Goal: Task Accomplishment & Management: Use online tool/utility

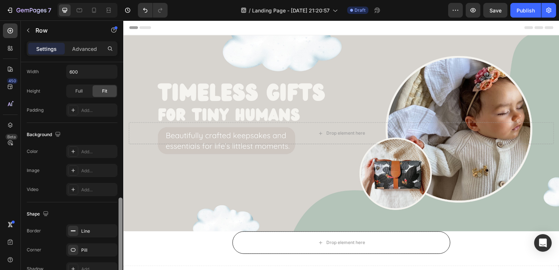
scroll to position [217, 0]
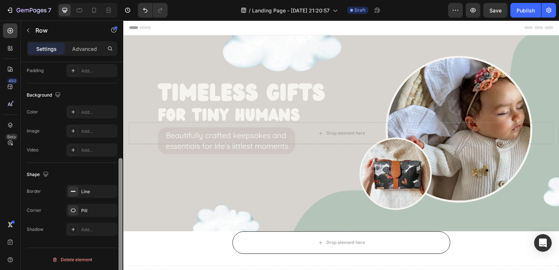
drag, startPoint x: 122, startPoint y: 155, endPoint x: 111, endPoint y: 279, distance: 124.6
click at [111, 0] on html "7 / Landing Page - [DATE] 21:20:57 Draft Preview Save Publish 450 Beta Sections…" at bounding box center [279, 0] width 559 height 0
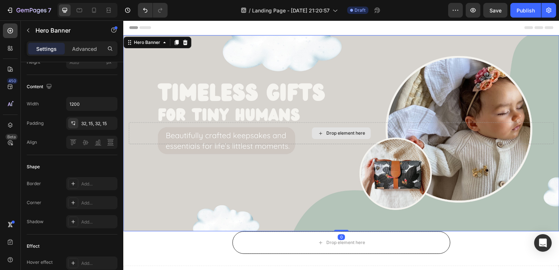
scroll to position [0, 0]
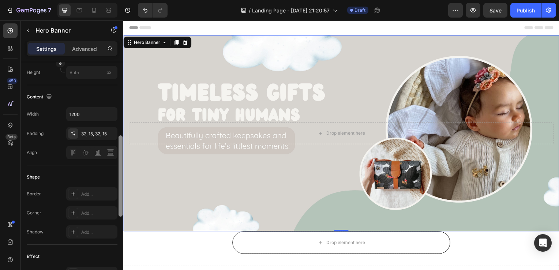
drag, startPoint x: 122, startPoint y: 186, endPoint x: 121, endPoint y: 178, distance: 8.1
click at [121, 178] on div at bounding box center [121, 175] width 4 height 81
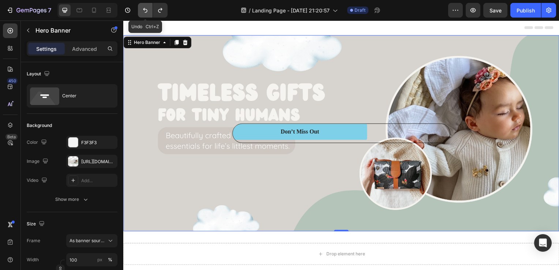
click at [142, 11] on icon "Undo/Redo" at bounding box center [145, 10] width 7 height 7
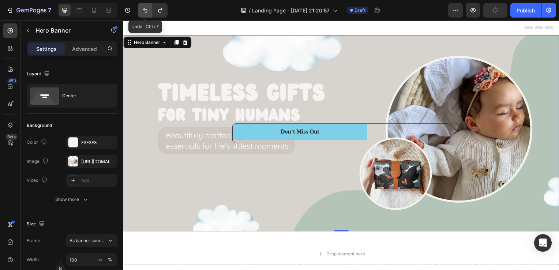
click at [142, 12] on icon "Undo/Redo" at bounding box center [145, 10] width 7 height 7
click at [146, 12] on icon "Undo/Redo" at bounding box center [145, 10] width 4 height 5
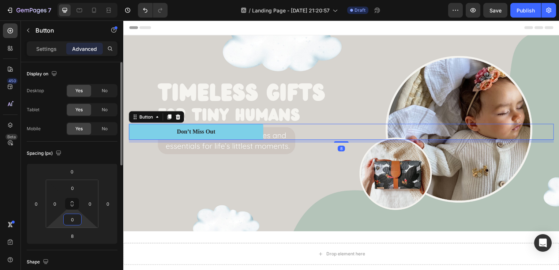
click at [72, 223] on input "0" at bounding box center [72, 219] width 15 height 11
click at [56, 0] on html "7 / Landing Page - Aug 27, 21:20:57 Draft Preview Publish 450 Beta Sections(30)…" at bounding box center [279, 0] width 559 height 0
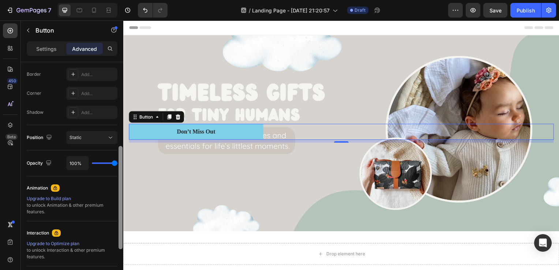
scroll to position [217, 0]
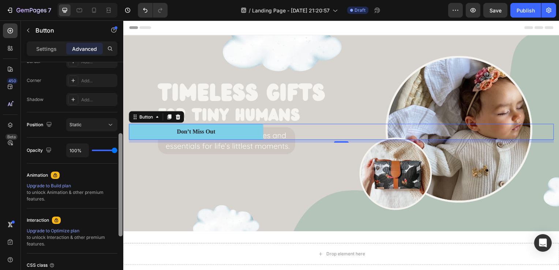
drag, startPoint x: 122, startPoint y: 157, endPoint x: 120, endPoint y: 256, distance: 98.5
click at [120, 236] on div at bounding box center [121, 184] width 4 height 103
click at [83, 124] on div "Static" at bounding box center [88, 125] width 37 height 7
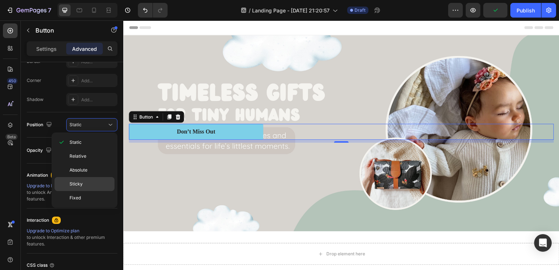
click at [82, 186] on span "Sticky" at bounding box center [76, 184] width 13 height 7
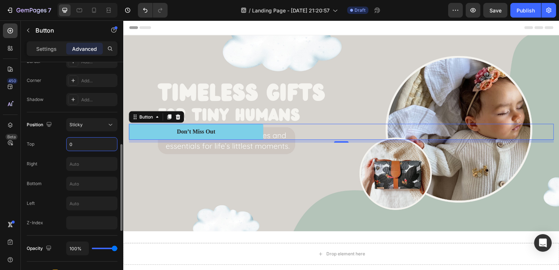
click at [70, 146] on input "0" at bounding box center [92, 144] width 51 height 13
type input "90"
click at [60, 141] on div "Top 90" at bounding box center [72, 144] width 91 height 14
type input "10"
click at [90, 167] on input "text" at bounding box center [92, 163] width 51 height 13
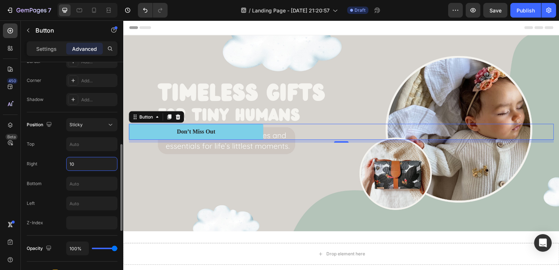
type input "10"
click at [158, 117] on icon at bounding box center [157, 117] width 2 height 1
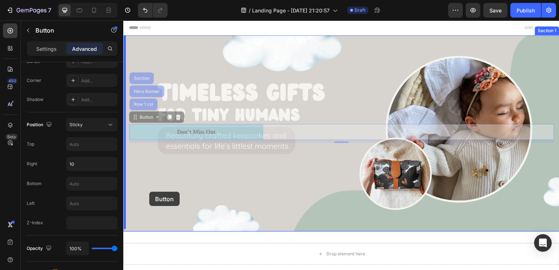
drag, startPoint x: 144, startPoint y: 129, endPoint x: 150, endPoint y: 193, distance: 64.3
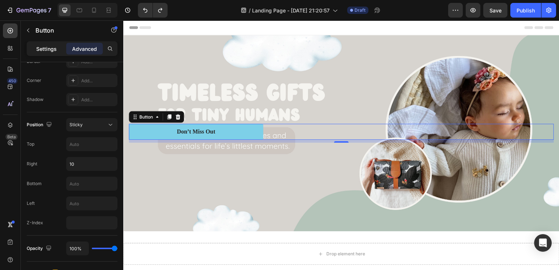
click at [52, 51] on p "Settings" at bounding box center [46, 49] width 20 height 8
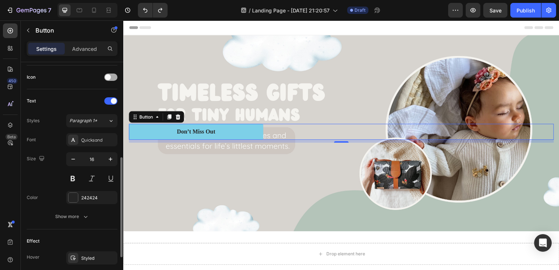
click at [111, 74] on div at bounding box center [110, 77] width 13 height 7
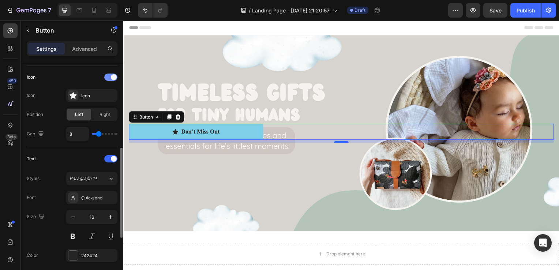
click at [105, 78] on div at bounding box center [110, 77] width 13 height 7
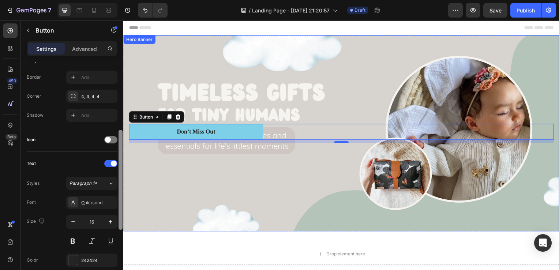
drag, startPoint x: 244, startPoint y: 182, endPoint x: 124, endPoint y: 61, distance: 170.6
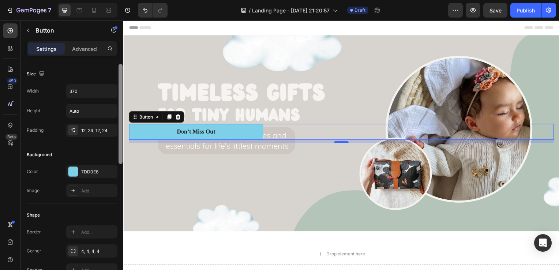
scroll to position [1, 0]
click at [121, 67] on div at bounding box center [121, 113] width 4 height 100
click at [83, 128] on div "12, 24, 12, 24" at bounding box center [91, 129] width 21 height 7
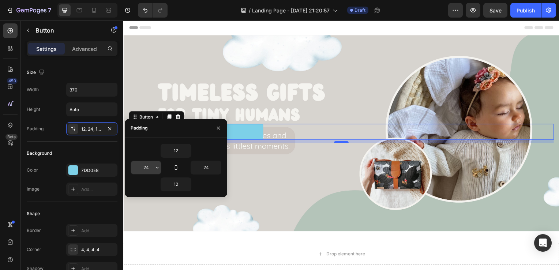
click at [147, 167] on input "24" at bounding box center [146, 167] width 30 height 13
click at [212, 164] on input "24" at bounding box center [206, 167] width 30 height 13
type input "10"
click at [216, 130] on icon "button" at bounding box center [219, 128] width 6 height 6
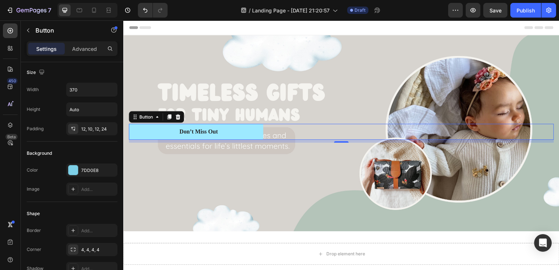
click at [156, 132] on button "Don’t Miss Out" at bounding box center [196, 133] width 135 height 16
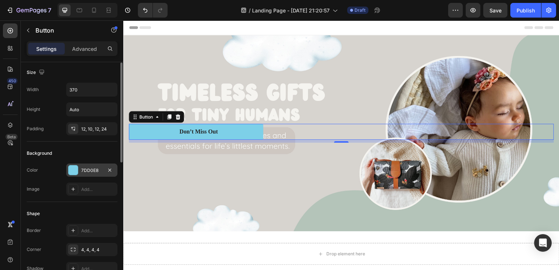
click at [94, 169] on div "7DD0E8" at bounding box center [91, 170] width 21 height 7
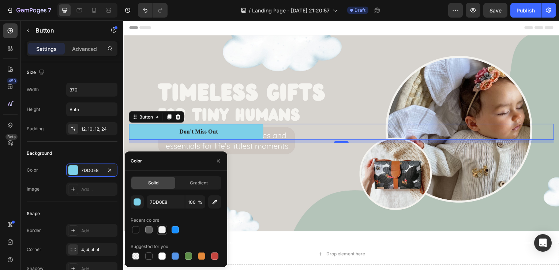
click at [162, 229] on div at bounding box center [161, 229] width 7 height 7
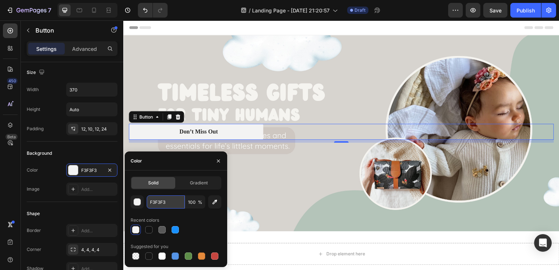
click at [167, 206] on input "F3F3F3" at bounding box center [166, 201] width 38 height 13
paste input "647872"
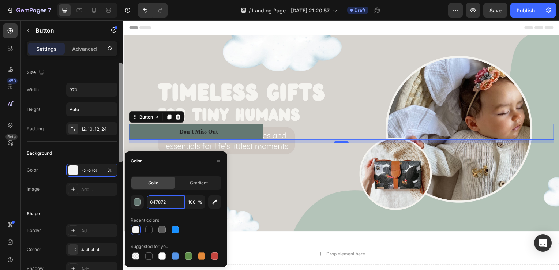
type input "647872"
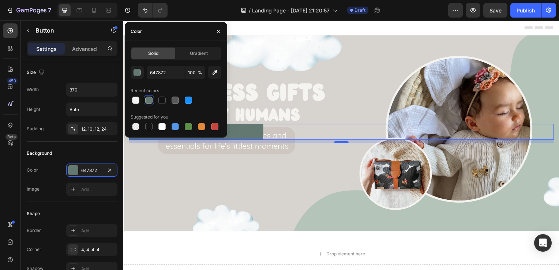
scroll to position [231, 0]
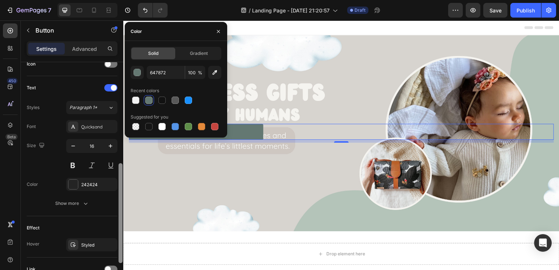
drag, startPoint x: 123, startPoint y: 154, endPoint x: 123, endPoint y: 161, distance: 6.6
click at [123, 161] on div at bounding box center [120, 176] width 5 height 229
click at [70, 187] on div at bounding box center [73, 185] width 10 height 10
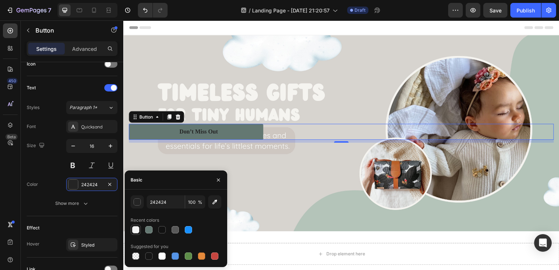
click at [132, 233] on div at bounding box center [135, 229] width 7 height 7
type input "F3F3F3"
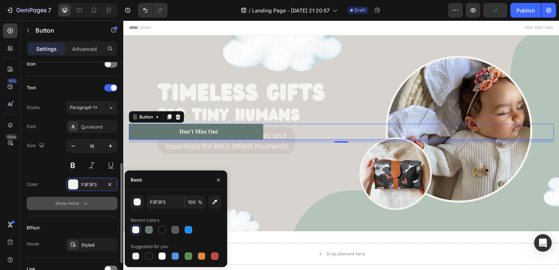
click at [88, 203] on icon "button" at bounding box center [85, 203] width 7 height 7
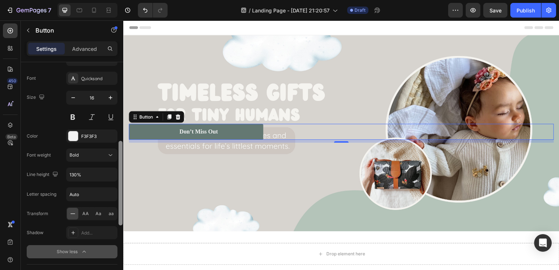
scroll to position [296, 0]
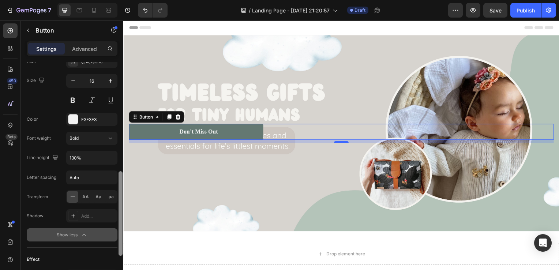
drag, startPoint x: 122, startPoint y: 190, endPoint x: 122, endPoint y: 219, distance: 28.6
click at [122, 219] on div at bounding box center [121, 213] width 4 height 85
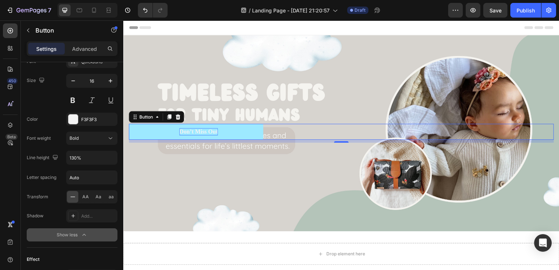
click at [194, 134] on div "Don’t Miss Out" at bounding box center [199, 133] width 39 height 8
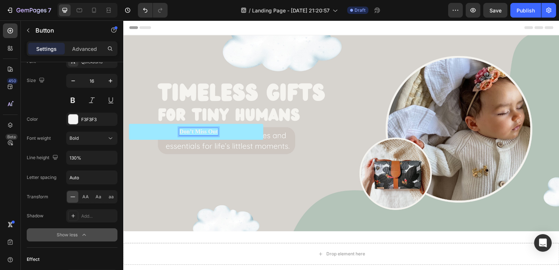
click at [194, 134] on p "Don’t Miss Out" at bounding box center [199, 133] width 39 height 8
click at [129, 125] on button "SHOPMiss Out" at bounding box center [196, 133] width 135 height 16
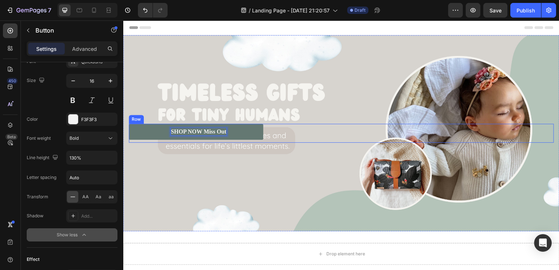
click at [129, 125] on button "SHOP NOW Miss Out" at bounding box center [196, 133] width 135 height 16
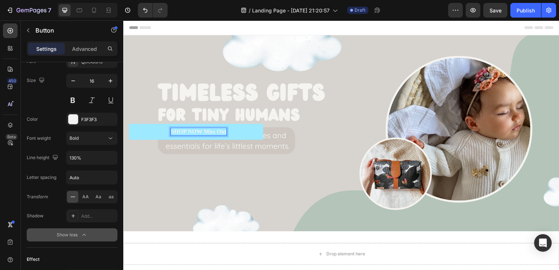
click at [216, 131] on p "SHOP NOW Miss Out" at bounding box center [199, 133] width 56 height 8
click at [216, 131] on p "SHOP NOW MissOut" at bounding box center [199, 133] width 55 height 8
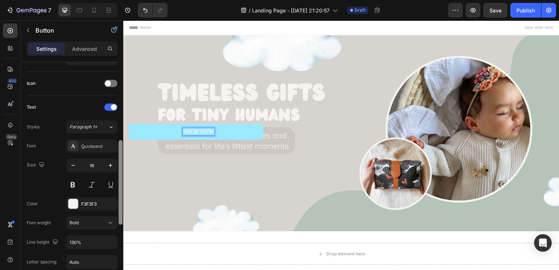
scroll to position [209, 0]
drag, startPoint x: 120, startPoint y: 187, endPoint x: 123, endPoint y: 155, distance: 32.0
click at [123, 155] on div at bounding box center [120, 176] width 5 height 229
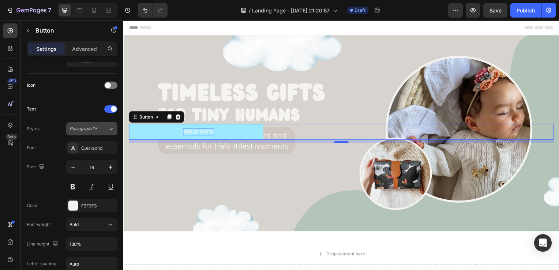
click at [80, 129] on span "Paragraph 1*" at bounding box center [84, 129] width 28 height 7
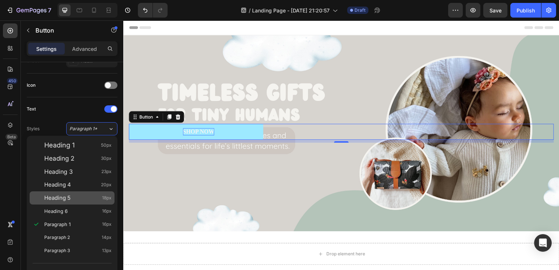
click at [61, 199] on span "Heading 5" at bounding box center [57, 197] width 26 height 7
type input "18"
type input "160%"
type input "0.75"
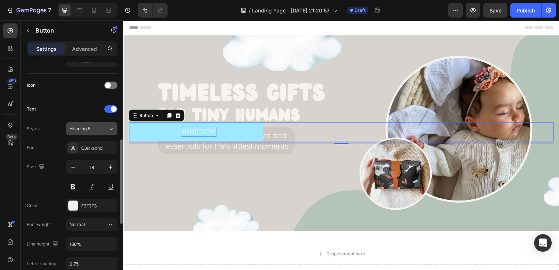
click at [97, 126] on div "Heading 5" at bounding box center [85, 129] width 30 height 7
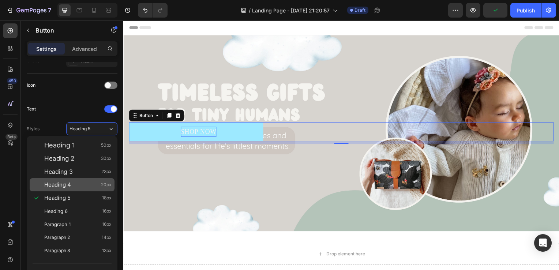
click at [75, 179] on div "Heading 4 20px" at bounding box center [72, 184] width 85 height 13
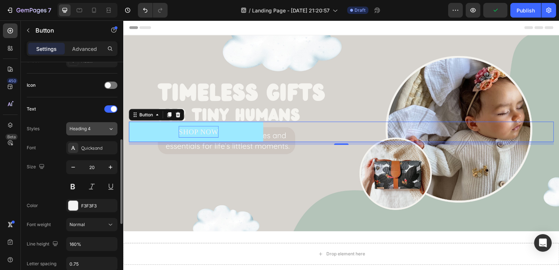
click at [87, 130] on span "Heading 4" at bounding box center [80, 129] width 21 height 7
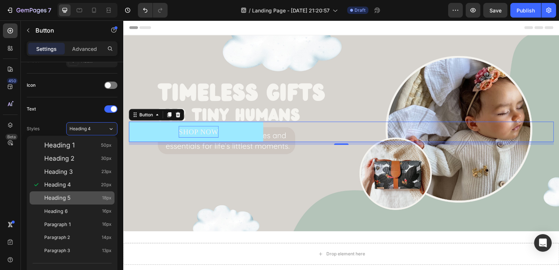
click at [78, 197] on div "Heading 5 18px" at bounding box center [77, 197] width 67 height 7
type input "18"
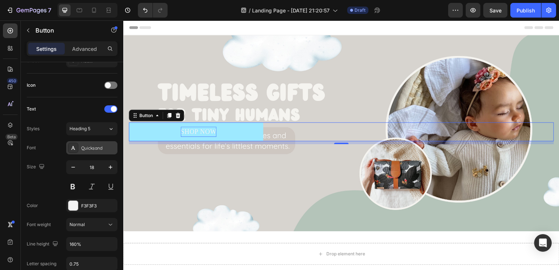
click at [94, 147] on div "Quicksand" at bounding box center [98, 148] width 34 height 7
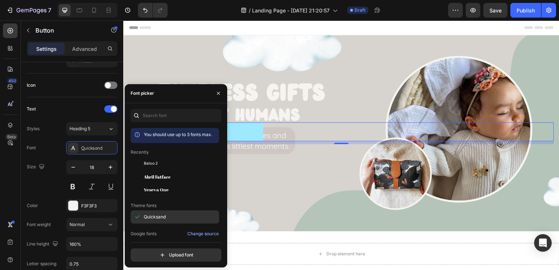
click at [171, 214] on div "Quicksand" at bounding box center [181, 217] width 74 height 7
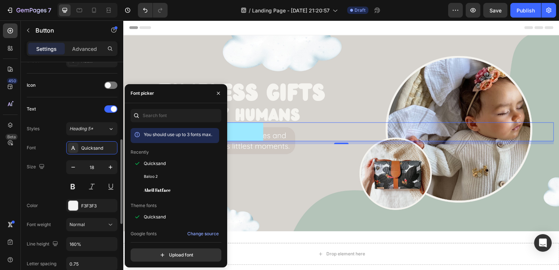
click at [53, 170] on div "Size 18" at bounding box center [72, 176] width 91 height 33
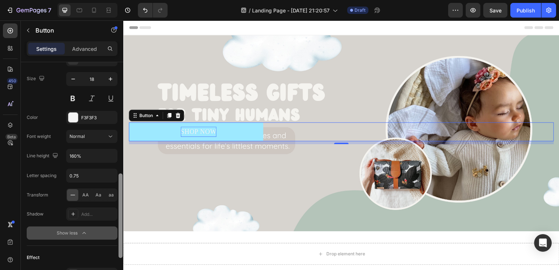
scroll to position [299, 0]
drag, startPoint x: 120, startPoint y: 165, endPoint x: 119, endPoint y: 198, distance: 32.9
click at [119, 198] on div at bounding box center [121, 214] width 4 height 85
click at [98, 136] on div "Normal" at bounding box center [88, 135] width 37 height 7
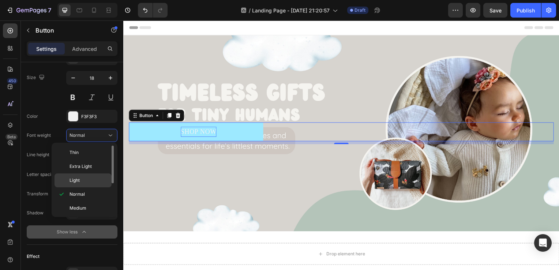
click at [86, 183] on p "Light" at bounding box center [89, 180] width 39 height 7
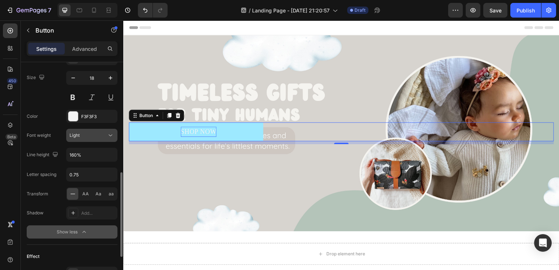
click at [103, 129] on button "Light" at bounding box center [91, 135] width 51 height 13
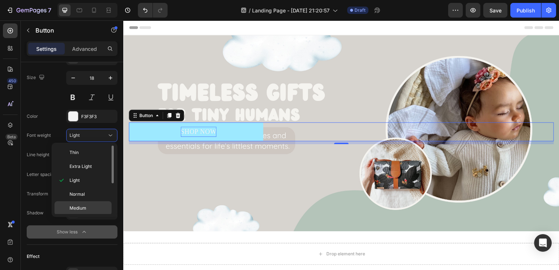
click at [91, 215] on div "Medium" at bounding box center [83, 222] width 57 height 14
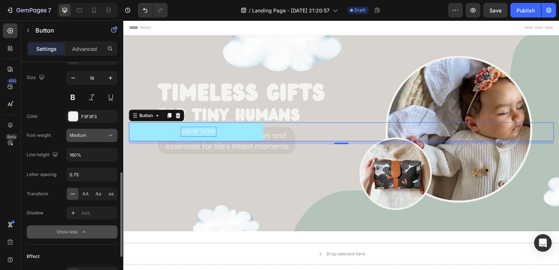
click at [108, 135] on icon at bounding box center [110, 135] width 7 height 7
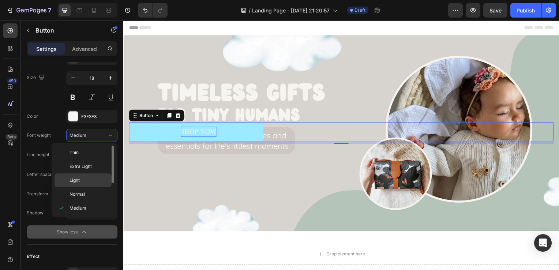
click at [92, 187] on div "Light" at bounding box center [83, 194] width 57 height 14
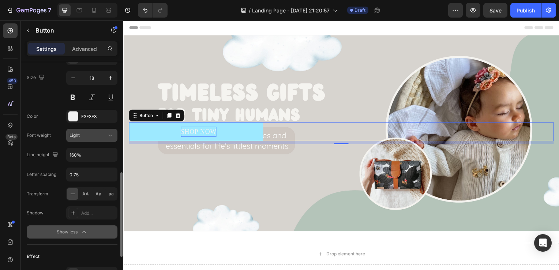
click at [98, 129] on button "Light" at bounding box center [91, 135] width 51 height 13
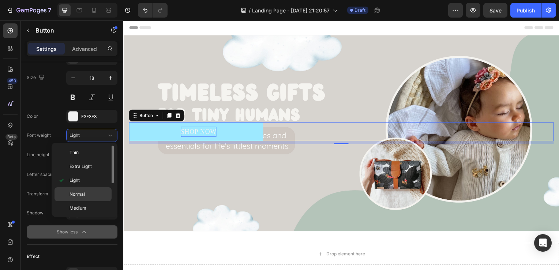
click at [86, 201] on div "Normal" at bounding box center [83, 208] width 57 height 14
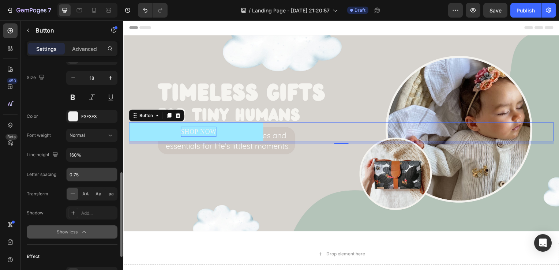
click at [98, 173] on input "0.75" at bounding box center [92, 174] width 51 height 13
type input "1"
click at [57, 182] on div "Font Quicksand Size 18 Color F3F3F3 Font weight Normal Line height 160% Letter …" at bounding box center [72, 145] width 91 height 187
click at [79, 173] on input "1" at bounding box center [92, 174] width 51 height 13
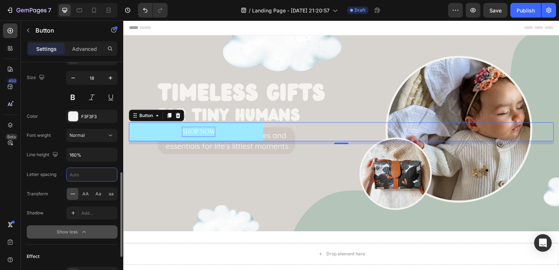
type input "2"
type input "3"
type input "2"
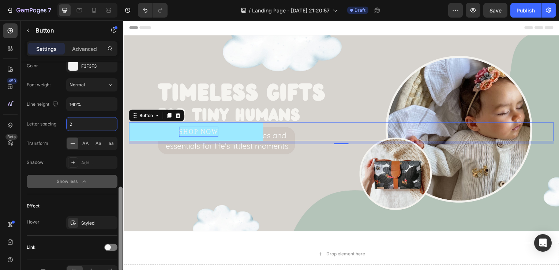
scroll to position [350, 0]
drag, startPoint x: 120, startPoint y: 198, endPoint x: 122, endPoint y: 217, distance: 19.2
click at [122, 217] on div at bounding box center [121, 228] width 4 height 85
click at [85, 178] on icon "button" at bounding box center [84, 180] width 7 height 7
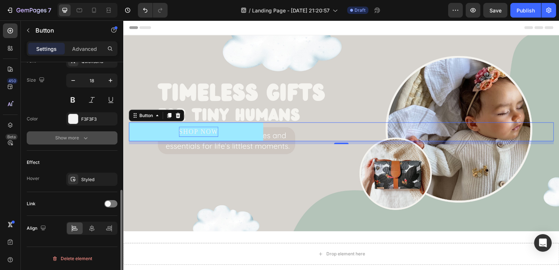
scroll to position [295, 0]
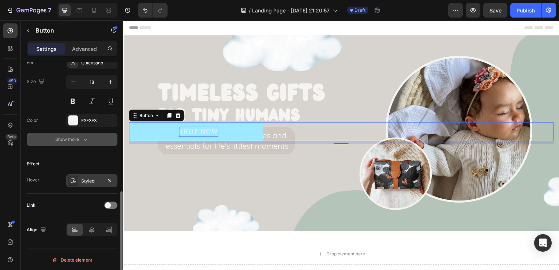
click at [87, 183] on div "Styled" at bounding box center [91, 180] width 51 height 13
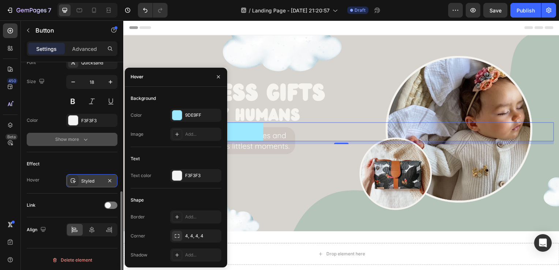
click at [87, 183] on div "Styled" at bounding box center [91, 180] width 51 height 13
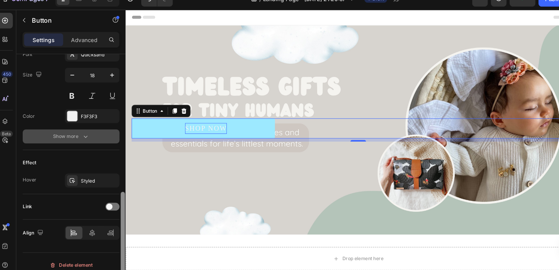
drag, startPoint x: 120, startPoint y: 205, endPoint x: 123, endPoint y: 236, distance: 30.9
click at [123, 236] on div at bounding box center [120, 176] width 5 height 229
click at [93, 228] on icon at bounding box center [91, 229] width 7 height 7
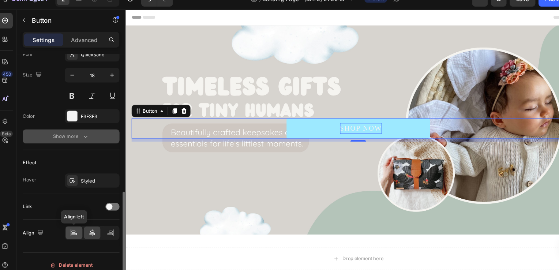
click at [72, 228] on icon at bounding box center [72, 230] width 0 height 7
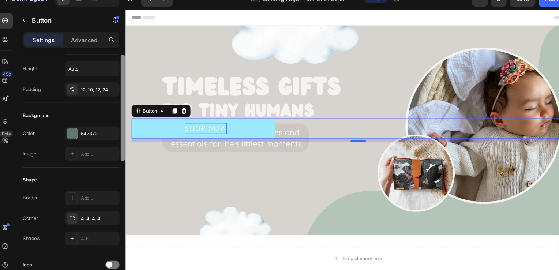
scroll to position [23, 0]
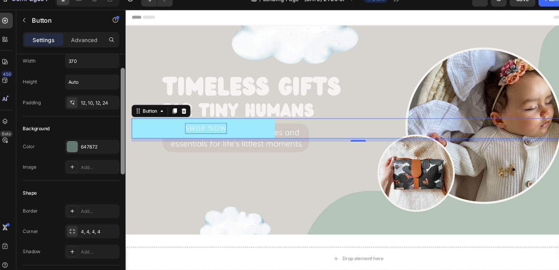
drag, startPoint x: 248, startPoint y: 241, endPoint x: 126, endPoint y: 96, distance: 189.1
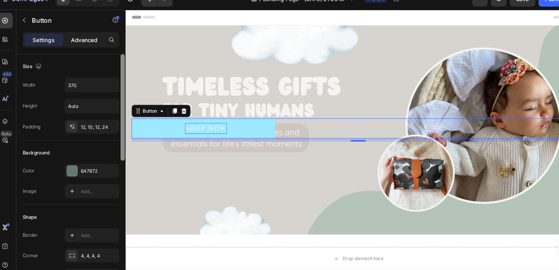
click at [89, 45] on p "Advanced" at bounding box center [84, 49] width 25 height 8
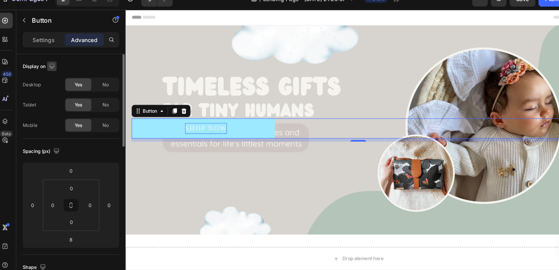
click at [52, 75] on icon "button" at bounding box center [54, 73] width 7 height 7
click at [78, 76] on div "Display on" at bounding box center [72, 74] width 91 height 12
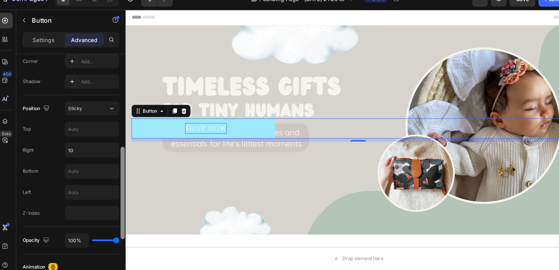
drag, startPoint x: 123, startPoint y: 104, endPoint x: 122, endPoint y: 125, distance: 21.6
click at [122, 125] on div at bounding box center [120, 176] width 5 height 229
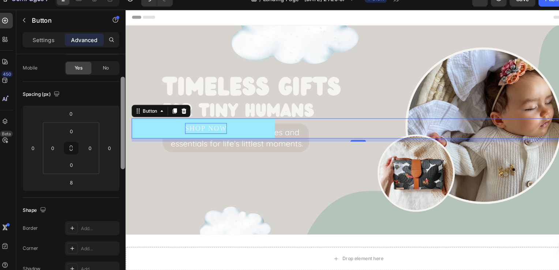
scroll to position [54, 0]
drag, startPoint x: 122, startPoint y: 125, endPoint x: 122, endPoint y: 146, distance: 20.5
click at [122, 146] on div at bounding box center [121, 126] width 4 height 87
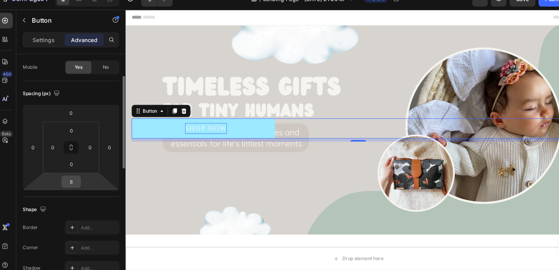
click at [73, 183] on input "8" at bounding box center [72, 181] width 15 height 11
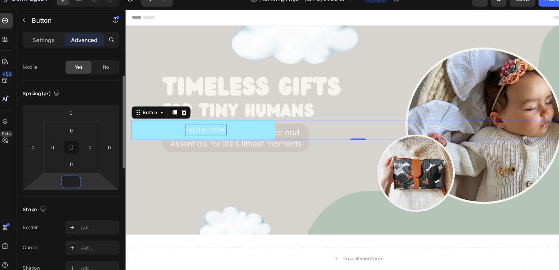
type input "-5"
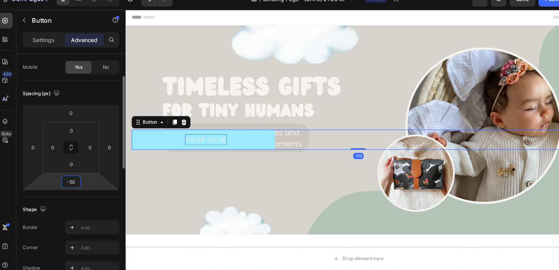
type input "-5"
type input "-2"
type input "-9"
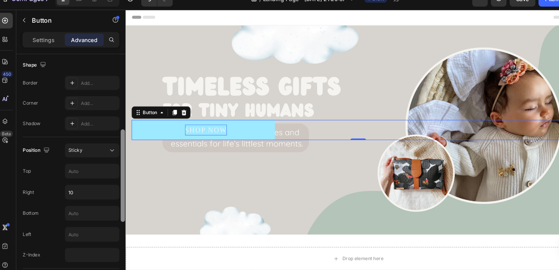
scroll to position [198, 0]
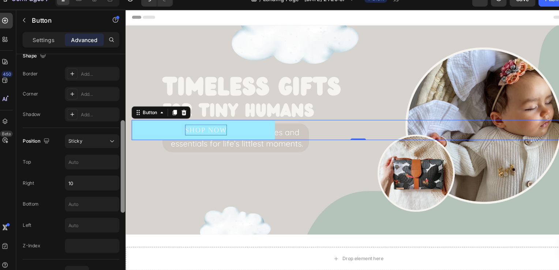
drag, startPoint x: 122, startPoint y: 153, endPoint x: 120, endPoint y: 207, distance: 54.6
click at [120, 207] on div at bounding box center [121, 167] width 4 height 87
type input "0"
click at [91, 145] on div "Sticky" at bounding box center [88, 144] width 37 height 7
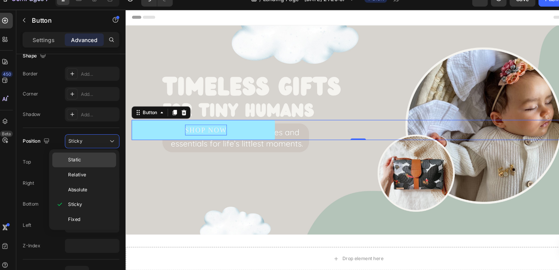
click at [88, 168] on div "Static" at bounding box center [85, 175] width 60 height 14
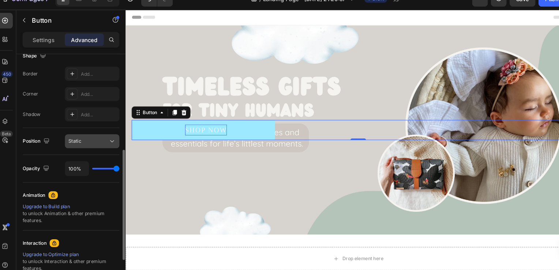
click at [106, 145] on div "Static" at bounding box center [88, 144] width 37 height 7
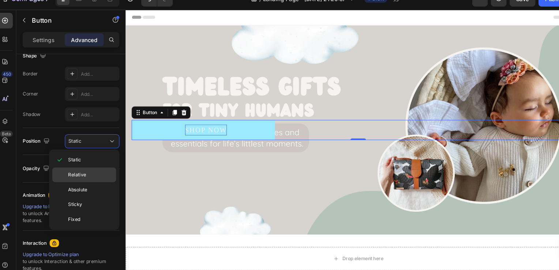
click at [90, 173] on p "Relative" at bounding box center [91, 175] width 42 height 7
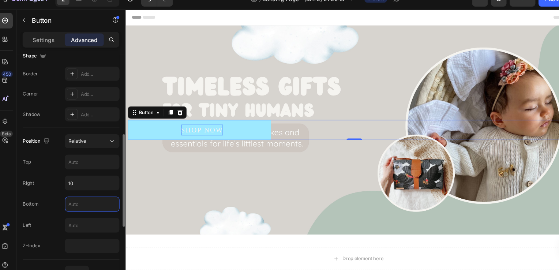
click at [87, 202] on input "text" at bounding box center [92, 202] width 51 height 13
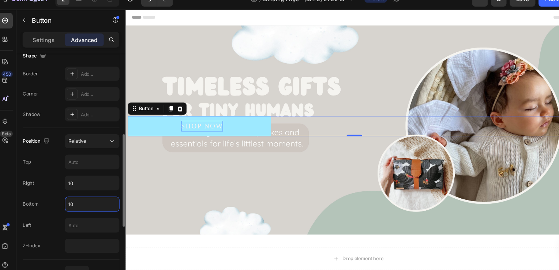
type input "1"
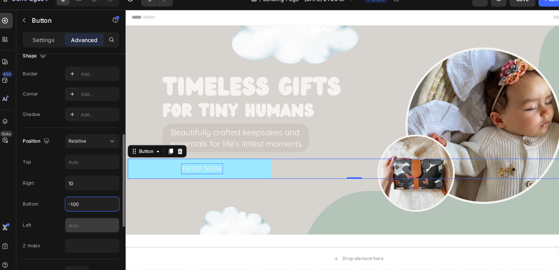
type input "-100"
click at [87, 217] on input "text" at bounding box center [92, 222] width 51 height 13
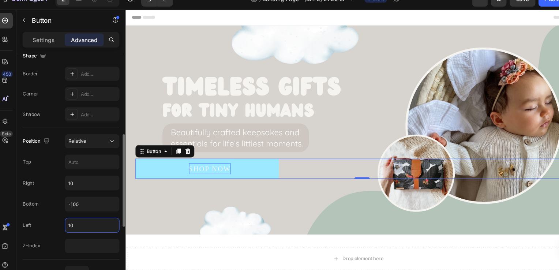
type input "1"
type input "3"
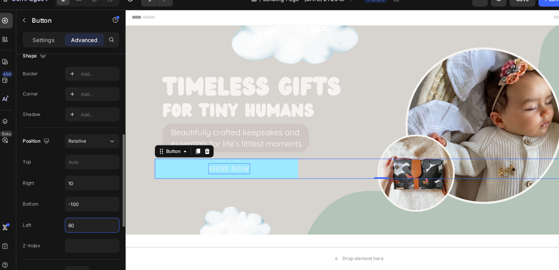
type input "6"
type input "80"
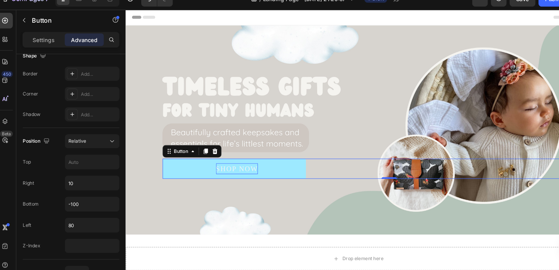
click at [272, 159] on button "SHOP NOW" at bounding box center [227, 159] width 135 height 19
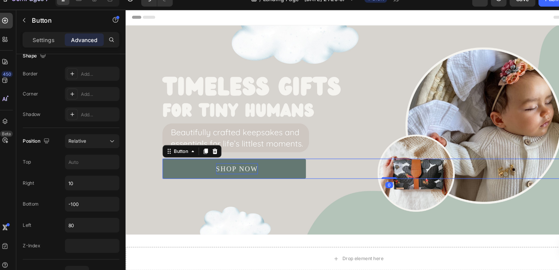
drag, startPoint x: 375, startPoint y: 167, endPoint x: 371, endPoint y: 165, distance: 4.9
click at [371, 165] on div "SHOP NOW Button 0" at bounding box center [374, 159] width 428 height 19
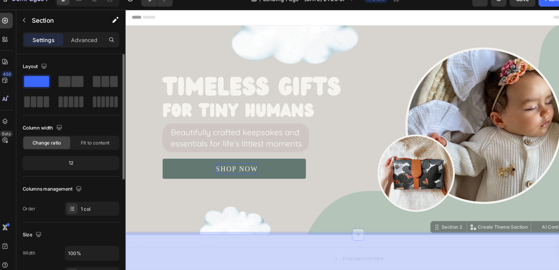
scroll to position [13, 0]
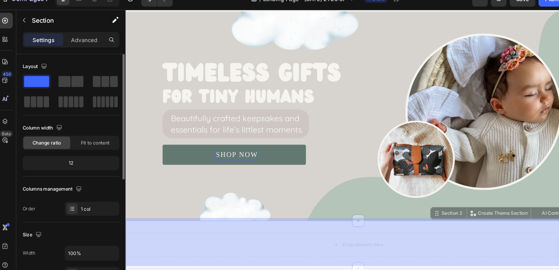
drag, startPoint x: 432, startPoint y: 255, endPoint x: 447, endPoint y: 256, distance: 14.7
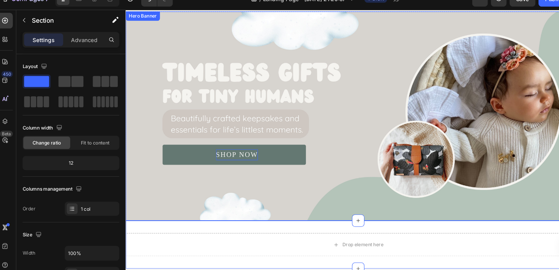
scroll to position [0, 0]
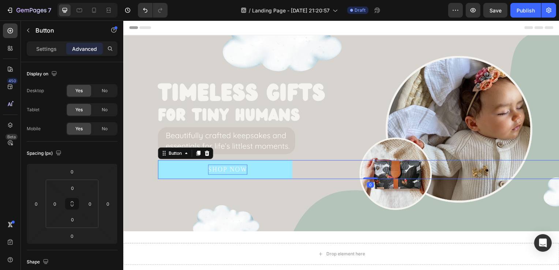
click at [276, 167] on button "SHOP NOW" at bounding box center [225, 170] width 135 height 19
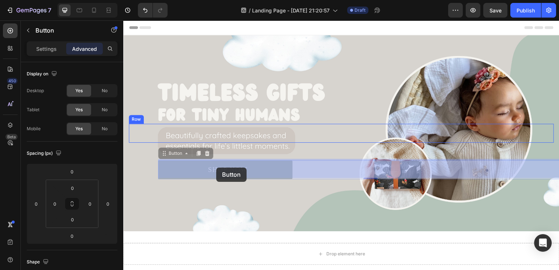
drag, startPoint x: 265, startPoint y: 169, endPoint x: 216, endPoint y: 169, distance: 48.7
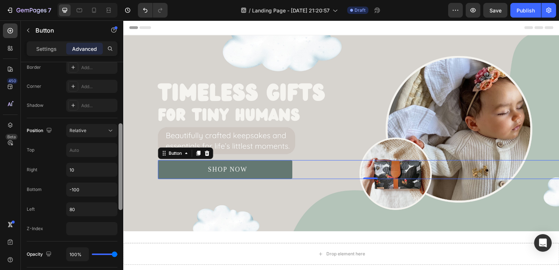
scroll to position [216, 0]
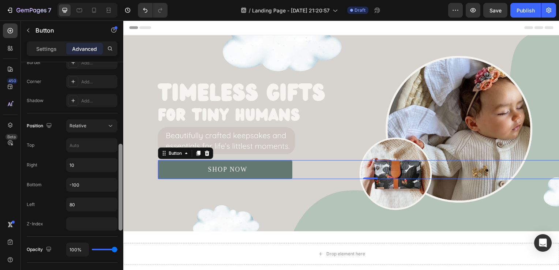
drag, startPoint x: 122, startPoint y: 131, endPoint x: 120, endPoint y: 213, distance: 82.0
click at [120, 213] on div at bounding box center [121, 187] width 4 height 87
click at [83, 163] on input "10" at bounding box center [92, 164] width 51 height 13
type input "9"
type input "3"
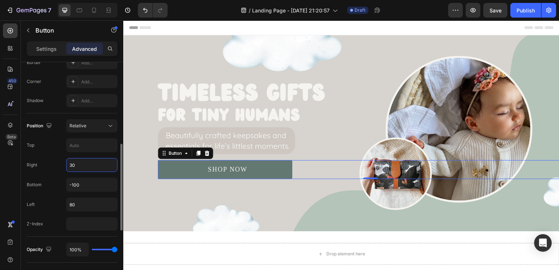
drag, startPoint x: 83, startPoint y: 163, endPoint x: 66, endPoint y: 163, distance: 17.2
click at [66, 163] on div "30" at bounding box center [91, 165] width 51 height 14
type input "0"
click at [87, 205] on input "80" at bounding box center [92, 204] width 51 height 13
click at [87, 227] on input "number" at bounding box center [91, 223] width 51 height 13
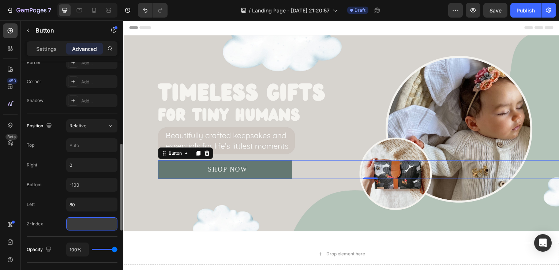
type input "4"
type input "1"
click at [105, 247] on div "100%" at bounding box center [91, 250] width 51 height 14
type input "80%"
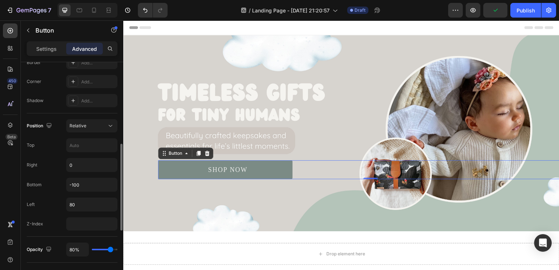
type input "80"
click at [111, 249] on input "range" at bounding box center [105, 249] width 26 height 1
type input "73%"
type input "73"
type input "40%"
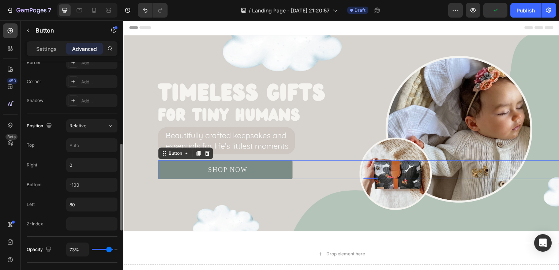
type input "40"
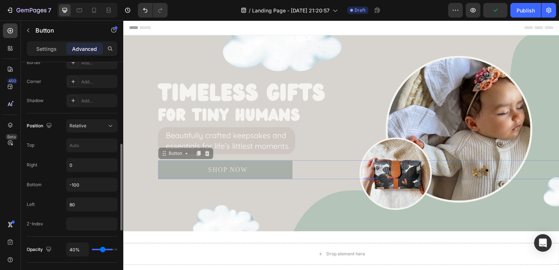
type input "27%"
type input "27"
type input "20%"
type input "20"
type input "12%"
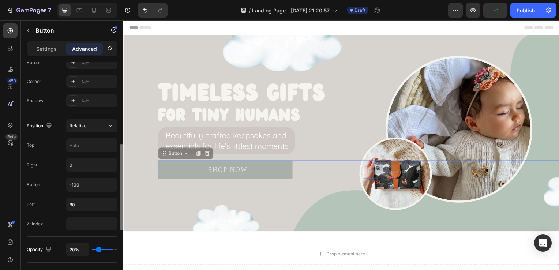
type input "12"
type input "3%"
type input "3"
type input "0%"
type input "0"
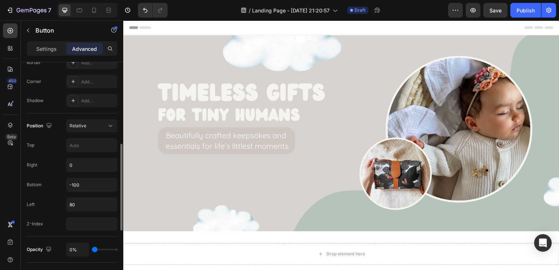
type input "69%"
type input "69"
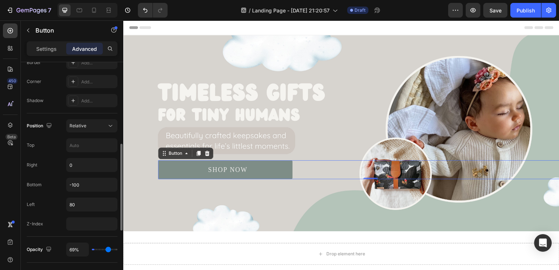
type input "77%"
type input "77"
type input "100%"
type input "100"
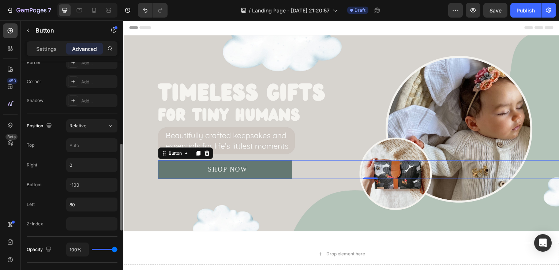
type input "61%"
type input "61"
type input "60%"
type input "60"
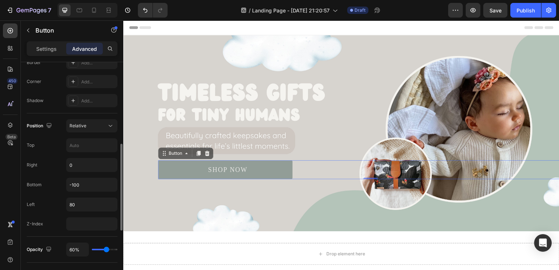
type input "67%"
type input "67"
type input "100%"
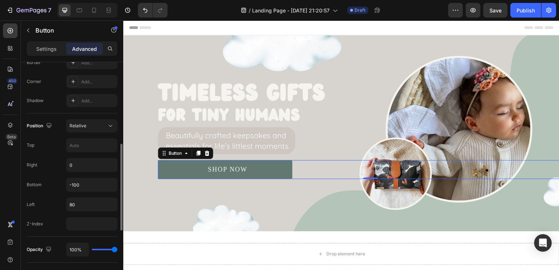
drag, startPoint x: 111, startPoint y: 247, endPoint x: 10, endPoint y: 232, distance: 101.5
type input "100"
click at [117, 250] on input "range" at bounding box center [105, 249] width 26 height 1
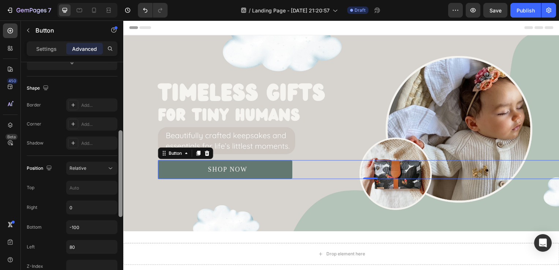
scroll to position [176, 0]
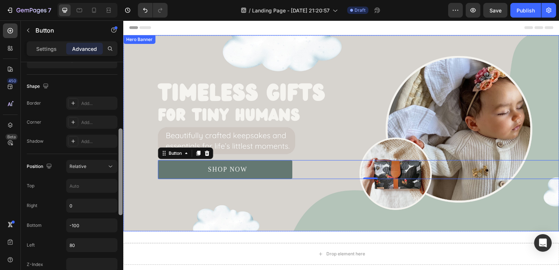
drag, startPoint x: 245, startPoint y: 242, endPoint x: 125, endPoint y: 213, distance: 123.5
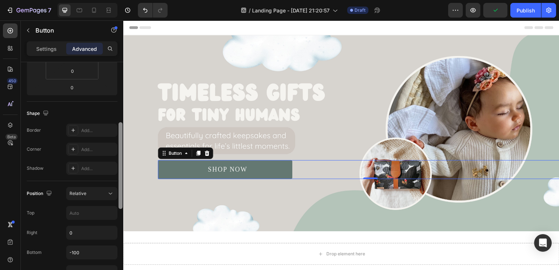
scroll to position [152, 0]
click at [122, 197] on div at bounding box center [121, 162] width 4 height 87
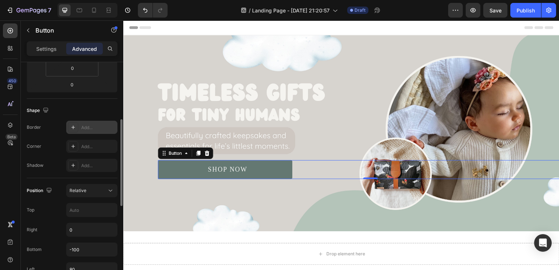
click at [73, 129] on icon at bounding box center [73, 127] width 6 height 6
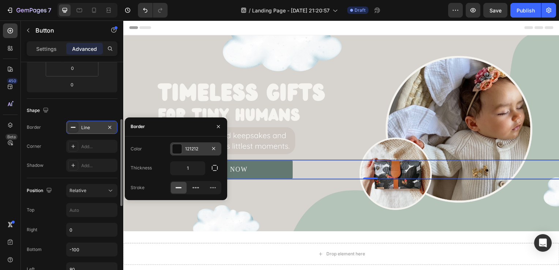
click at [182, 152] on div "121212" at bounding box center [195, 148] width 51 height 13
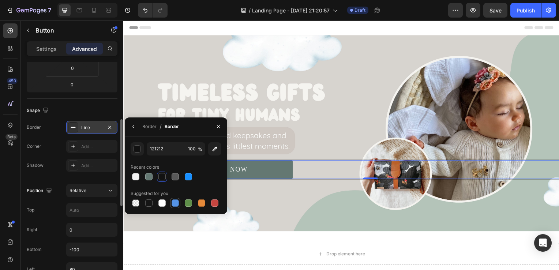
click at [175, 204] on div at bounding box center [175, 202] width 7 height 7
type input "5594E7"
click at [75, 127] on icon at bounding box center [73, 127] width 6 height 6
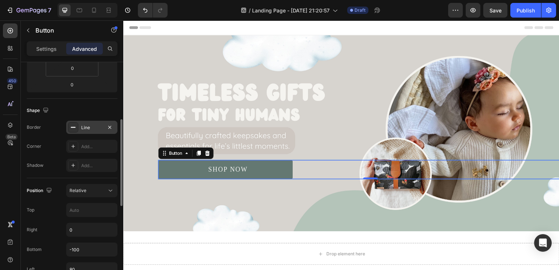
click at [75, 127] on icon at bounding box center [73, 127] width 6 height 6
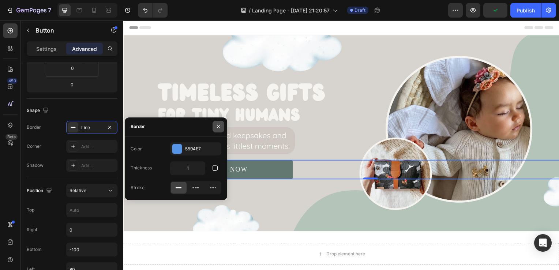
click at [216, 125] on icon "button" at bounding box center [219, 127] width 6 height 6
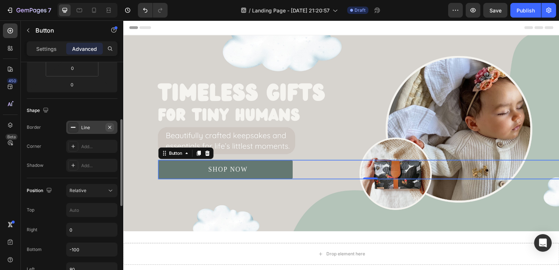
click at [110, 127] on icon "button" at bounding box center [109, 127] width 3 height 3
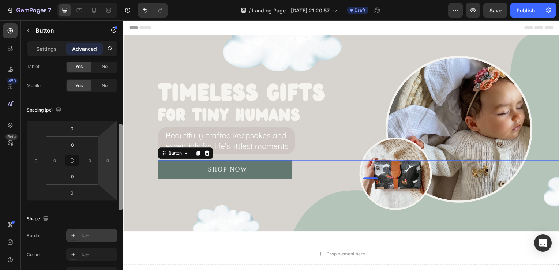
scroll to position [0, 0]
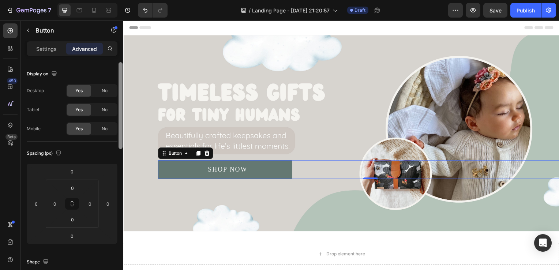
drag, startPoint x: 120, startPoint y: 147, endPoint x: 114, endPoint y: 70, distance: 77.8
click at [114, 70] on div "Display on Desktop Yes No Tablet Yes No Mobile Yes No Spacing (px) 0 0 0 0 0 0 …" at bounding box center [72, 176] width 102 height 229
click at [54, 52] on p "Settings" at bounding box center [46, 49] width 20 height 8
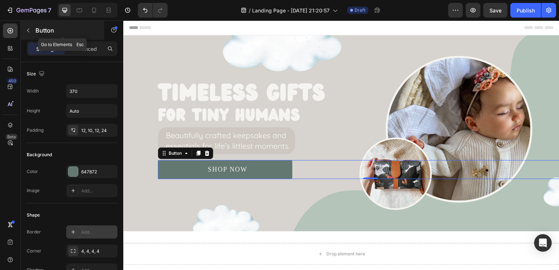
click at [31, 33] on button "button" at bounding box center [28, 31] width 12 height 12
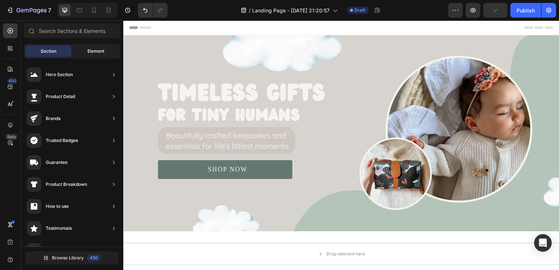
click at [108, 55] on div "Element" at bounding box center [96, 51] width 46 height 12
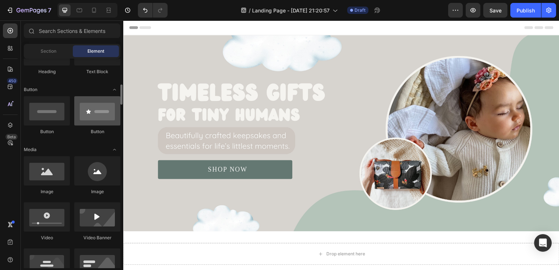
scroll to position [156, 0]
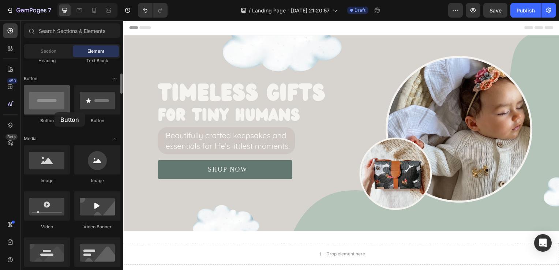
click at [55, 112] on div at bounding box center [47, 99] width 46 height 29
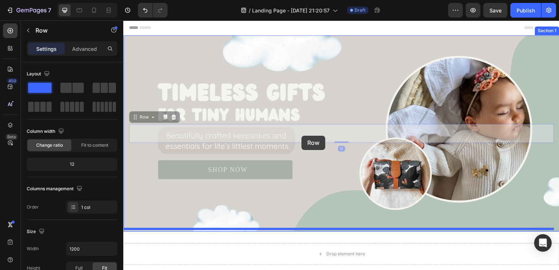
drag, startPoint x: 297, startPoint y: 134, endPoint x: 303, endPoint y: 137, distance: 6.7
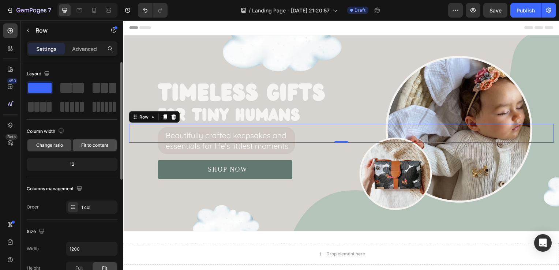
click at [90, 140] on div "Fit to content" at bounding box center [95, 145] width 44 height 12
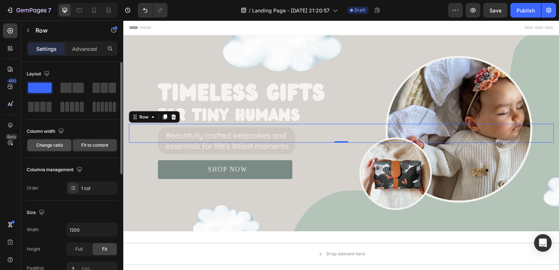
click at [59, 147] on span "Change ratio" at bounding box center [49, 145] width 27 height 7
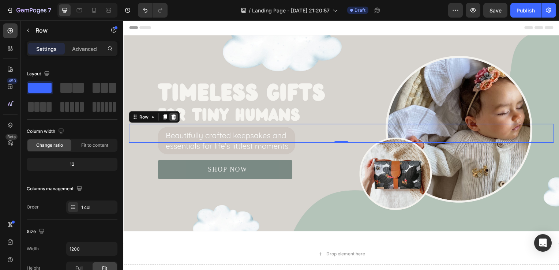
click at [174, 117] on icon at bounding box center [174, 118] width 6 height 6
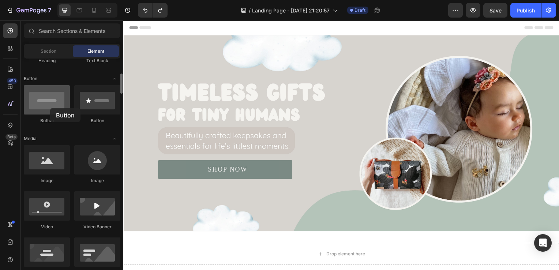
click at [50, 108] on div at bounding box center [47, 99] width 46 height 29
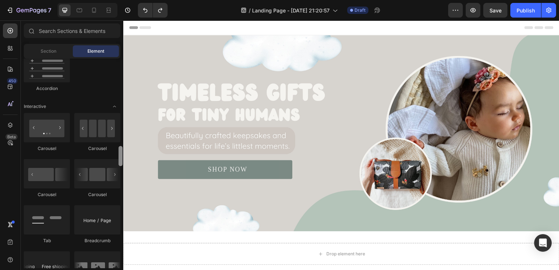
scroll to position [731, 0]
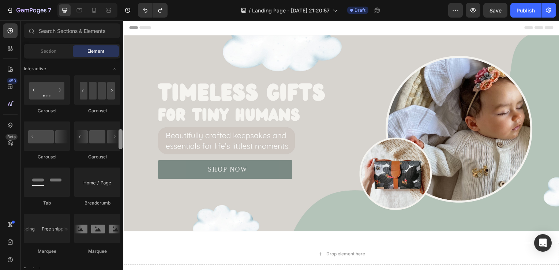
drag, startPoint x: 121, startPoint y: 93, endPoint x: 123, endPoint y: 149, distance: 55.7
click at [123, 149] on div at bounding box center [120, 164] width 5 height 210
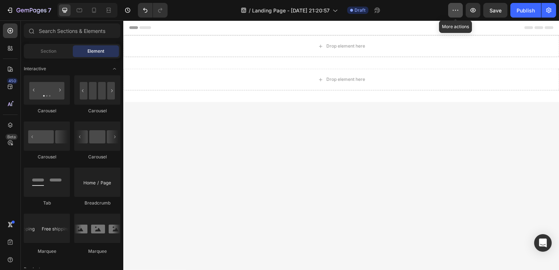
click at [463, 5] on button "button" at bounding box center [455, 10] width 15 height 15
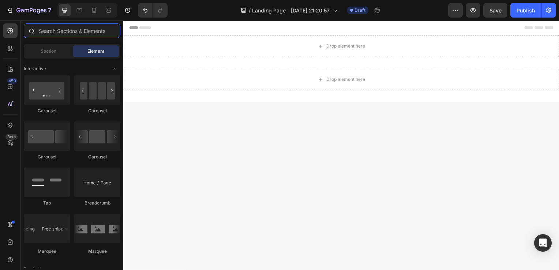
click at [66, 34] on input "text" at bounding box center [72, 30] width 97 height 15
click at [12, 31] on icon at bounding box center [10, 30] width 5 height 5
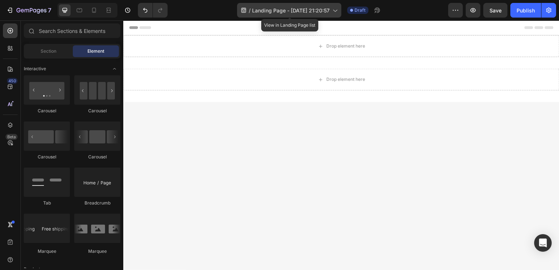
click at [319, 12] on span "Landing Page - Aug 27, 21:20:57" at bounding box center [291, 11] width 78 height 8
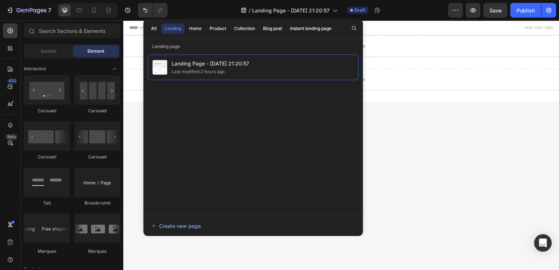
drag, startPoint x: 185, startPoint y: 60, endPoint x: 168, endPoint y: 93, distance: 36.5
click at [168, 93] on div "Landing Page - Aug 27, 21:20:57 Last modified 2 hours ago" at bounding box center [253, 131] width 211 height 153
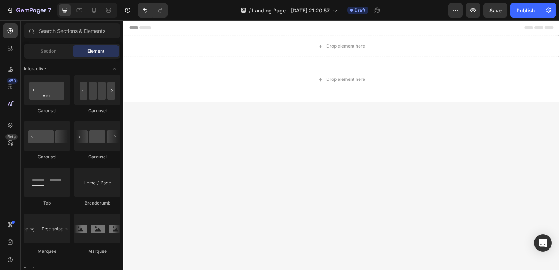
click at [403, 8] on div "/ Landing Page - Aug 27, 21:20:57 Draft" at bounding box center [310, 10] width 275 height 15
click at [459, 9] on icon "button" at bounding box center [455, 10] width 7 height 7
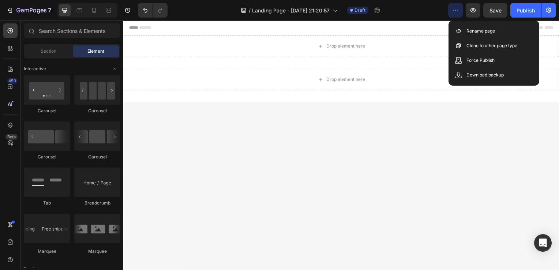
click at [459, 9] on icon "button" at bounding box center [455, 10] width 7 height 7
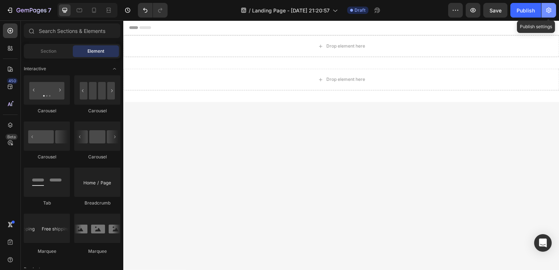
click at [546, 8] on icon "button" at bounding box center [548, 10] width 7 height 7
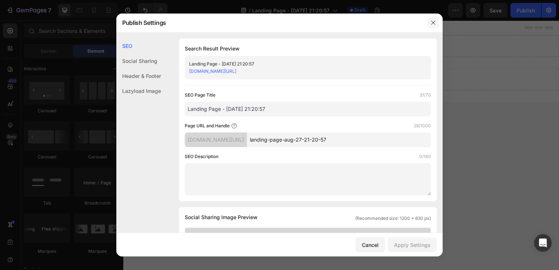
click at [433, 22] on icon "button" at bounding box center [433, 23] width 6 height 6
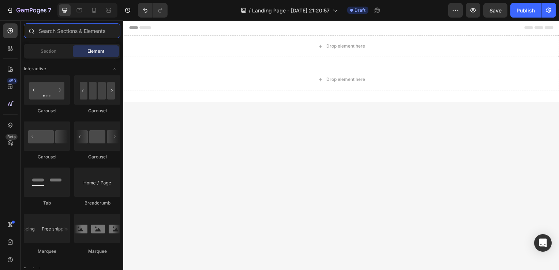
click at [70, 30] on input "text" at bounding box center [72, 30] width 97 height 15
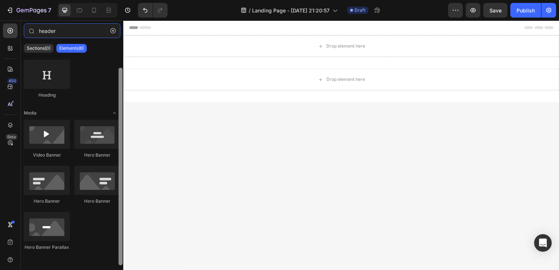
scroll to position [12, 0]
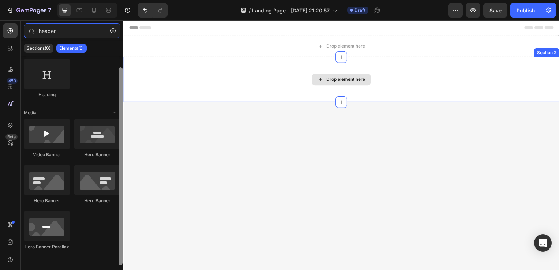
drag, startPoint x: 245, startPoint y: 85, endPoint x: 129, endPoint y: 70, distance: 116.9
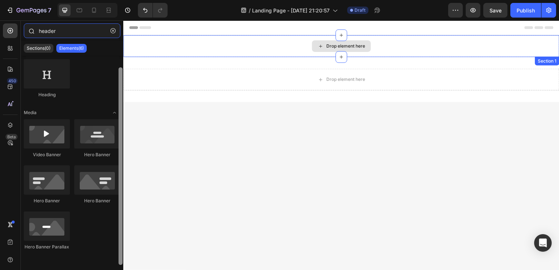
scroll to position [0, 0]
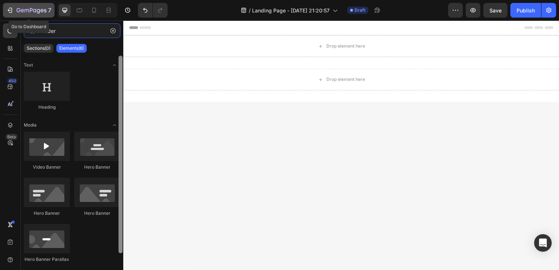
type input "header"
click at [48, 10] on p "7" at bounding box center [49, 10] width 3 height 9
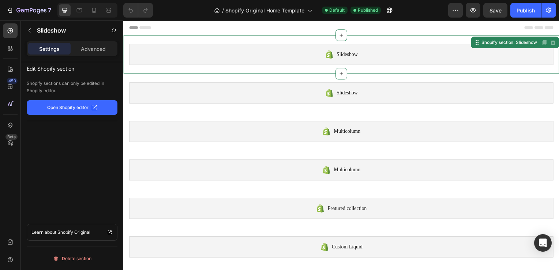
click at [67, 112] on button "Open Shopify editor" at bounding box center [72, 107] width 91 height 15
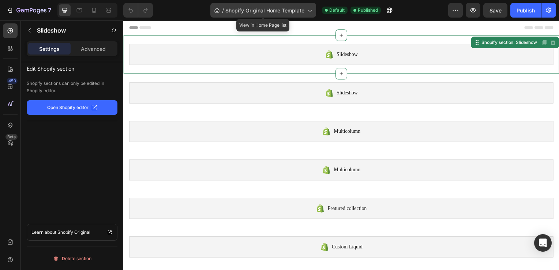
click at [266, 12] on span "Shopify Original Home Template" at bounding box center [264, 11] width 79 height 8
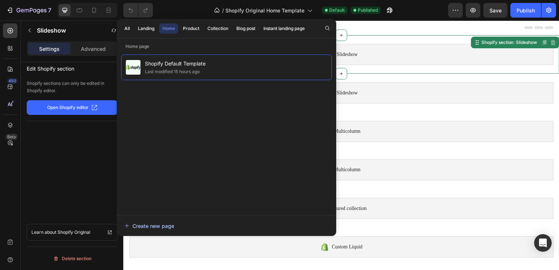
click at [155, 223] on div "Create new page" at bounding box center [149, 226] width 50 height 8
click at [163, 225] on div "Create new page" at bounding box center [149, 226] width 50 height 8
click at [365, 25] on div at bounding box center [343, 27] width 428 height 15
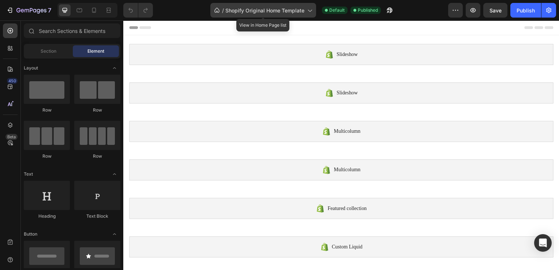
click at [284, 9] on span "Shopify Original Home Template" at bounding box center [264, 11] width 79 height 8
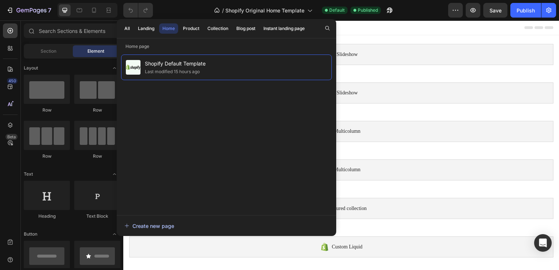
click at [138, 224] on div "Create new page" at bounding box center [149, 226] width 50 height 8
click at [137, 26] on button "Landing" at bounding box center [146, 28] width 23 height 10
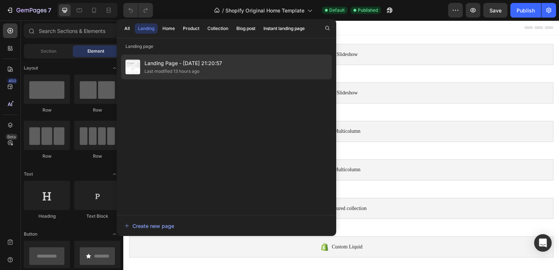
click at [153, 67] on span "Landing Page - Aug 27, 21:20:57" at bounding box center [184, 63] width 78 height 9
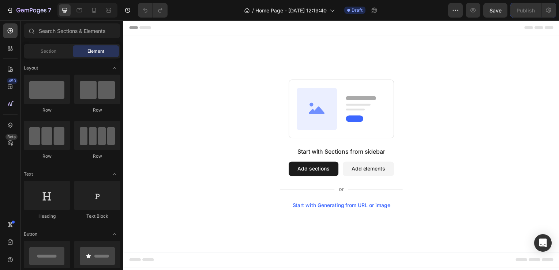
click at [325, 169] on button "Add sections" at bounding box center [315, 170] width 50 height 15
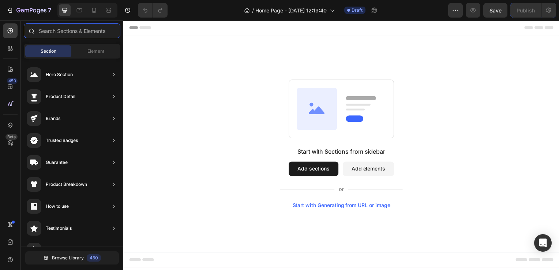
click at [82, 31] on input "text" at bounding box center [72, 30] width 97 height 15
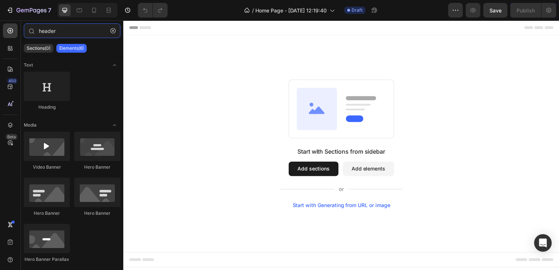
type input "header"
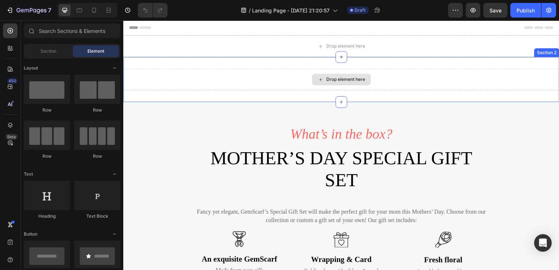
click at [352, 79] on div "Drop element here" at bounding box center [347, 80] width 39 height 6
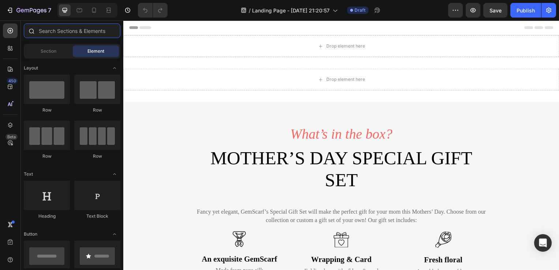
click at [75, 33] on input "text" at bounding box center [72, 30] width 97 height 15
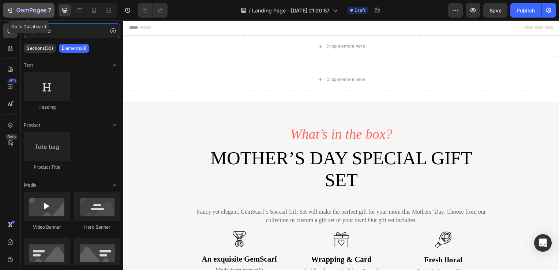
type input "head"
click at [11, 15] on button "7" at bounding box center [29, 10] width 52 height 15
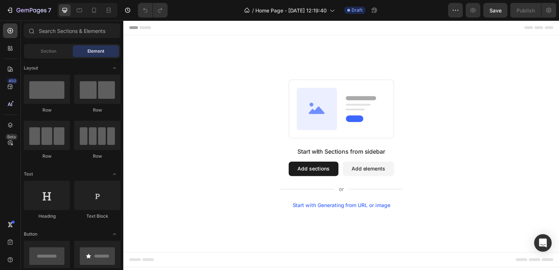
click at [311, 166] on button "Add sections" at bounding box center [315, 170] width 50 height 15
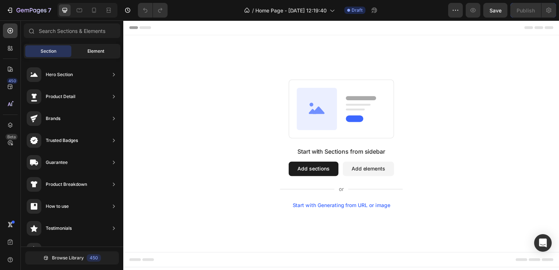
click at [101, 52] on span "Element" at bounding box center [95, 51] width 17 height 7
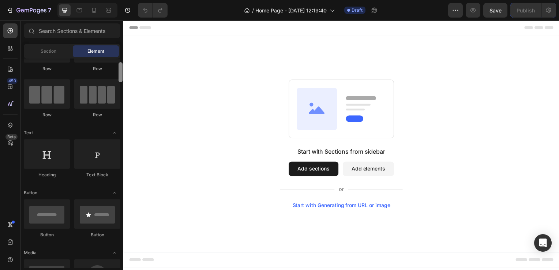
scroll to position [45, 0]
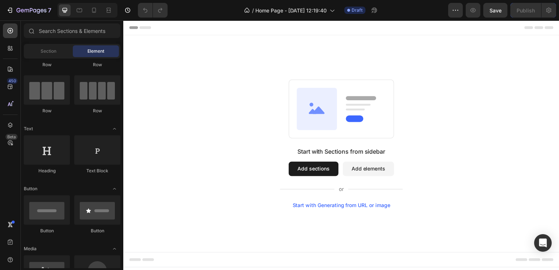
drag, startPoint x: 122, startPoint y: 61, endPoint x: 122, endPoint y: 43, distance: 17.9
click at [122, 43] on div "Sections(18) Elements(83) Section Element Hero Section Product Detail Brands Tr…" at bounding box center [72, 145] width 102 height 245
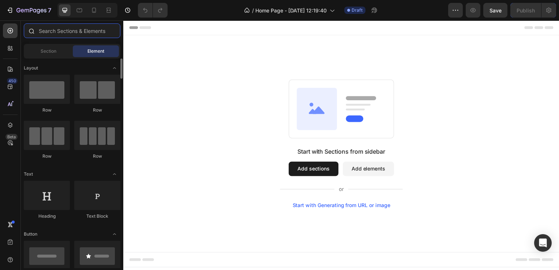
click at [61, 27] on input "text" at bounding box center [72, 30] width 97 height 15
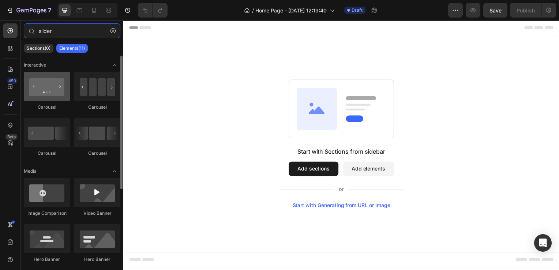
type input "slider"
click at [43, 90] on div at bounding box center [47, 86] width 46 height 29
click at [52, 97] on div at bounding box center [47, 86] width 46 height 29
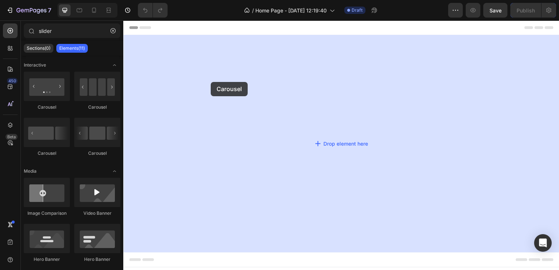
drag, startPoint x: 176, startPoint y: 118, endPoint x: 212, endPoint y: 82, distance: 50.5
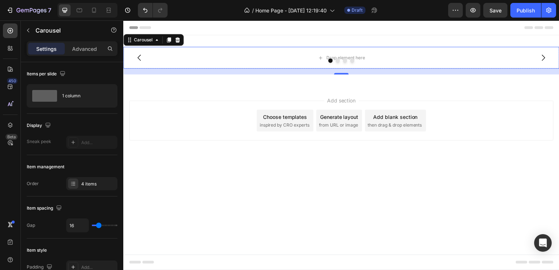
drag, startPoint x: 343, startPoint y: 89, endPoint x: 346, endPoint y: 129, distance: 40.0
click at [346, 129] on div "Header Drop element here Drop element here Drop element here Drop element here …" at bounding box center [342, 98] width 439 height 156
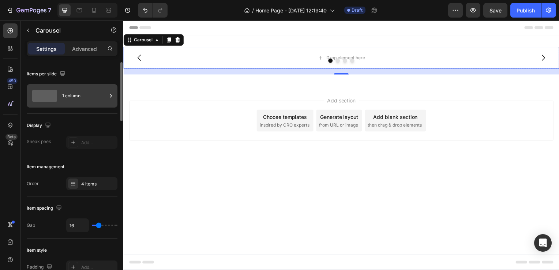
click at [110, 93] on icon at bounding box center [110, 95] width 7 height 7
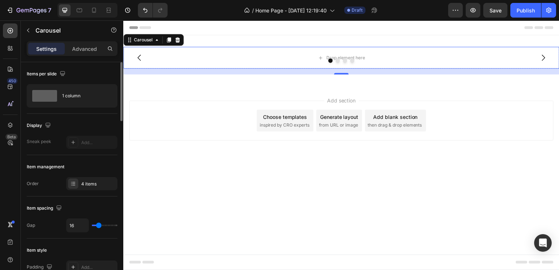
click at [70, 131] on div "Display" at bounding box center [72, 126] width 91 height 12
click at [48, 139] on div "Sneak peek" at bounding box center [39, 141] width 25 height 7
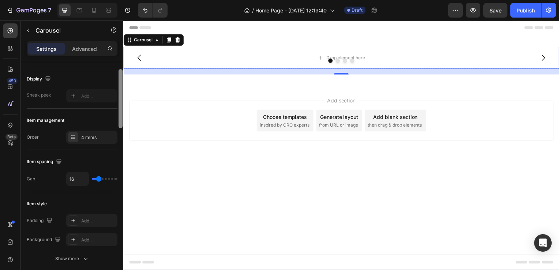
scroll to position [51, 0]
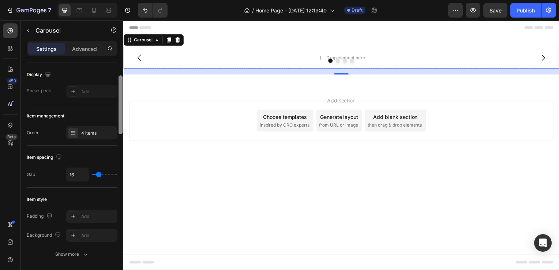
drag, startPoint x: 243, startPoint y: 129, endPoint x: 125, endPoint y: 134, distance: 118.7
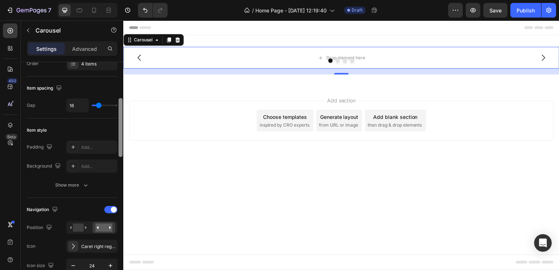
scroll to position [127, 0]
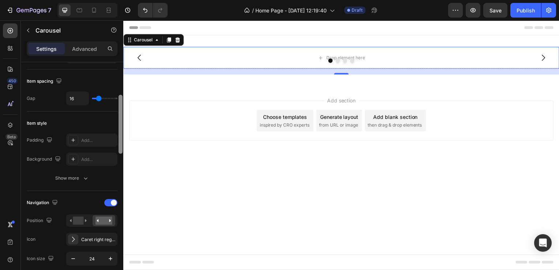
click at [121, 142] on div at bounding box center [121, 124] width 4 height 59
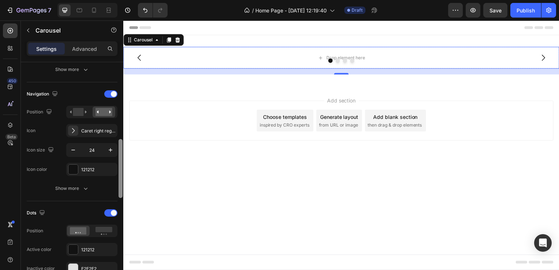
scroll to position [249, 0]
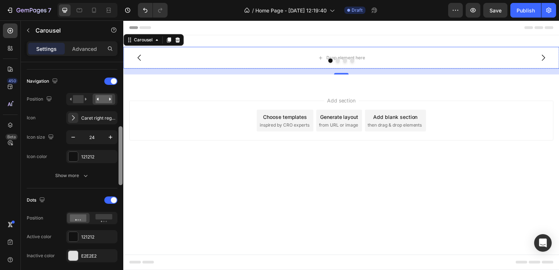
drag, startPoint x: 242, startPoint y: 156, endPoint x: 123, endPoint y: 204, distance: 128.1
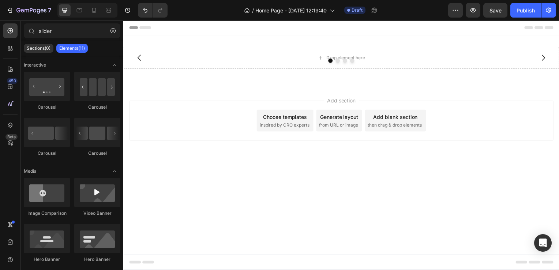
click at [123, 204] on body "Header Drop element here Drop element here Drop element here Drop element here …" at bounding box center [342, 145] width 439 height 251
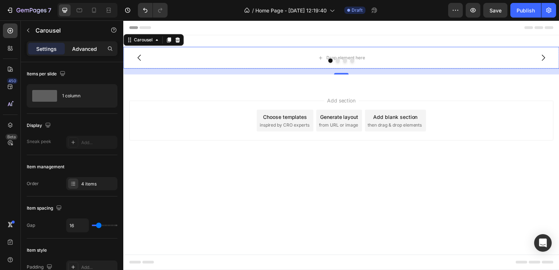
click at [87, 53] on div "Advanced" at bounding box center [84, 49] width 37 height 12
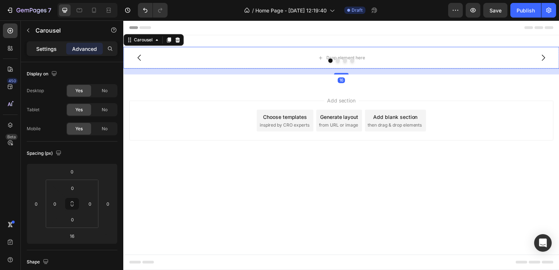
click at [52, 47] on p "Settings" at bounding box center [46, 49] width 20 height 8
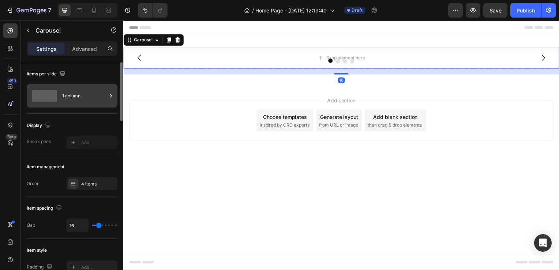
click at [49, 94] on span at bounding box center [44, 96] width 25 height 12
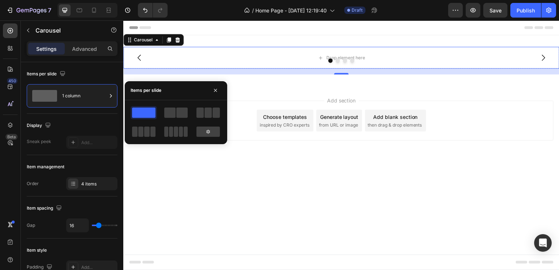
click at [148, 113] on span at bounding box center [143, 113] width 23 height 10
click at [210, 132] on icon at bounding box center [208, 132] width 6 height 6
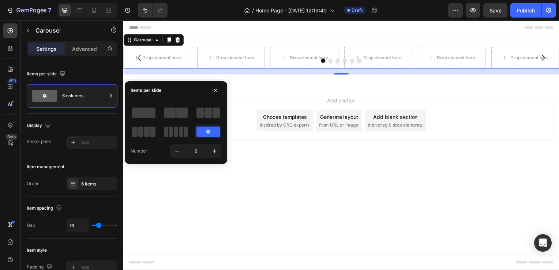
click at [210, 132] on icon at bounding box center [208, 132] width 6 height 6
click at [213, 88] on icon "button" at bounding box center [216, 90] width 6 height 6
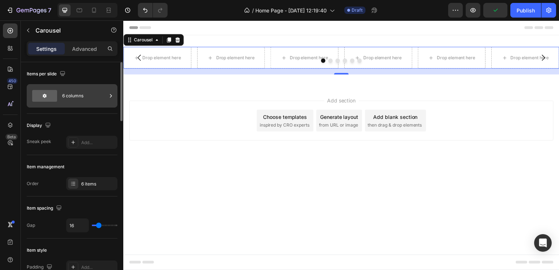
click at [107, 95] on icon at bounding box center [110, 95] width 7 height 7
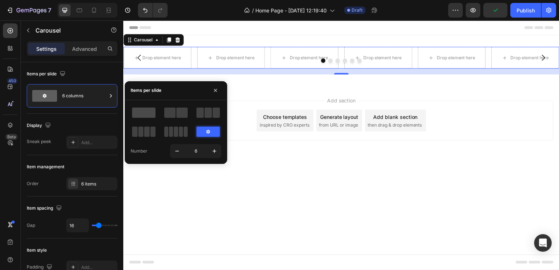
click at [148, 112] on span at bounding box center [143, 113] width 23 height 10
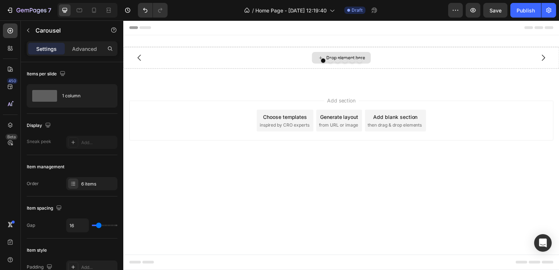
click at [342, 55] on div "Drop element here" at bounding box center [347, 58] width 39 height 6
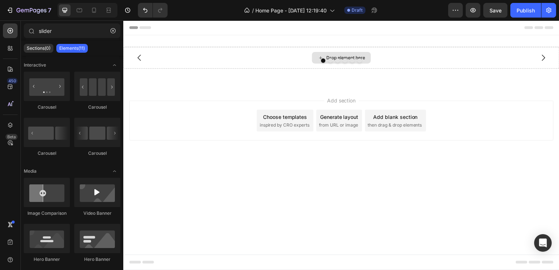
click at [342, 55] on div "Drop element here" at bounding box center [347, 58] width 39 height 6
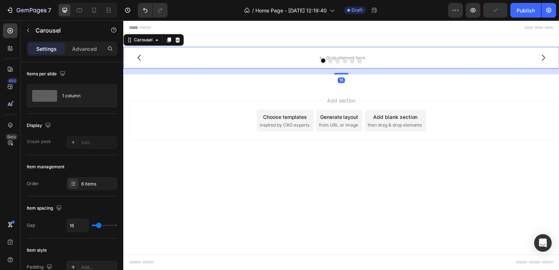
click at [321, 59] on div at bounding box center [342, 61] width 439 height 4
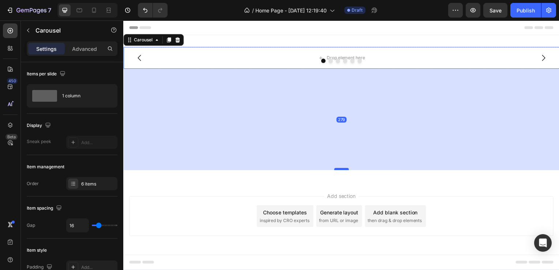
drag, startPoint x: 339, startPoint y: 74, endPoint x: 336, endPoint y: 182, distance: 107.6
click at [336, 171] on div at bounding box center [343, 170] width 15 height 2
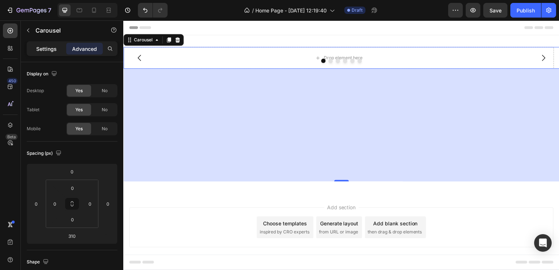
click at [47, 51] on p "Settings" at bounding box center [46, 49] width 20 height 8
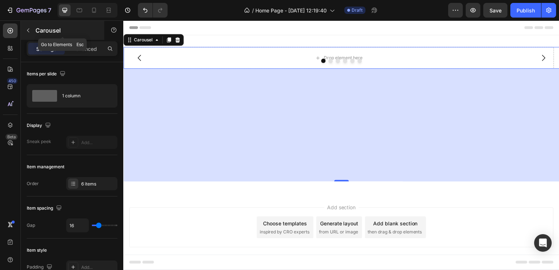
click at [31, 34] on button "button" at bounding box center [28, 31] width 12 height 12
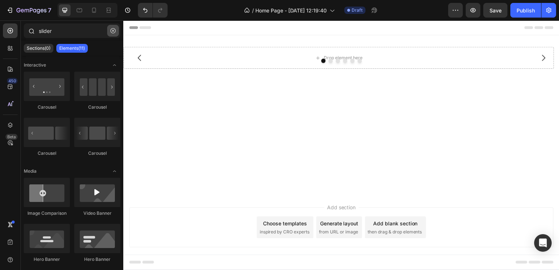
click at [111, 30] on icon "button" at bounding box center [113, 30] width 5 height 5
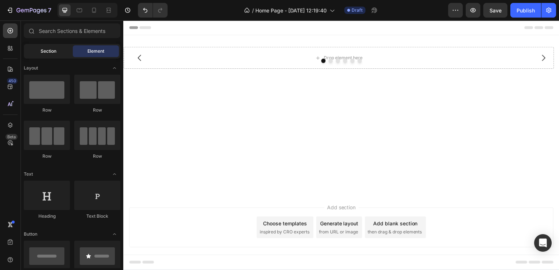
click at [59, 54] on div "Section" at bounding box center [48, 51] width 46 height 12
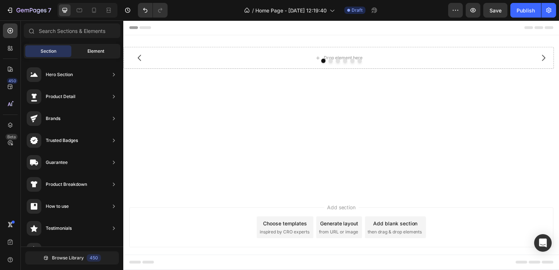
click at [97, 53] on span "Element" at bounding box center [95, 51] width 17 height 7
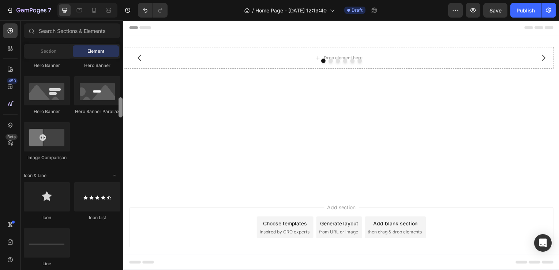
scroll to position [367, 0]
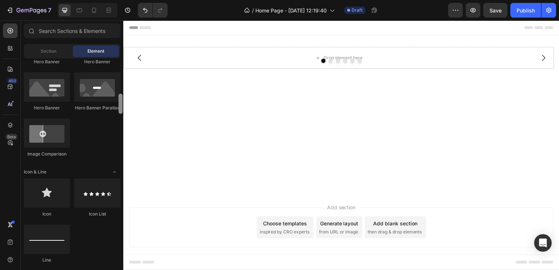
drag, startPoint x: 120, startPoint y: 74, endPoint x: 121, endPoint y: 110, distance: 35.5
click at [121, 110] on div at bounding box center [121, 104] width 4 height 20
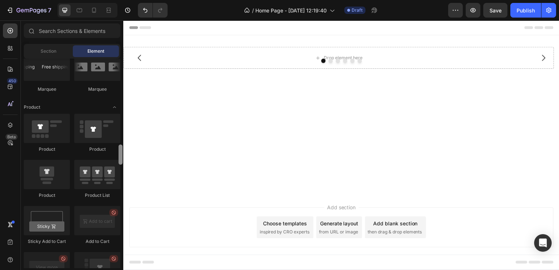
scroll to position [900, 0]
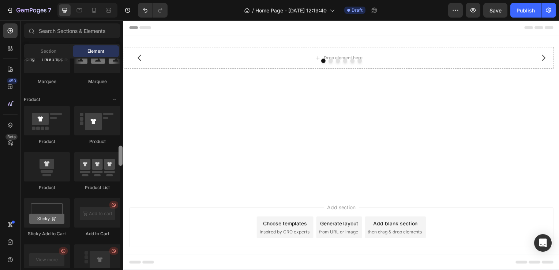
drag, startPoint x: 120, startPoint y: 105, endPoint x: 119, endPoint y: 156, distance: 51.6
click at [119, 156] on div at bounding box center [121, 156] width 4 height 20
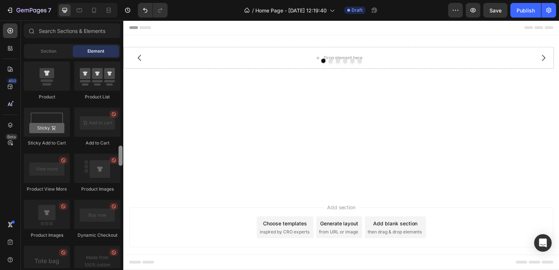
drag, startPoint x: 122, startPoint y: 159, endPoint x: 122, endPoint y: 168, distance: 9.5
click at [122, 166] on div at bounding box center [121, 156] width 4 height 20
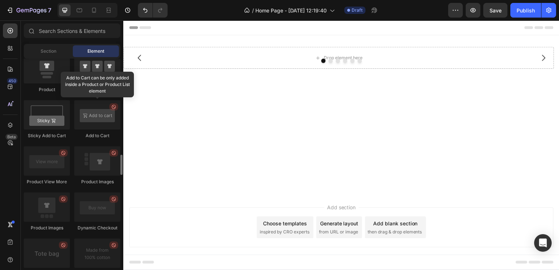
click at [101, 127] on div at bounding box center [97, 114] width 46 height 29
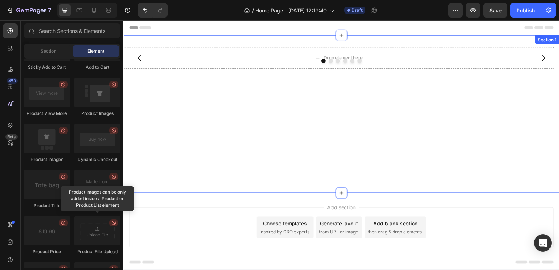
scroll to position [930, 0]
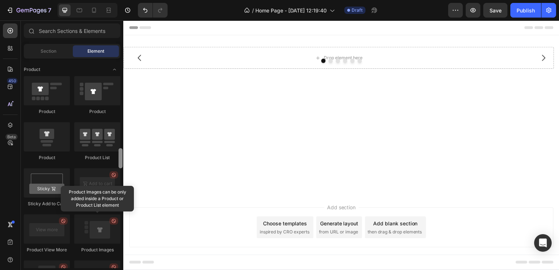
drag, startPoint x: 122, startPoint y: 167, endPoint x: 122, endPoint y: 160, distance: 6.6
click at [122, 160] on div at bounding box center [121, 158] width 4 height 20
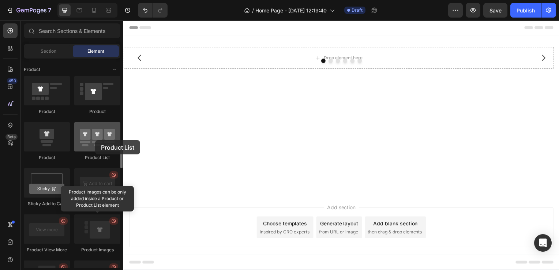
click at [95, 140] on div at bounding box center [97, 136] width 46 height 29
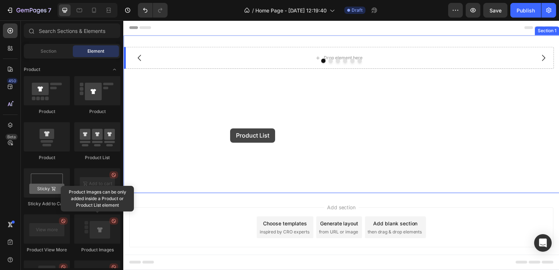
drag, startPoint x: 227, startPoint y: 159, endPoint x: 231, endPoint y: 129, distance: 30.3
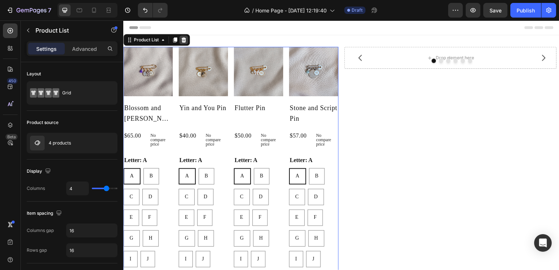
click at [186, 41] on icon at bounding box center [184, 40] width 5 height 5
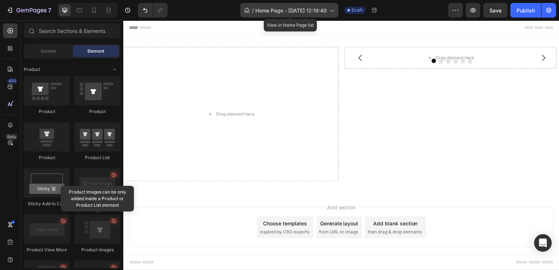
click at [249, 13] on icon at bounding box center [246, 10] width 7 height 7
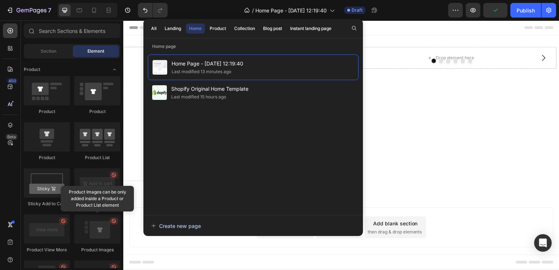
click at [177, 221] on button "Create new page" at bounding box center [253, 226] width 205 height 15
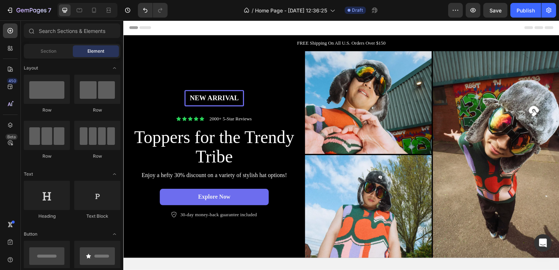
click at [148, 26] on span "Header" at bounding box center [145, 27] width 16 height 7
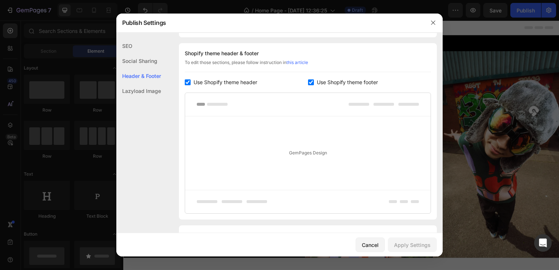
scroll to position [99, 0]
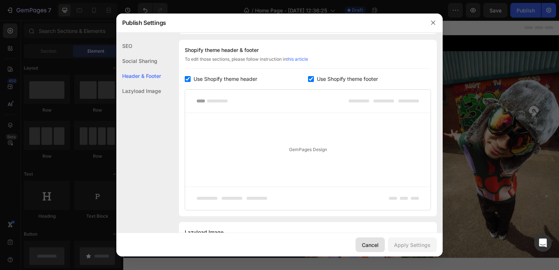
click at [375, 245] on div "Cancel" at bounding box center [370, 245] width 17 height 8
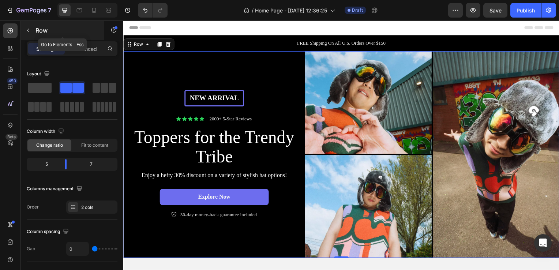
click at [26, 30] on icon "button" at bounding box center [28, 30] width 6 height 6
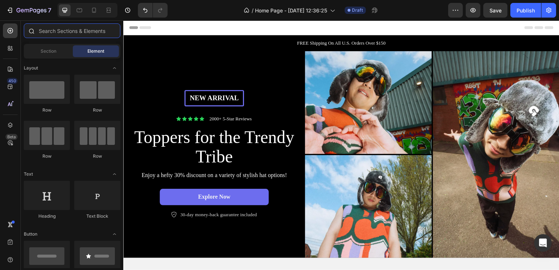
click at [100, 30] on input "text" at bounding box center [72, 30] width 97 height 15
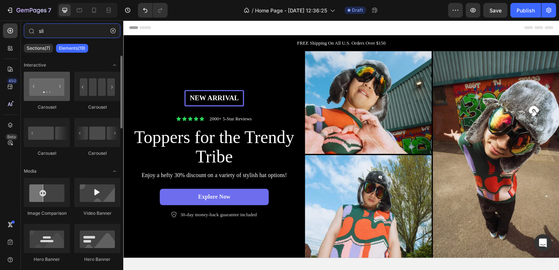
type input "sli"
click at [35, 96] on div at bounding box center [47, 86] width 46 height 29
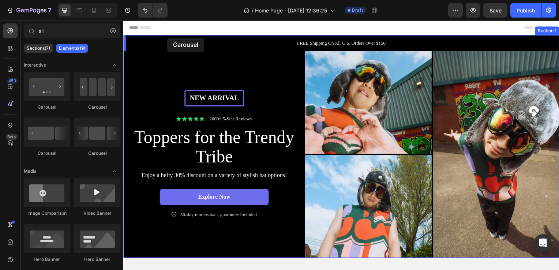
drag, startPoint x: 158, startPoint y: 116, endPoint x: 168, endPoint y: 38, distance: 79.3
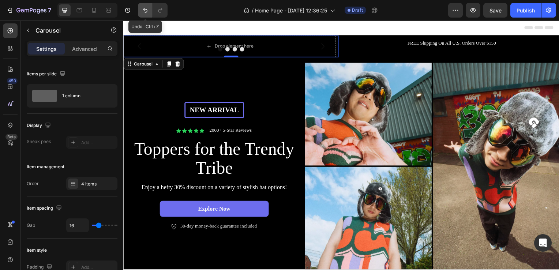
click at [141, 15] on button "Undo/Redo" at bounding box center [145, 10] width 15 height 15
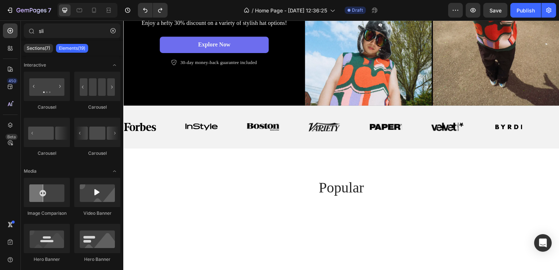
scroll to position [166, 0]
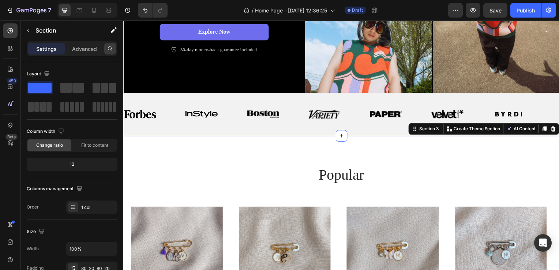
click at [113, 48] on icon at bounding box center [110, 49] width 6 height 6
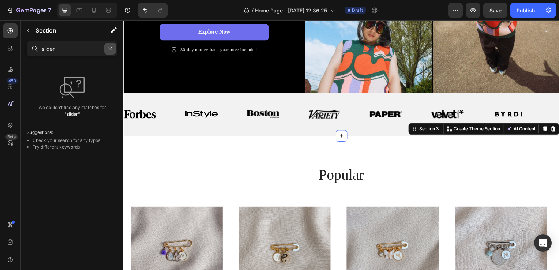
type input "slider"
click at [112, 51] on icon "button" at bounding box center [110, 48] width 5 height 5
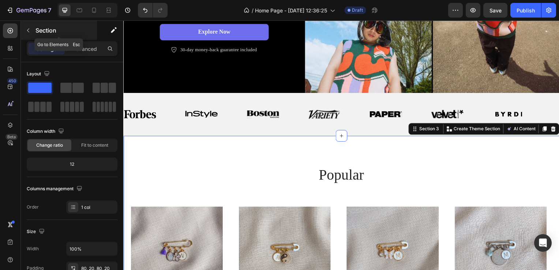
click at [28, 31] on icon "button" at bounding box center [28, 30] width 6 height 6
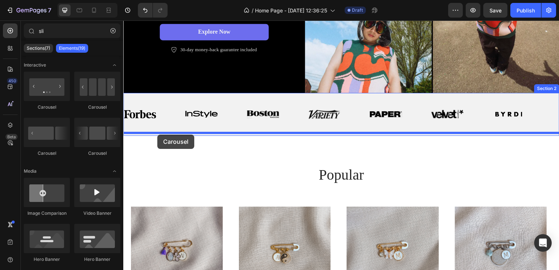
drag, startPoint x: 170, startPoint y: 111, endPoint x: 158, endPoint y: 135, distance: 27.8
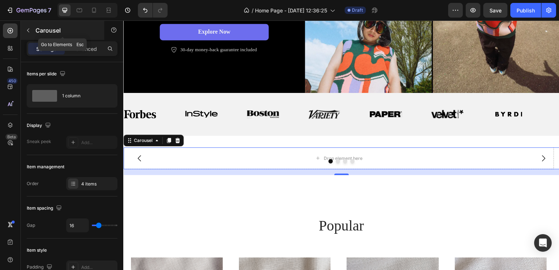
click at [24, 33] on button "button" at bounding box center [28, 31] width 12 height 12
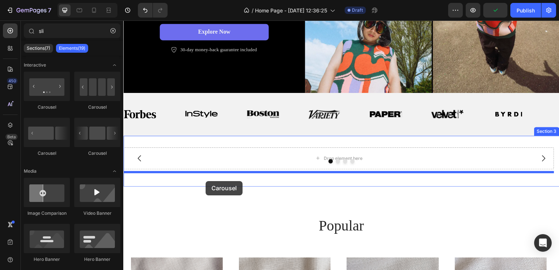
drag, startPoint x: 172, startPoint y: 108, endPoint x: 206, endPoint y: 182, distance: 81.5
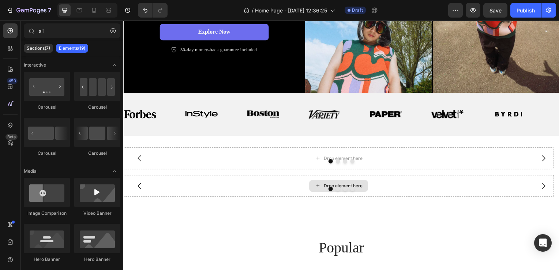
click at [317, 184] on icon at bounding box center [319, 187] width 6 height 6
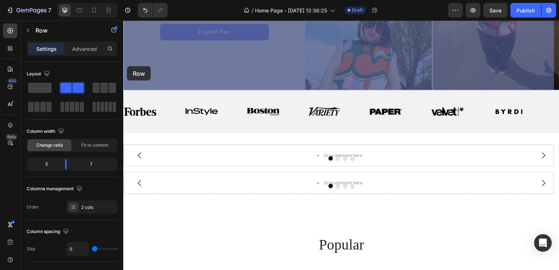
drag, startPoint x: 124, startPoint y: 90, endPoint x: 125, endPoint y: 78, distance: 12.5
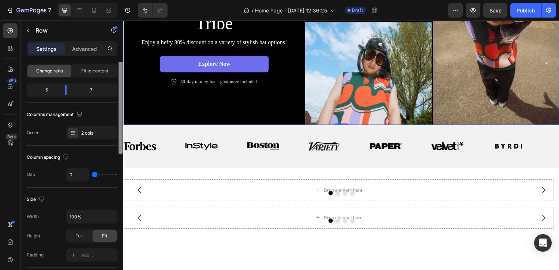
scroll to position [0, 0]
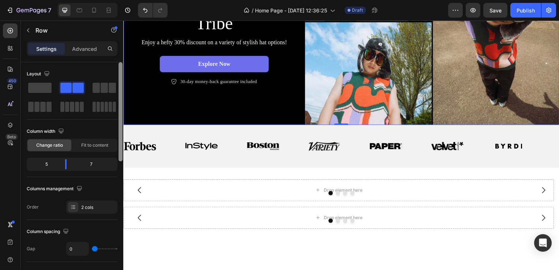
drag, startPoint x: 121, startPoint y: 112, endPoint x: 120, endPoint y: 78, distance: 34.0
click at [120, 78] on div at bounding box center [121, 111] width 4 height 99
click at [83, 49] on p "Advanced" at bounding box center [84, 49] width 25 height 8
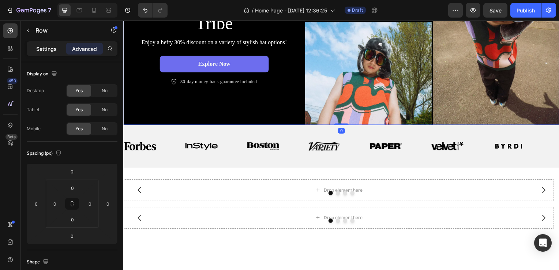
click at [56, 43] on div "Settings" at bounding box center [46, 49] width 37 height 12
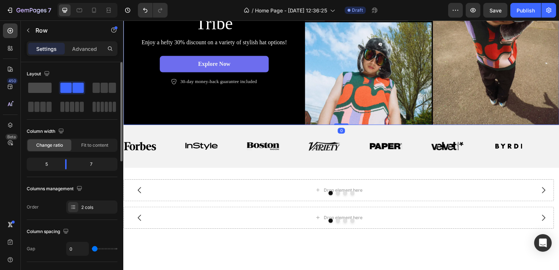
click at [42, 90] on span at bounding box center [39, 88] width 23 height 10
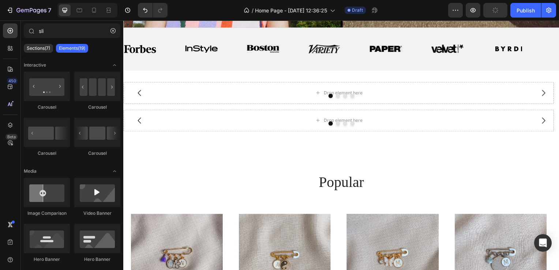
scroll to position [467, 0]
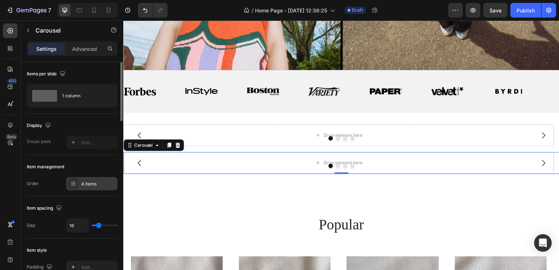
click at [79, 182] on div "4 items" at bounding box center [91, 183] width 51 height 13
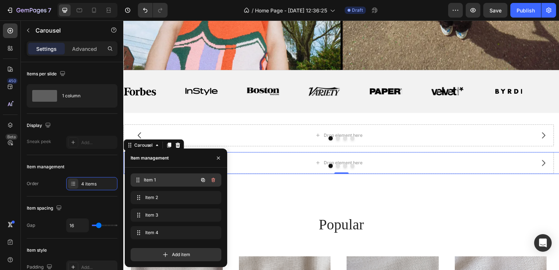
click at [152, 175] on div "Item 1 Item 1" at bounding box center [166, 180] width 64 height 10
click at [186, 181] on span "Item 1" at bounding box center [171, 180] width 54 height 7
drag, startPoint x: 310, startPoint y: 201, endPoint x: 298, endPoint y: 158, distance: 44.4
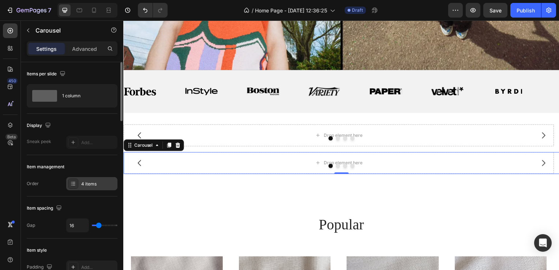
click at [79, 188] on div "4 items" at bounding box center [91, 183] width 51 height 13
click at [73, 183] on icon at bounding box center [73, 183] width 3 height 0
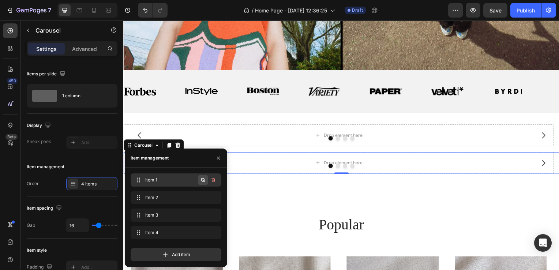
click at [202, 179] on icon "button" at bounding box center [203, 180] width 6 height 6
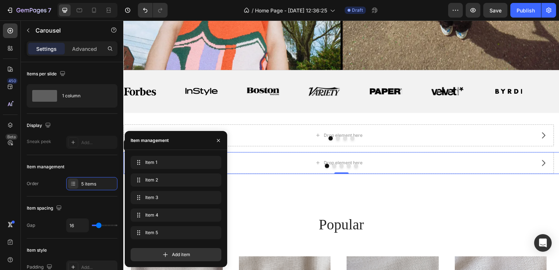
drag, startPoint x: 137, startPoint y: 180, endPoint x: 141, endPoint y: 242, distance: 62.3
click at [148, 164] on span "Item 1" at bounding box center [171, 162] width 54 height 7
click at [148, 164] on span "Item 1" at bounding box center [165, 162] width 41 height 7
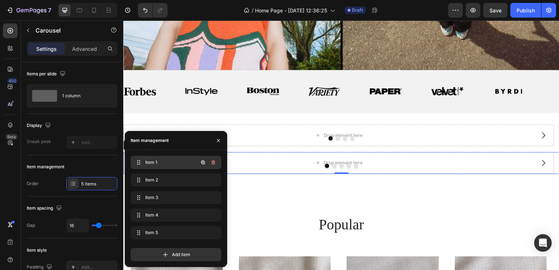
click at [148, 164] on span "Item 1" at bounding box center [165, 162] width 41 height 7
click at [148, 164] on span "Item 1" at bounding box center [171, 162] width 54 height 7
click at [148, 164] on span "Item 1" at bounding box center [165, 162] width 41 height 7
click at [152, 180] on span "Item 2" at bounding box center [165, 180] width 41 height 7
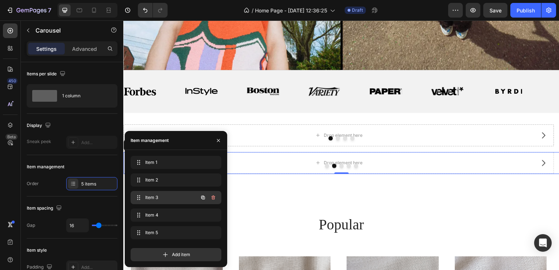
click at [151, 199] on span "Item 3" at bounding box center [165, 197] width 41 height 7
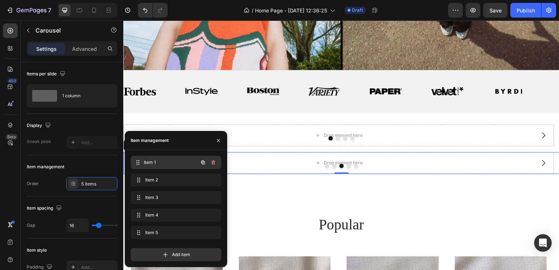
click at [157, 160] on span "Item 1" at bounding box center [171, 162] width 54 height 7
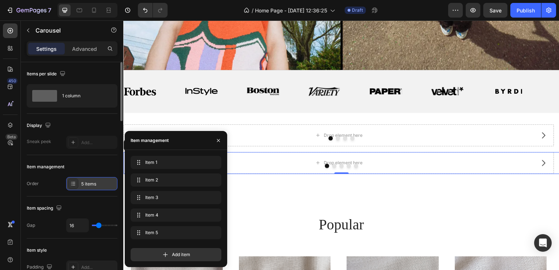
drag, startPoint x: 157, startPoint y: 160, endPoint x: 74, endPoint y: 183, distance: 85.9
click at [74, 183] on div "450 Beta sli Sections(7) Elements(19) Interactive Carousel Carousel Carousel Ca…" at bounding box center [61, 145] width 123 height 250
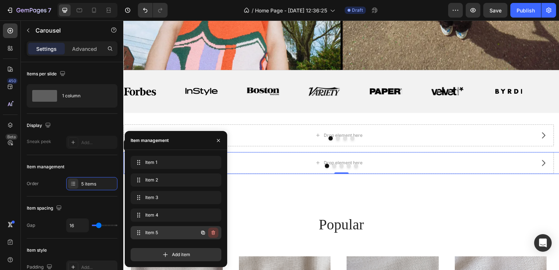
click at [211, 230] on icon "button" at bounding box center [213, 233] width 6 height 6
click at [211, 230] on div "Delete" at bounding box center [209, 232] width 14 height 7
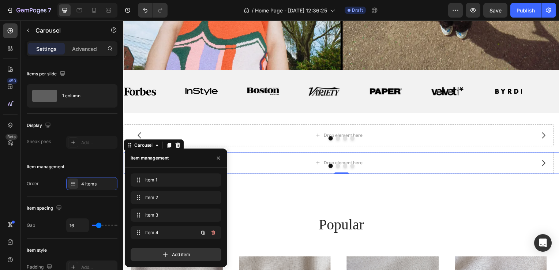
click at [211, 230] on icon "button" at bounding box center [213, 233] width 6 height 6
click at [211, 230] on div "Delete" at bounding box center [209, 232] width 14 height 7
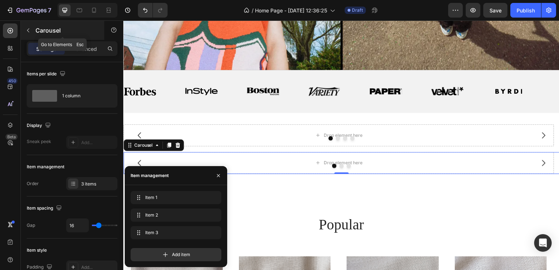
click at [26, 31] on icon "button" at bounding box center [28, 30] width 6 height 6
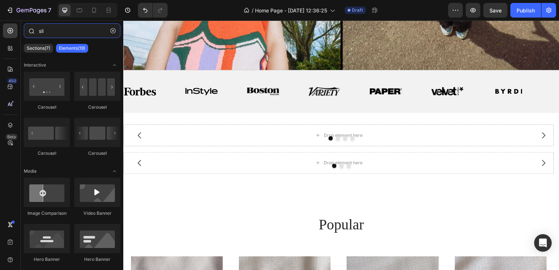
click at [57, 30] on input "sli" at bounding box center [72, 30] width 97 height 15
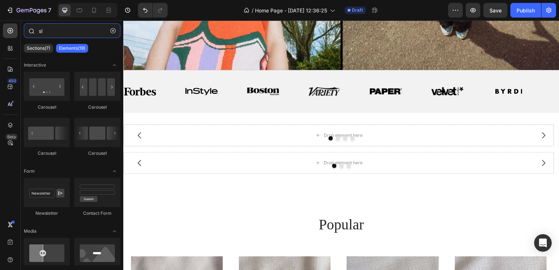
type input "s"
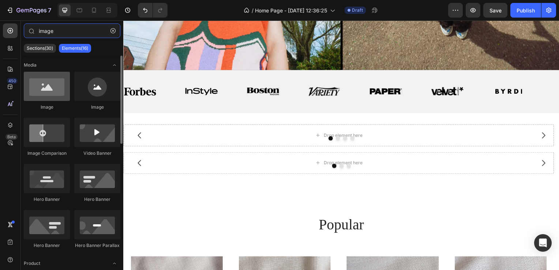
type input "image"
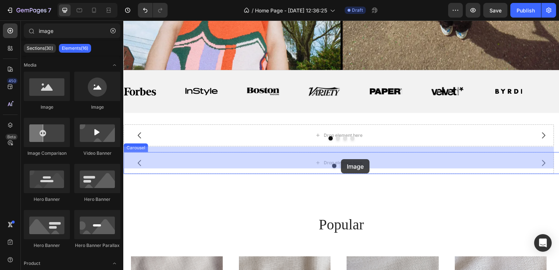
drag, startPoint x: 172, startPoint y: 109, endPoint x: 343, endPoint y: 160, distance: 177.6
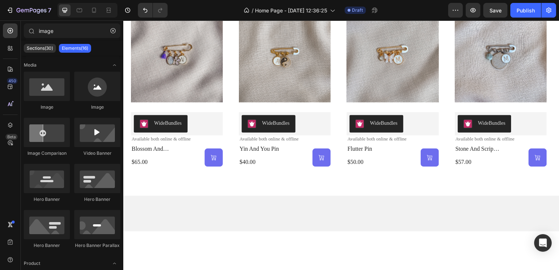
scroll to position [724, 0]
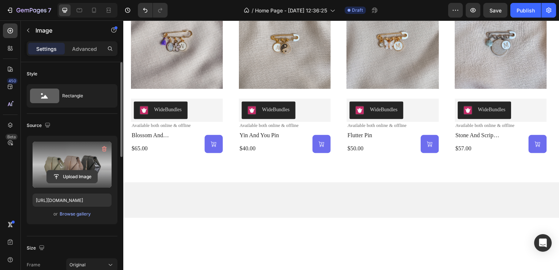
click at [78, 175] on input "file" at bounding box center [72, 177] width 51 height 12
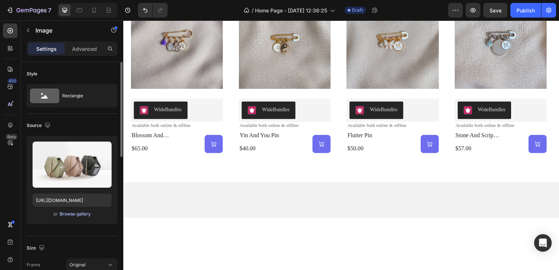
click at [68, 217] on div "or Browse gallery" at bounding box center [72, 214] width 79 height 9
click at [68, 215] on div "Browse gallery" at bounding box center [75, 214] width 31 height 7
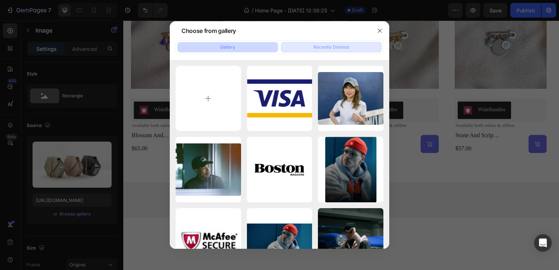
click at [362, 44] on button "Recently Deleted" at bounding box center [331, 47] width 101 height 10
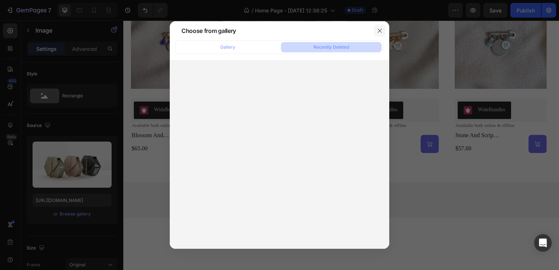
click at [381, 29] on icon "button" at bounding box center [380, 31] width 6 height 6
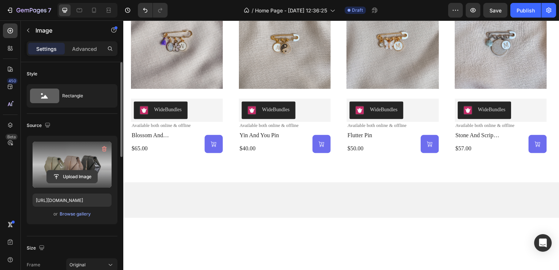
click at [69, 176] on input "file" at bounding box center [72, 177] width 51 height 12
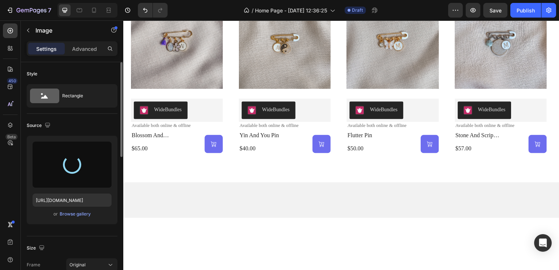
type input "https://cdn.shopify.com/s/files/1/0632/1114/3229/files/gempages_581772769717388…"
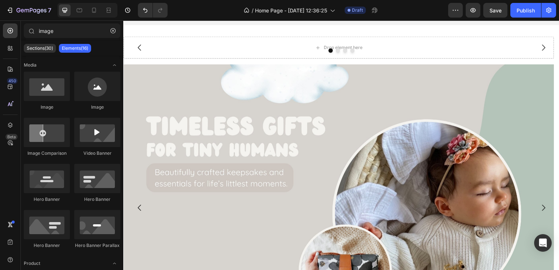
scroll to position [537, 0]
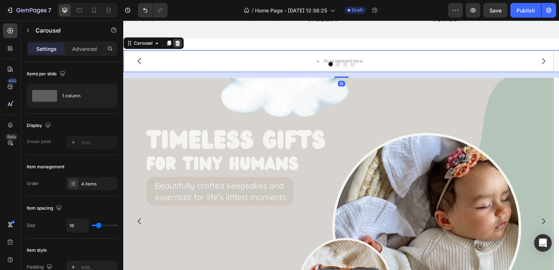
click at [180, 45] on icon at bounding box center [178, 44] width 6 height 6
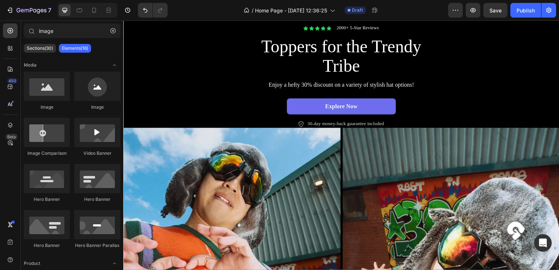
scroll to position [45, 0]
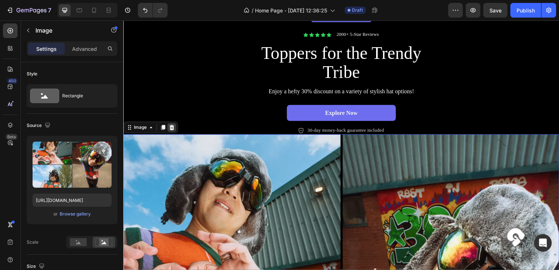
click at [173, 128] on icon at bounding box center [172, 129] width 6 height 6
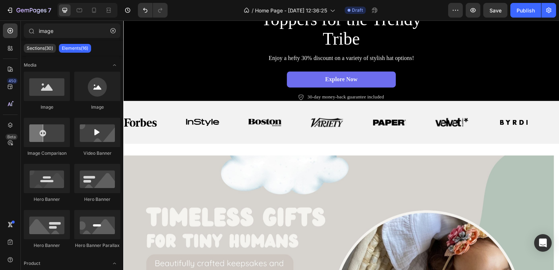
scroll to position [0, 0]
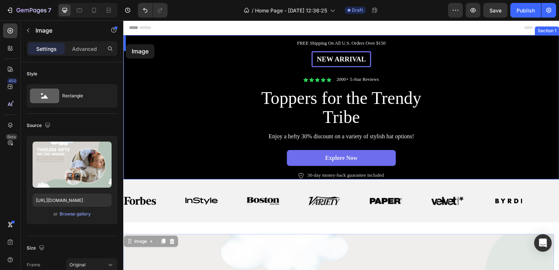
drag, startPoint x: 130, startPoint y: 243, endPoint x: 126, endPoint y: 44, distance: 198.4
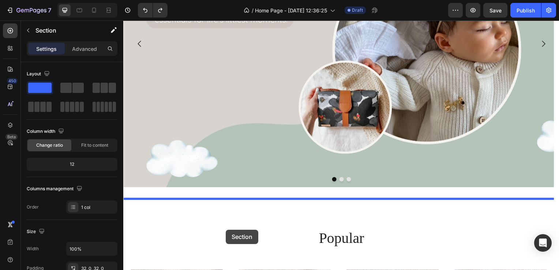
scroll to position [346, 0]
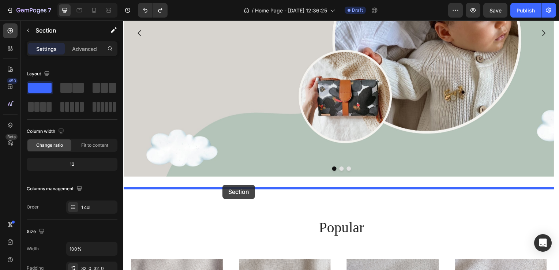
drag, startPoint x: 226, startPoint y: 212, endPoint x: 223, endPoint y: 186, distance: 26.1
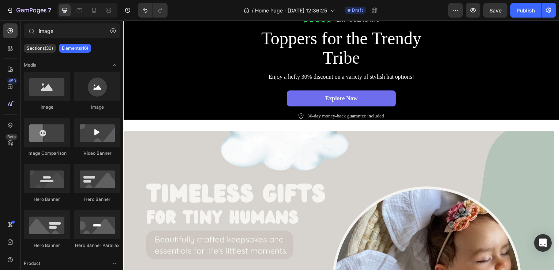
scroll to position [0, 0]
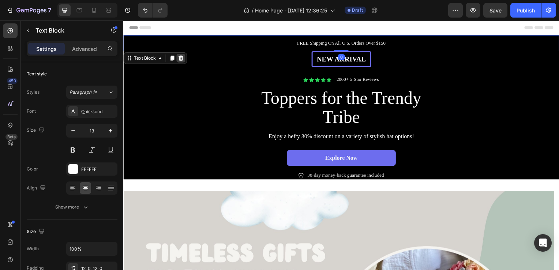
click at [180, 57] on icon at bounding box center [181, 58] width 5 height 5
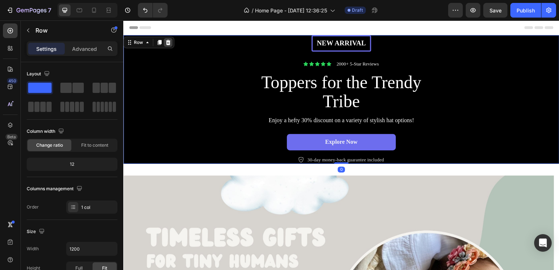
click at [165, 43] on icon at bounding box center [168, 43] width 6 height 6
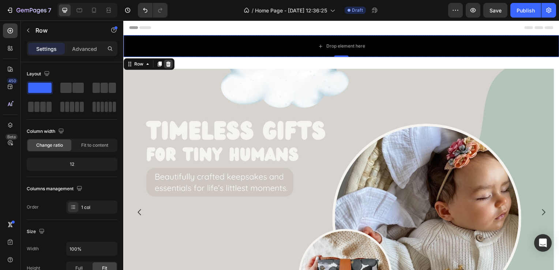
click at [167, 63] on icon at bounding box center [168, 64] width 5 height 5
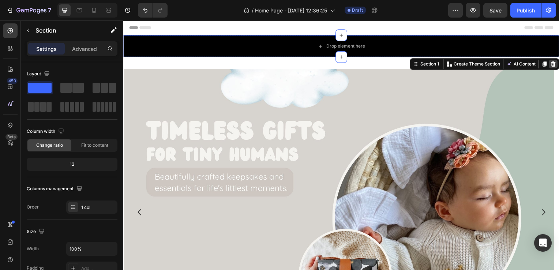
click at [554, 63] on icon at bounding box center [556, 64] width 5 height 5
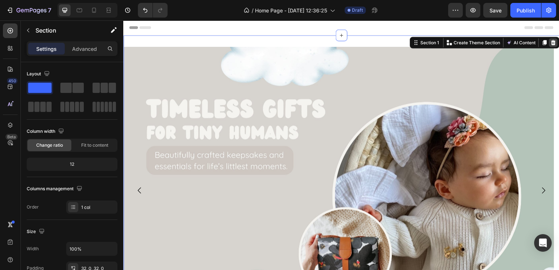
click at [554, 40] on icon at bounding box center [556, 42] width 5 height 5
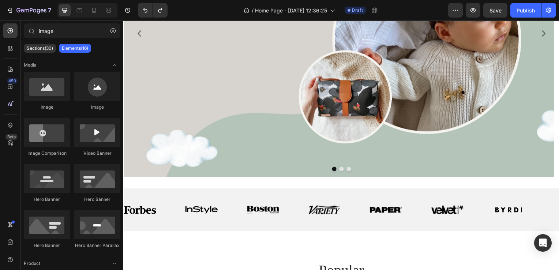
scroll to position [161, 0]
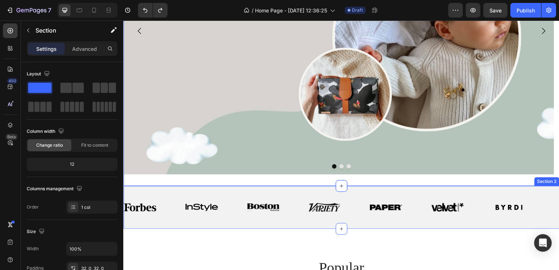
drag, startPoint x: 342, startPoint y: 188, endPoint x: 290, endPoint y: 193, distance: 51.9
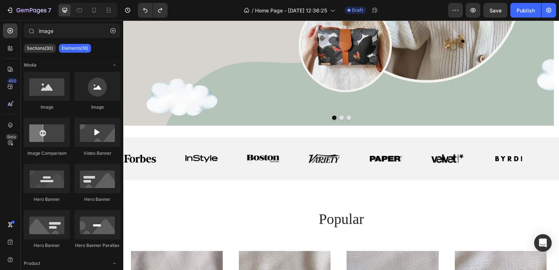
scroll to position [215, 0]
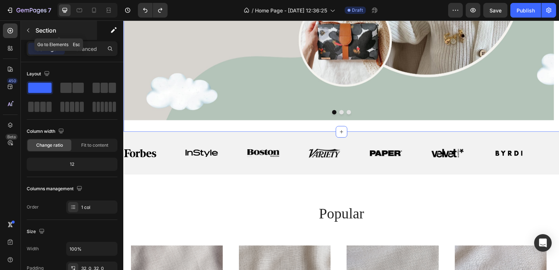
click at [31, 26] on button "button" at bounding box center [28, 31] width 12 height 12
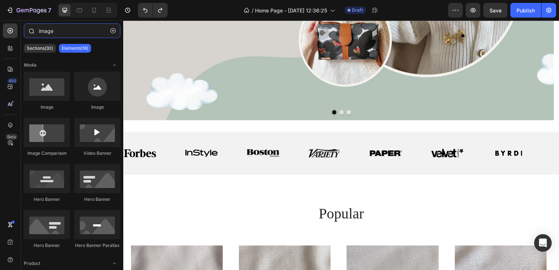
click at [82, 34] on input "image" at bounding box center [72, 30] width 97 height 15
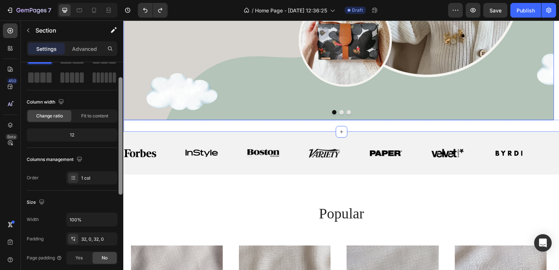
drag, startPoint x: 245, startPoint y: 93, endPoint x: 124, endPoint y: 95, distance: 120.8
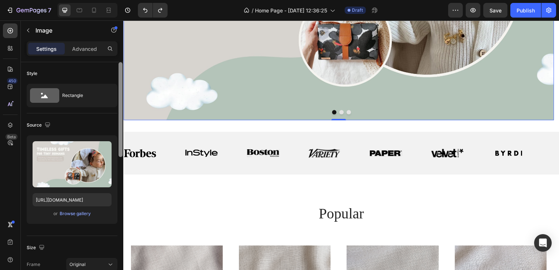
scroll to position [0, 0]
drag, startPoint x: 120, startPoint y: 65, endPoint x: 121, endPoint y: 52, distance: 12.9
click at [121, 52] on div "Settings Advanced Style Rectangle Source Upload Image https://cdn.shopify.com/s…" at bounding box center [72, 166] width 102 height 250
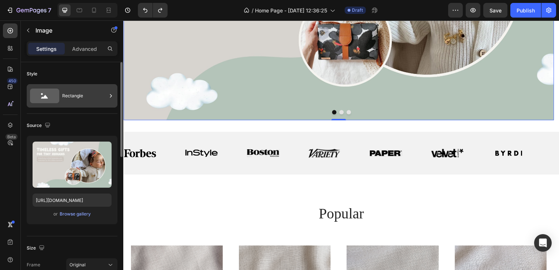
click at [75, 97] on div "Rectangle" at bounding box center [84, 95] width 45 height 17
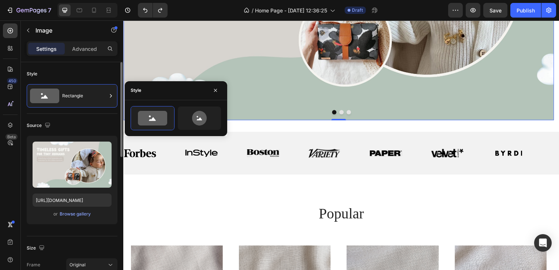
click at [96, 77] on div "Style" at bounding box center [72, 74] width 91 height 12
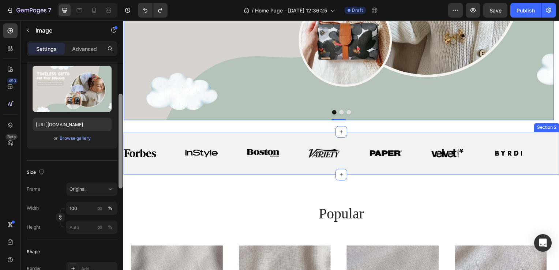
drag, startPoint x: 245, startPoint y: 141, endPoint x: 126, endPoint y: 172, distance: 122.8
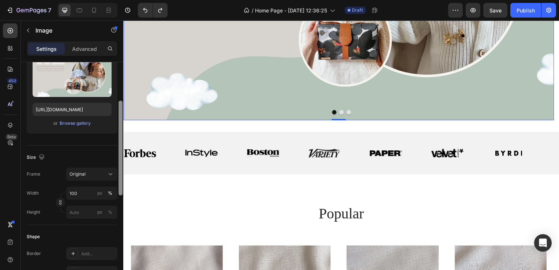
scroll to position [92, 0]
click at [122, 159] on div at bounding box center [121, 147] width 4 height 95
click at [100, 168] on button "Original" at bounding box center [91, 173] width 51 height 13
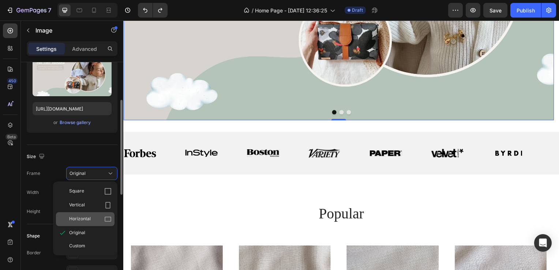
click at [94, 219] on div "Horizontal" at bounding box center [90, 219] width 42 height 7
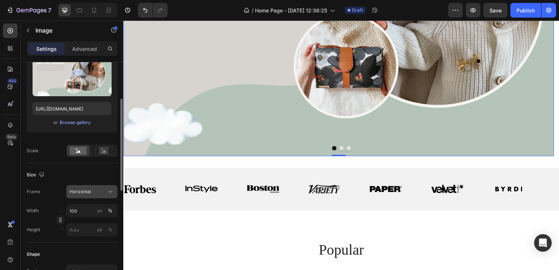
click at [96, 193] on div "Horizontal" at bounding box center [88, 191] width 36 height 7
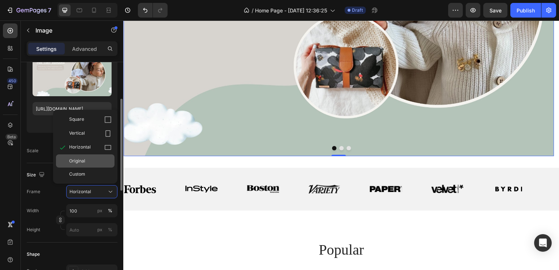
click at [82, 160] on span "Original" at bounding box center [77, 161] width 16 height 7
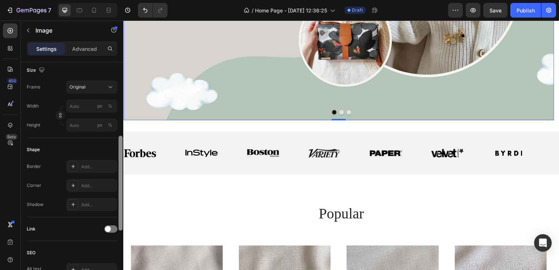
scroll to position [180, 0]
drag, startPoint x: 121, startPoint y: 168, endPoint x: 123, endPoint y: 204, distance: 36.6
click at [123, 204] on div at bounding box center [120, 176] width 5 height 229
click at [100, 164] on div "Add..." at bounding box center [98, 165] width 34 height 7
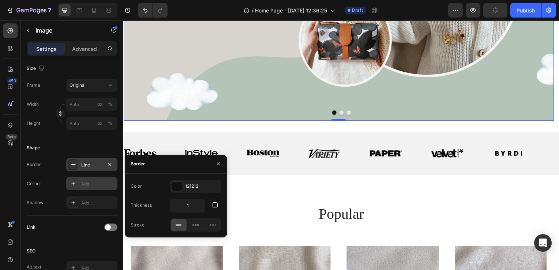
click at [96, 181] on div "Add..." at bounding box center [98, 184] width 34 height 7
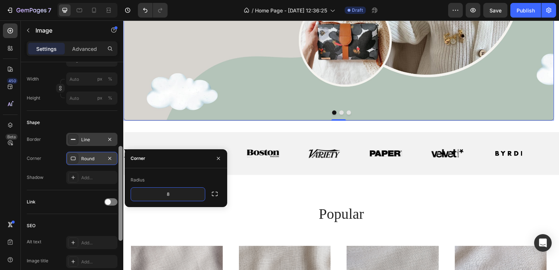
scroll to position [207, 0]
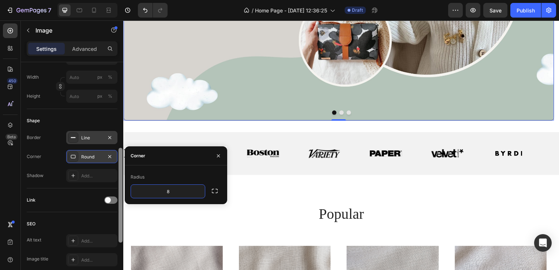
drag, startPoint x: 121, startPoint y: 183, endPoint x: 121, endPoint y: 195, distance: 11.4
click at [121, 195] on div at bounding box center [121, 195] width 4 height 95
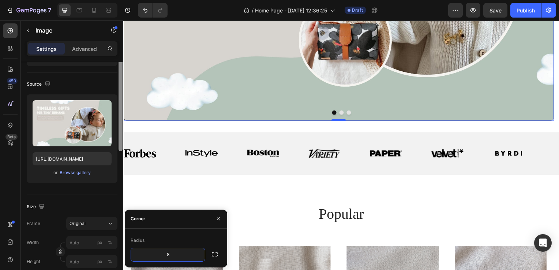
scroll to position [0, 0]
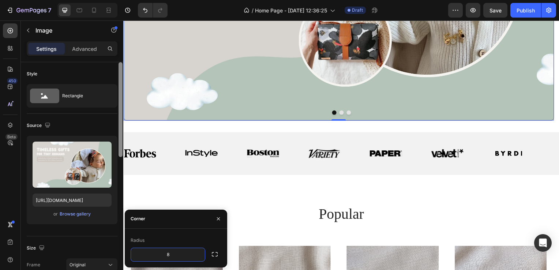
drag, startPoint x: 120, startPoint y: 173, endPoint x: 122, endPoint y: 58, distance: 115.7
click at [122, 58] on div "Settings Advanced Style Rectangle Source Upload Image https://cdn.shopify.com/s…" at bounding box center [72, 166] width 102 height 250
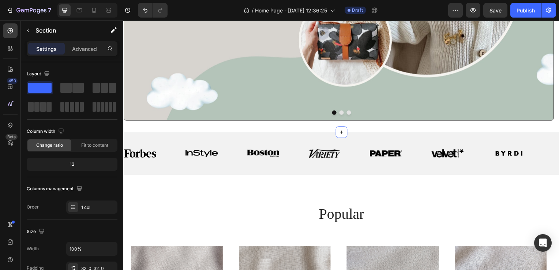
click at [86, 147] on span "Fit to content" at bounding box center [94, 145] width 27 height 7
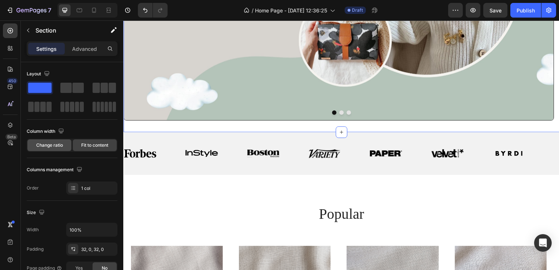
click at [59, 148] on span "Change ratio" at bounding box center [49, 145] width 27 height 7
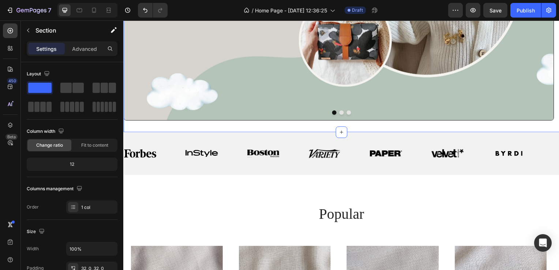
click at [78, 163] on div "12" at bounding box center [72, 164] width 88 height 10
click at [71, 163] on div "12" at bounding box center [72, 164] width 88 height 10
click at [91, 147] on span "Fit to content" at bounding box center [94, 145] width 27 height 7
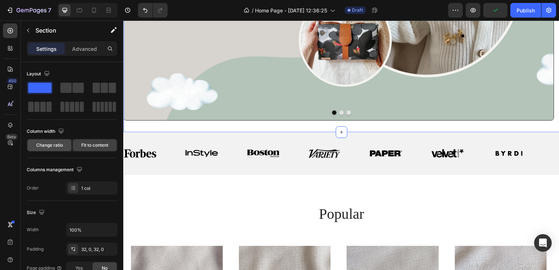
click at [63, 146] on div "Change ratio" at bounding box center [49, 145] width 44 height 12
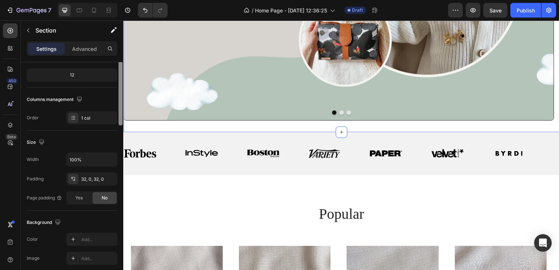
scroll to position [96, 0]
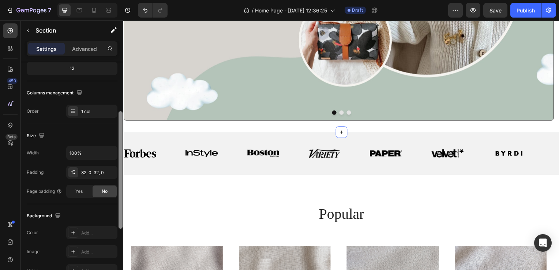
drag, startPoint x: 122, startPoint y: 139, endPoint x: 118, endPoint y: 188, distance: 49.6
click at [118, 188] on div at bounding box center [120, 176] width 5 height 229
click at [91, 172] on div "32, 0, 32, 0" at bounding box center [91, 172] width 21 height 7
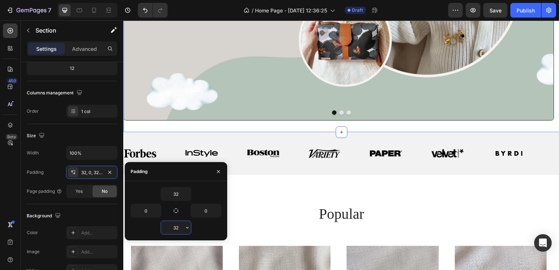
click at [176, 225] on input "32" at bounding box center [176, 227] width 30 height 13
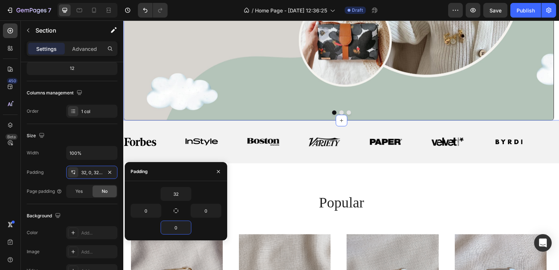
type input "0"
click at [215, 194] on div "32" at bounding box center [176, 194] width 91 height 14
click at [219, 169] on icon "button" at bounding box center [219, 172] width 6 height 6
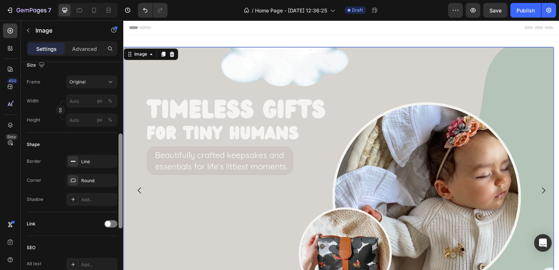
scroll to position [192, 0]
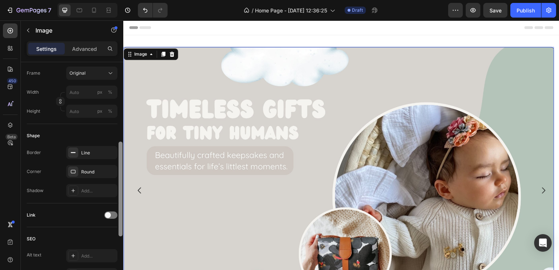
drag, startPoint x: 121, startPoint y: 108, endPoint x: 119, endPoint y: 187, distance: 79.8
click at [119, 187] on div at bounding box center [121, 189] width 4 height 95
click at [74, 154] on icon at bounding box center [73, 153] width 6 height 6
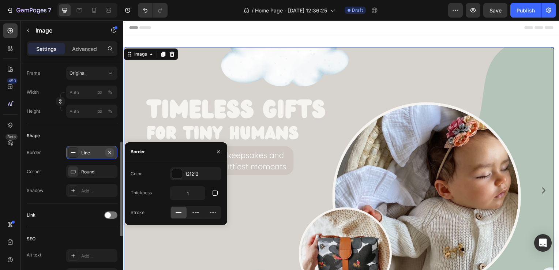
click at [107, 152] on icon "button" at bounding box center [110, 153] width 6 height 6
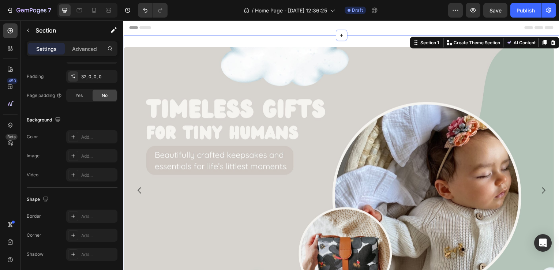
scroll to position [0, 0]
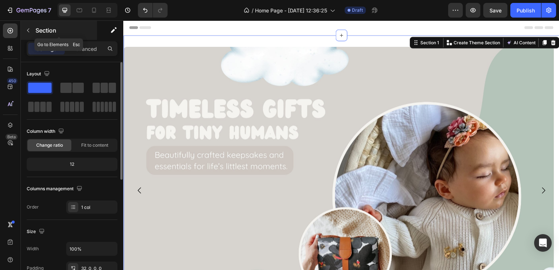
click at [34, 32] on button "button" at bounding box center [28, 31] width 12 height 12
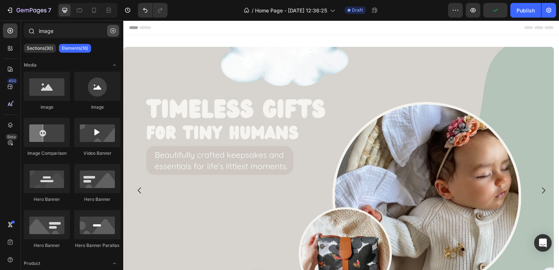
click at [113, 29] on icon "button" at bounding box center [113, 30] width 5 height 5
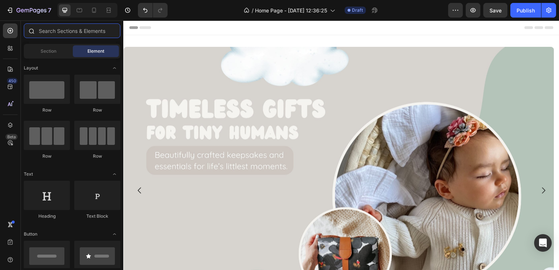
click at [51, 31] on input "text" at bounding box center [72, 30] width 97 height 15
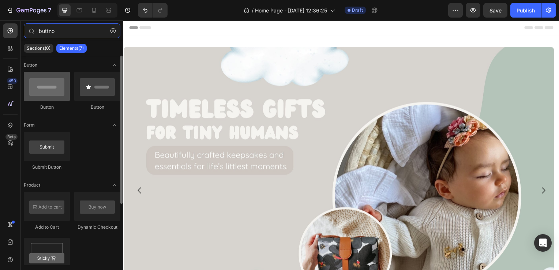
type input "buttno"
click at [40, 80] on div at bounding box center [47, 86] width 46 height 29
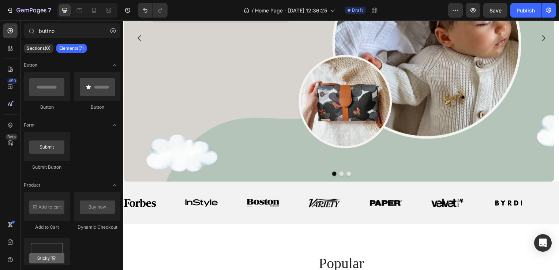
scroll to position [142, 0]
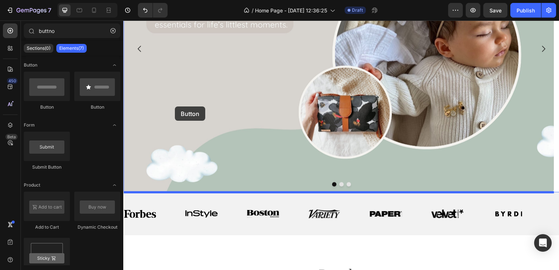
drag, startPoint x: 172, startPoint y: 112, endPoint x: 175, endPoint y: 107, distance: 5.8
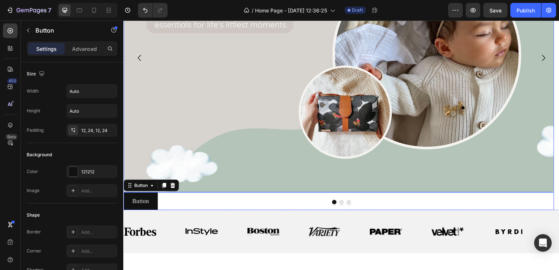
scroll to position [152, 0]
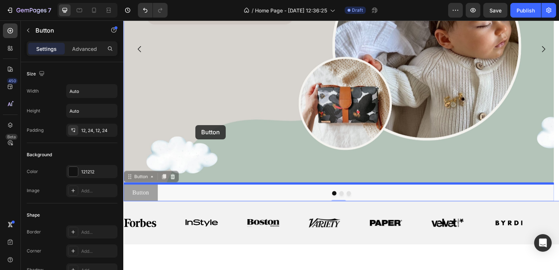
drag, startPoint x: 200, startPoint y: 191, endPoint x: 196, endPoint y: 126, distance: 65.3
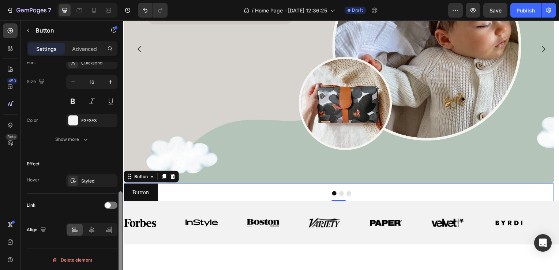
scroll to position [0, 0]
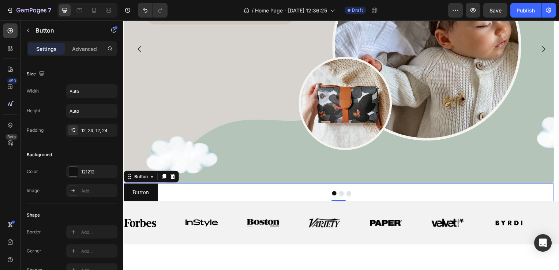
drag, startPoint x: 120, startPoint y: 120, endPoint x: 120, endPoint y: 84, distance: 35.9
click at [87, 52] on p "Advanced" at bounding box center [84, 49] width 25 height 8
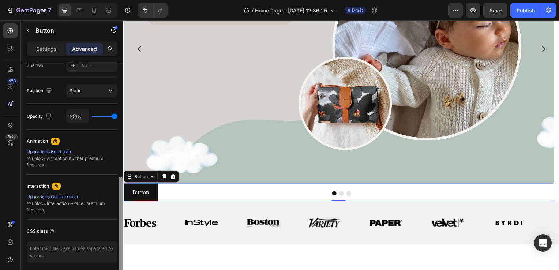
scroll to position [250, 0]
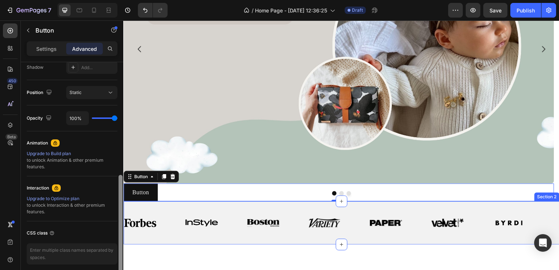
drag, startPoint x: 243, startPoint y: 153, endPoint x: 124, endPoint y: 239, distance: 146.7
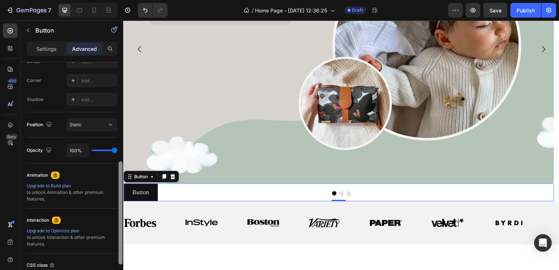
scroll to position [218, 0]
click at [121, 232] on div at bounding box center [121, 212] width 4 height 103
click at [87, 120] on div "Static" at bounding box center [92, 123] width 45 height 7
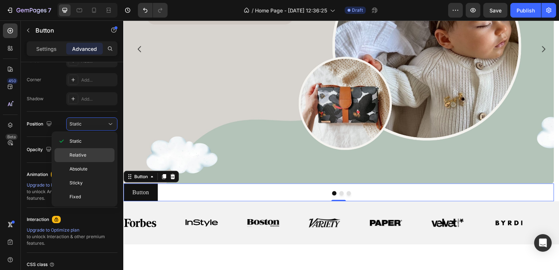
click at [89, 152] on p "Relative" at bounding box center [91, 155] width 42 height 7
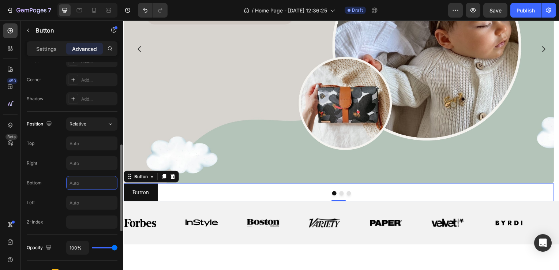
click at [82, 180] on input "text" at bounding box center [92, 182] width 51 height 13
click at [86, 146] on input "text" at bounding box center [92, 143] width 51 height 13
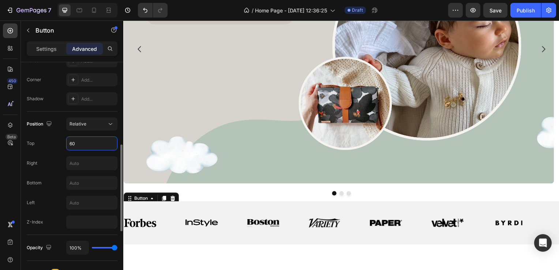
type input "6"
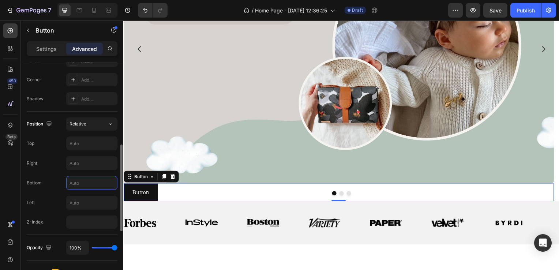
click at [86, 186] on input "text" at bounding box center [92, 182] width 51 height 13
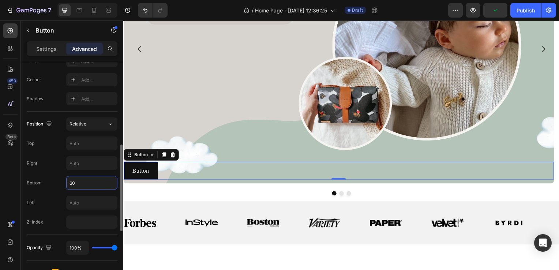
drag, startPoint x: 86, startPoint y: 186, endPoint x: 55, endPoint y: 183, distance: 30.9
click at [55, 183] on div "Bottom 60" at bounding box center [72, 183] width 91 height 14
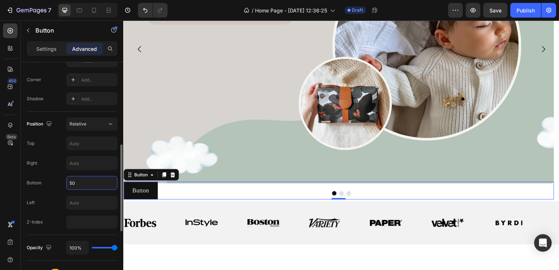
type input "500"
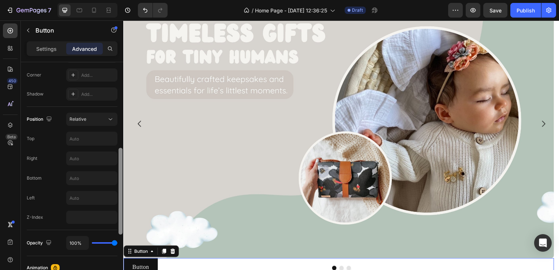
scroll to position [225, 0]
drag, startPoint x: 119, startPoint y: 125, endPoint x: 122, endPoint y: 210, distance: 85.3
click at [122, 210] on div at bounding box center [121, 190] width 4 height 87
click at [81, 178] on input "text" at bounding box center [92, 176] width 51 height 13
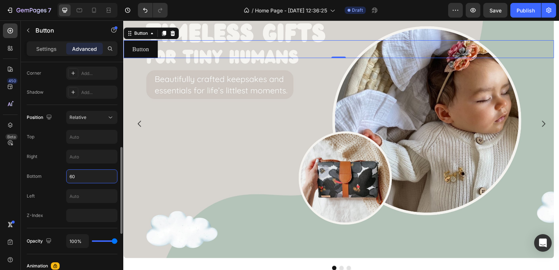
type input "6"
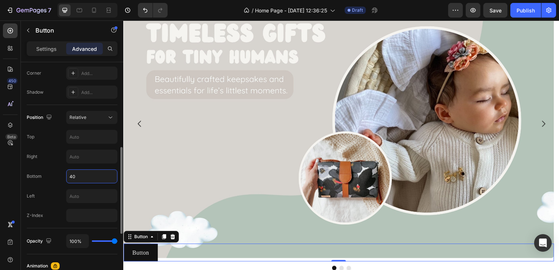
type input "4"
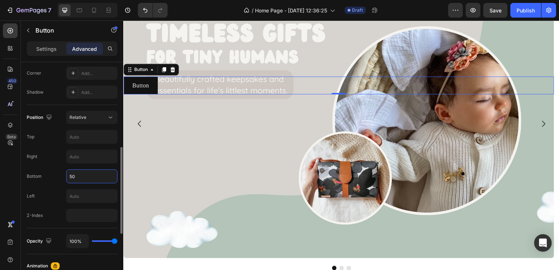
type input "5"
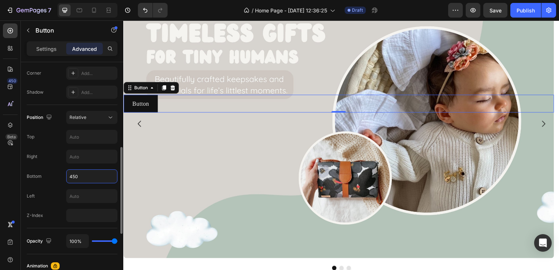
drag, startPoint x: 81, startPoint y: 178, endPoint x: 70, endPoint y: 176, distance: 10.4
click at [70, 176] on input "450" at bounding box center [92, 176] width 51 height 13
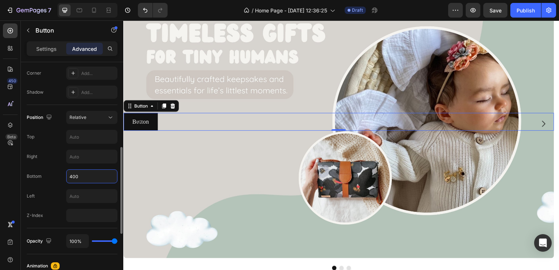
click at [70, 176] on input "400" at bounding box center [92, 176] width 51 height 13
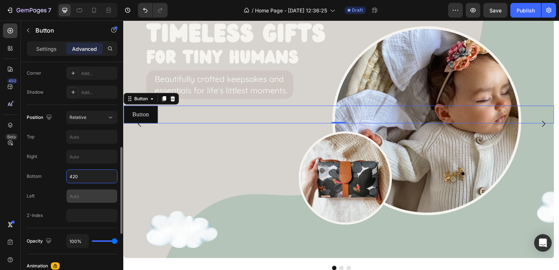
type input "420"
click at [81, 191] on input "text" at bounding box center [92, 196] width 51 height 13
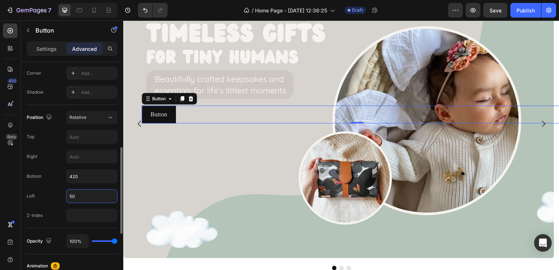
type input "5"
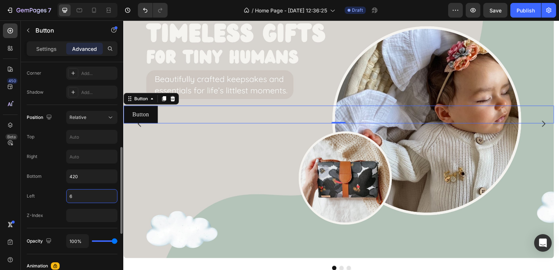
type input "60"
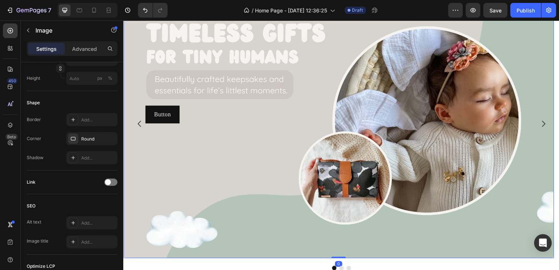
click at [166, 167] on img at bounding box center [340, 115] width 434 height 289
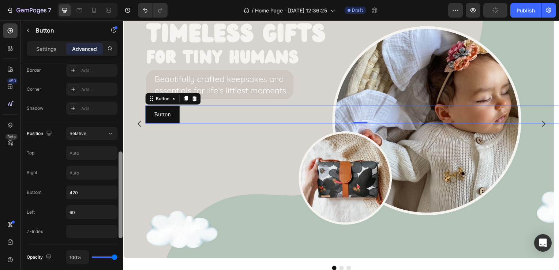
scroll to position [220, 0]
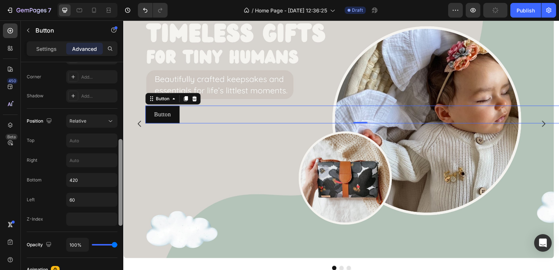
drag, startPoint x: 120, startPoint y: 133, endPoint x: 119, endPoint y: 217, distance: 83.5
click at [119, 217] on div at bounding box center [121, 182] width 4 height 87
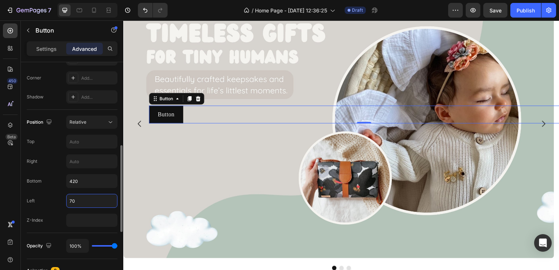
drag, startPoint x: 89, startPoint y: 200, endPoint x: 64, endPoint y: 200, distance: 24.5
click at [64, 200] on div "Left 70" at bounding box center [72, 201] width 91 height 14
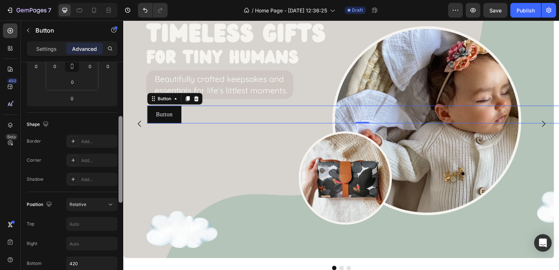
scroll to position [146, 0]
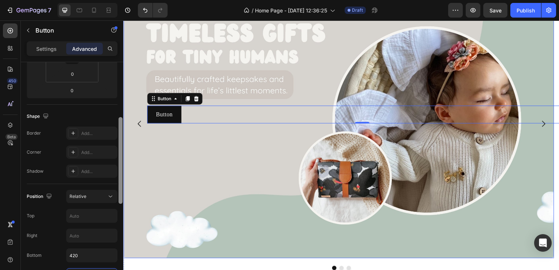
drag, startPoint x: 245, startPoint y: 175, endPoint x: 125, endPoint y: 137, distance: 125.5
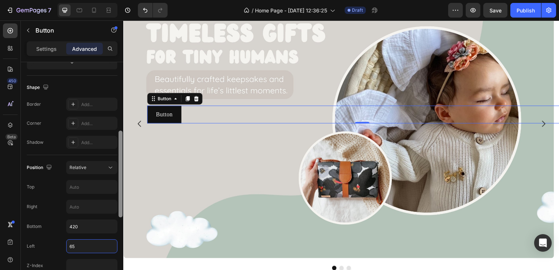
scroll to position [182, 0]
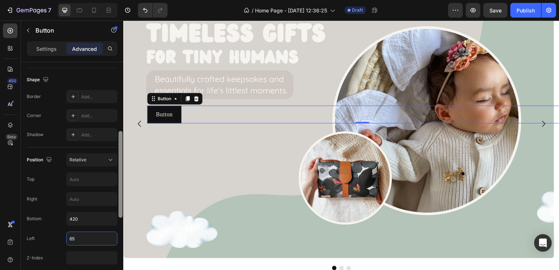
type input "65"
click at [53, 140] on div "Shadow Add..." at bounding box center [72, 134] width 91 height 13
click at [73, 94] on icon at bounding box center [73, 97] width 6 height 6
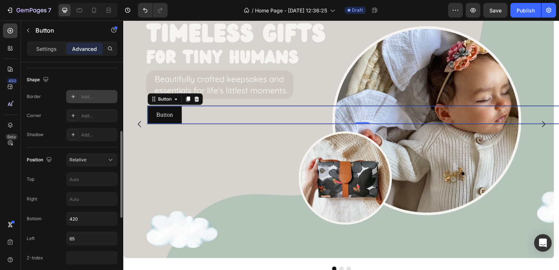
scroll to position [76, 0]
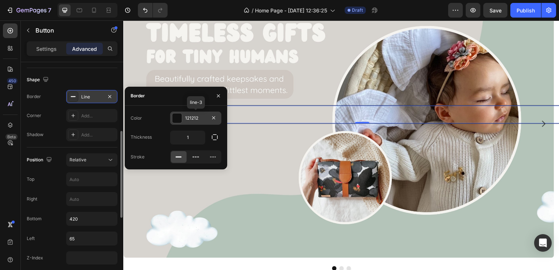
click at [181, 118] on div at bounding box center [177, 118] width 10 height 10
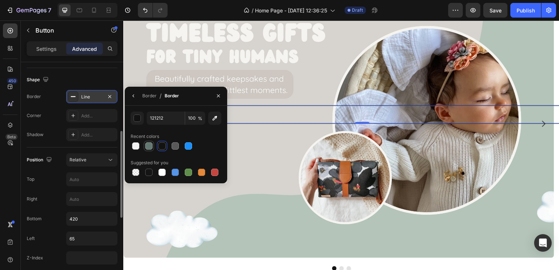
click at [148, 149] on div at bounding box center [148, 145] width 7 height 7
type input "647872"
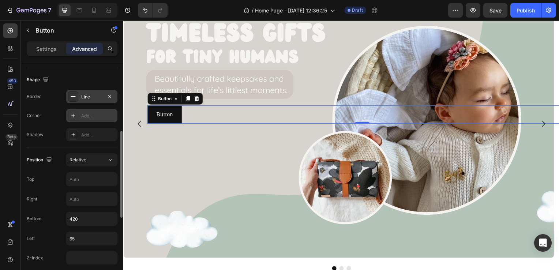
click at [72, 119] on div at bounding box center [73, 116] width 10 height 10
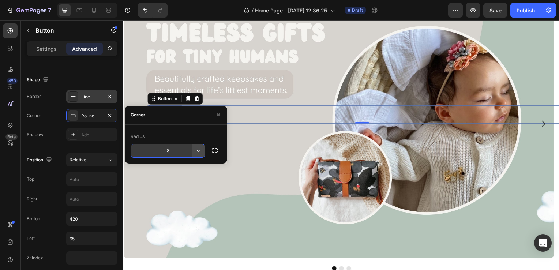
click at [199, 150] on icon "button" at bounding box center [198, 150] width 7 height 7
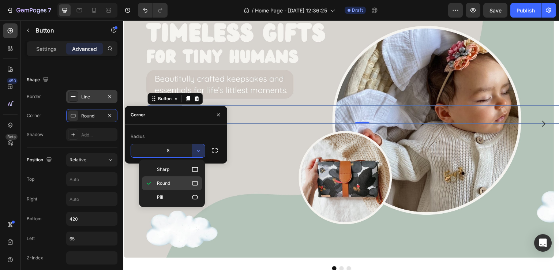
click at [174, 180] on p "Round" at bounding box center [178, 183] width 42 height 7
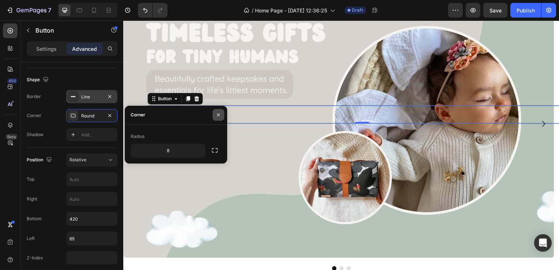
click at [218, 116] on icon "button" at bounding box center [219, 115] width 6 height 6
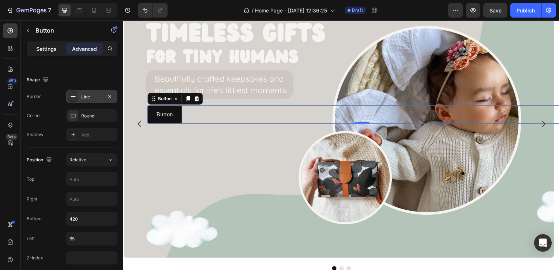
click at [51, 51] on p "Settings" at bounding box center [46, 49] width 20 height 8
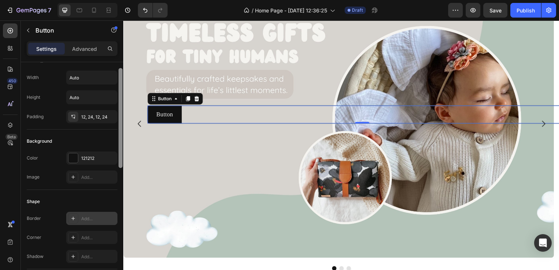
scroll to position [0, 0]
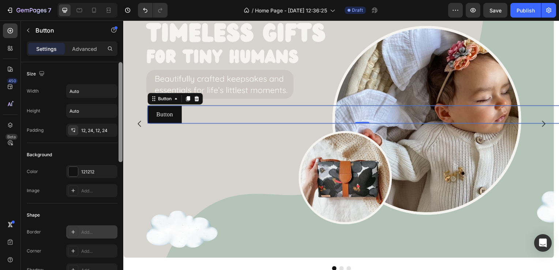
drag, startPoint x: 122, startPoint y: 148, endPoint x: 122, endPoint y: 48, distance: 99.9
click at [122, 48] on div "Settings Advanced Size Width Auto Height Auto Padding 12, 24, 12, 24 Background…" at bounding box center [72, 166] width 102 height 250
click at [79, 91] on input "Auto" at bounding box center [92, 91] width 51 height 13
click at [81, 110] on input "Auto" at bounding box center [92, 110] width 51 height 13
click at [82, 169] on div "121212" at bounding box center [91, 172] width 21 height 7
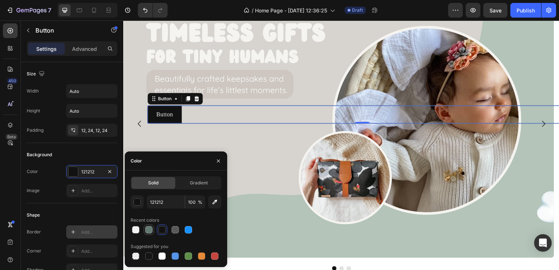
click at [152, 226] on div at bounding box center [149, 229] width 9 height 9
type input "647872"
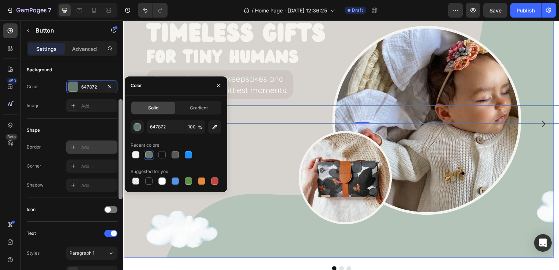
drag, startPoint x: 243, startPoint y: 176, endPoint x: 130, endPoint y: 195, distance: 114.7
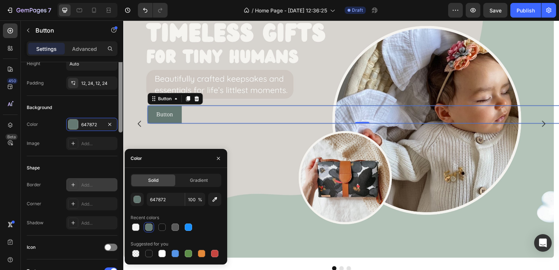
scroll to position [52, 0]
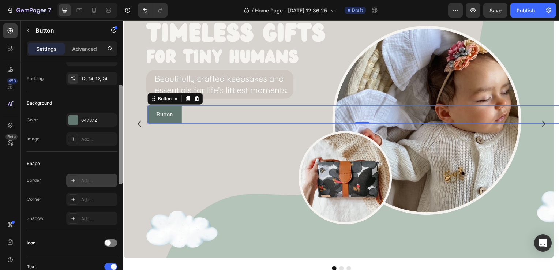
click at [101, 178] on div "Add..." at bounding box center [98, 181] width 34 height 7
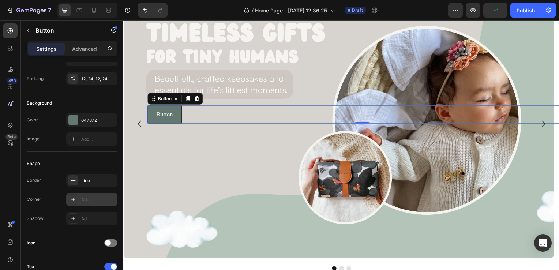
click at [108, 197] on div "Add..." at bounding box center [98, 200] width 34 height 7
type input "8"
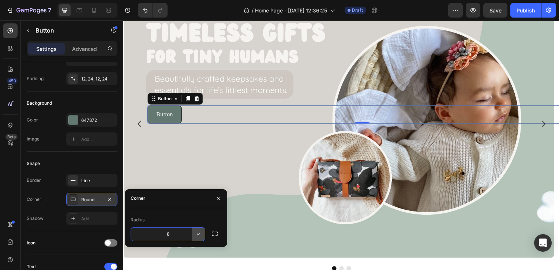
click at [199, 234] on icon "button" at bounding box center [198, 234] width 7 height 7
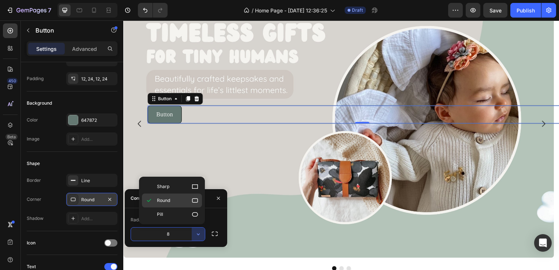
click at [172, 208] on div "Round" at bounding box center [172, 215] width 60 height 14
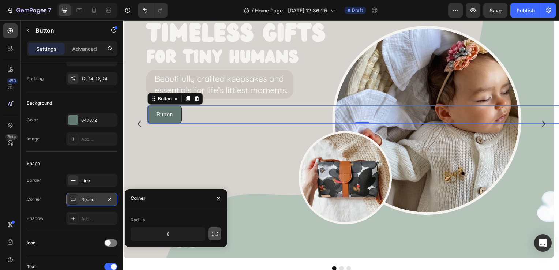
click at [213, 233] on icon "button" at bounding box center [214, 233] width 7 height 7
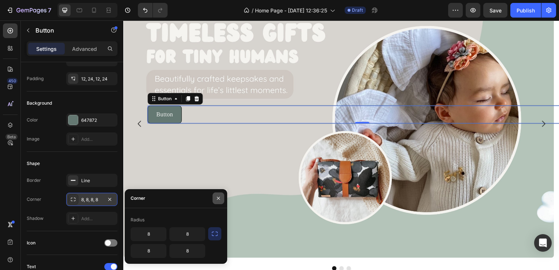
click at [218, 198] on icon "button" at bounding box center [218, 198] width 3 height 3
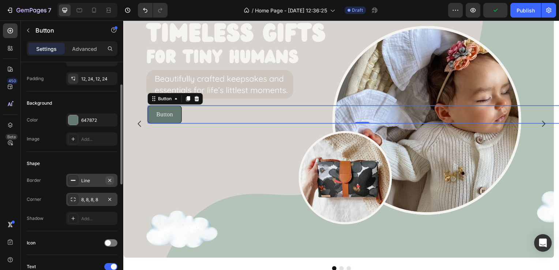
click at [109, 179] on icon "button" at bounding box center [109, 180] width 3 height 3
click at [93, 216] on div "Add..." at bounding box center [98, 219] width 34 height 7
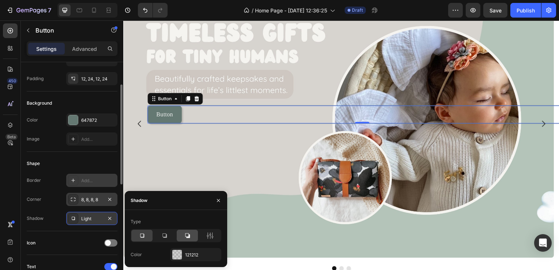
click at [185, 235] on icon at bounding box center [187, 235] width 7 height 7
click at [205, 234] on div at bounding box center [209, 236] width 21 height 12
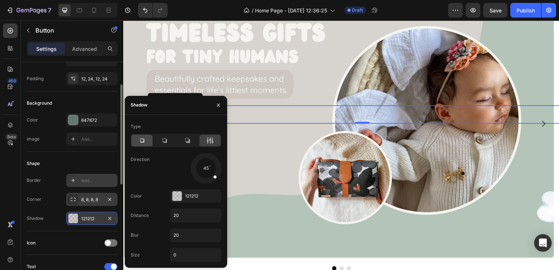
click at [144, 142] on icon at bounding box center [142, 140] width 4 height 4
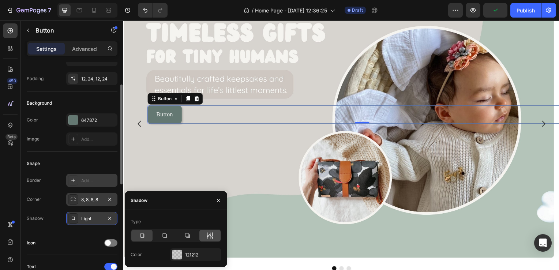
click at [212, 235] on icon at bounding box center [209, 235] width 7 height 7
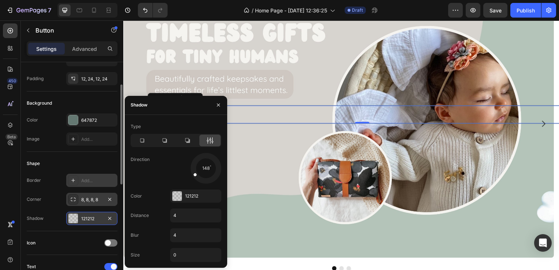
drag, startPoint x: 211, startPoint y: 177, endPoint x: 183, endPoint y: 181, distance: 28.5
click at [183, 181] on div "148" at bounding box center [195, 168] width 51 height 31
click at [216, 105] on icon "button" at bounding box center [219, 105] width 6 height 6
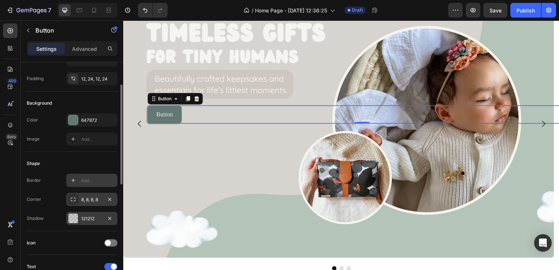
click at [89, 216] on div "121212" at bounding box center [91, 219] width 21 height 7
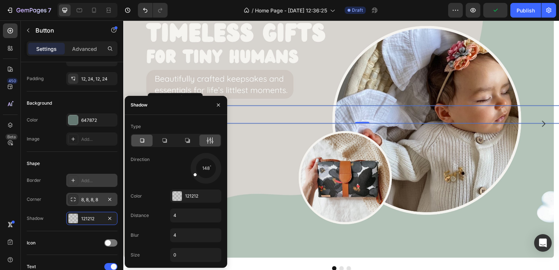
click at [143, 144] on div at bounding box center [141, 141] width 21 height 12
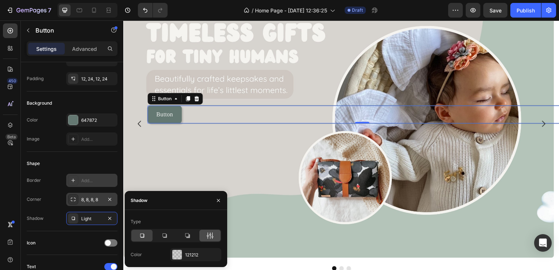
click at [208, 232] on icon at bounding box center [209, 235] width 7 height 7
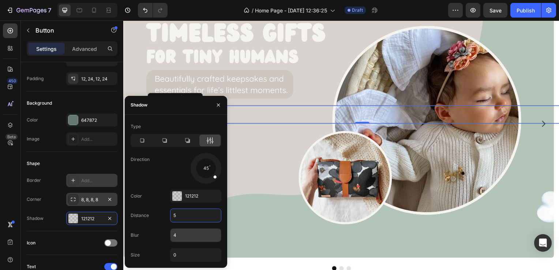
type input "5"
click at [184, 238] on input "4" at bounding box center [196, 235] width 51 height 13
drag, startPoint x: 215, startPoint y: 179, endPoint x: 184, endPoint y: 182, distance: 30.9
click at [184, 182] on div "144" at bounding box center [195, 168] width 51 height 31
click at [219, 106] on icon "button" at bounding box center [218, 105] width 3 height 3
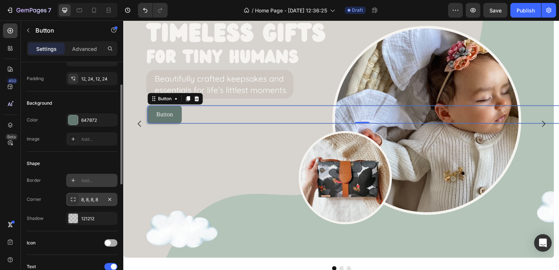
click at [110, 243] on span at bounding box center [108, 243] width 6 height 6
click at [110, 243] on div at bounding box center [110, 242] width 13 height 7
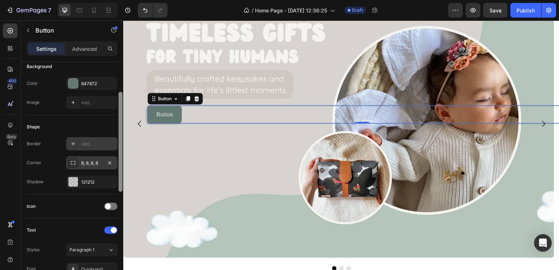
scroll to position [98, 0]
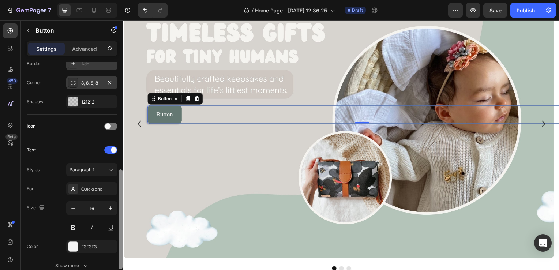
drag, startPoint x: 122, startPoint y: 179, endPoint x: 122, endPoint y: 243, distance: 63.3
click at [122, 243] on div at bounding box center [121, 219] width 4 height 100
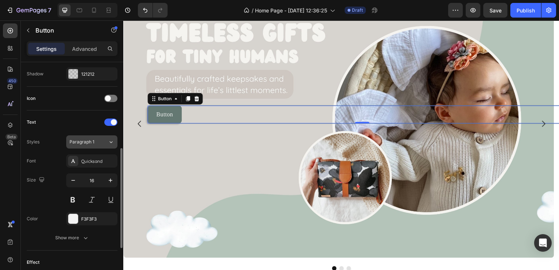
click at [95, 144] on div "Paragraph 1" at bounding box center [85, 142] width 30 height 7
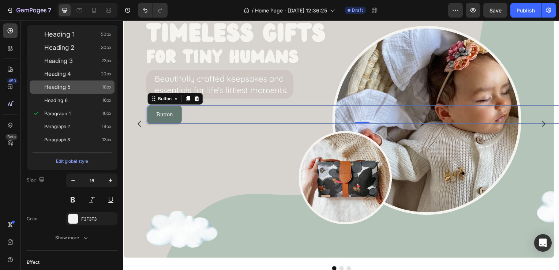
click at [63, 85] on span "Heading 5" at bounding box center [57, 86] width 26 height 7
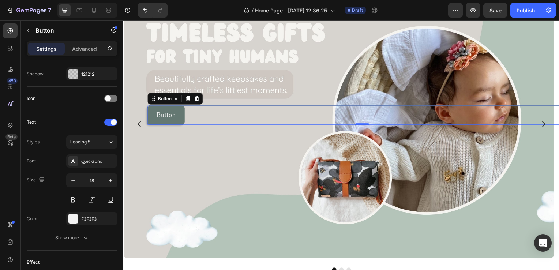
scroll to position [77, 0]
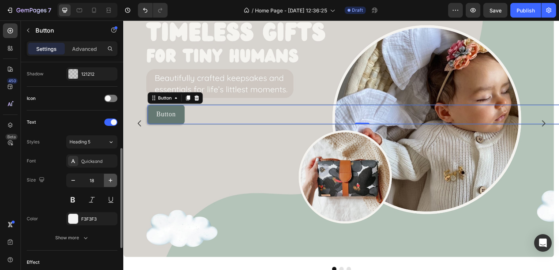
click at [109, 180] on icon "button" at bounding box center [110, 180] width 7 height 7
type input "20"
click at [76, 201] on button at bounding box center [72, 199] width 13 height 13
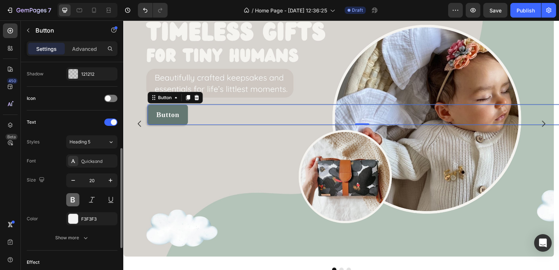
click at [76, 201] on button at bounding box center [72, 199] width 13 height 13
click at [83, 235] on icon "button" at bounding box center [85, 237] width 7 height 7
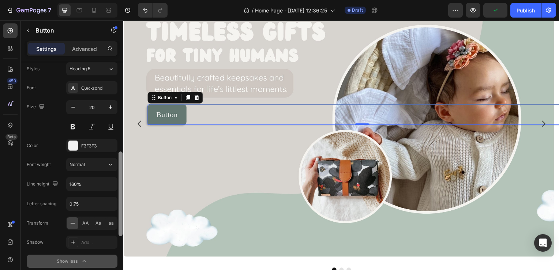
drag, startPoint x: 122, startPoint y: 208, endPoint x: 122, endPoint y: 243, distance: 35.9
click at [122, 236] on div at bounding box center [121, 194] width 4 height 85
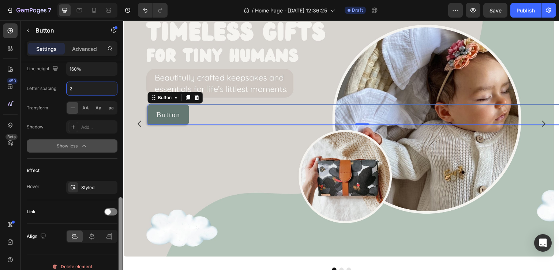
scroll to position [391, 0]
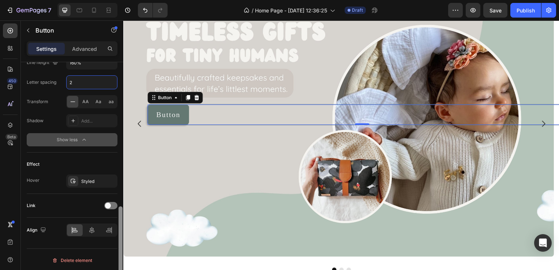
drag, startPoint x: 122, startPoint y: 228, endPoint x: 121, endPoint y: 289, distance: 60.4
click at [121, 0] on html "7 / Home Page - Aug 28, 12:36:25 Draft Preview Save Publish 450 Beta buttno Sec…" at bounding box center [279, 0] width 559 height 0
type input "2"
click at [107, 203] on span at bounding box center [108, 206] width 6 height 6
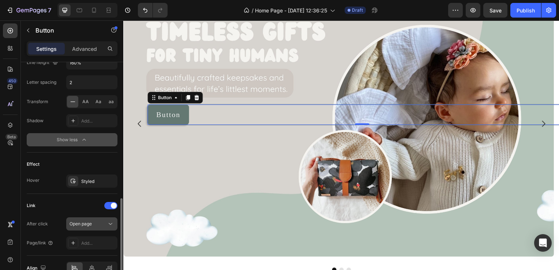
click at [110, 220] on icon at bounding box center [110, 223] width 7 height 7
click at [91, 236] on div "Add..." at bounding box center [91, 242] width 51 height 13
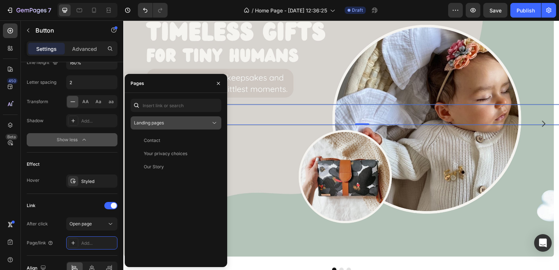
click at [174, 124] on div "Landing pages" at bounding box center [172, 123] width 77 height 7
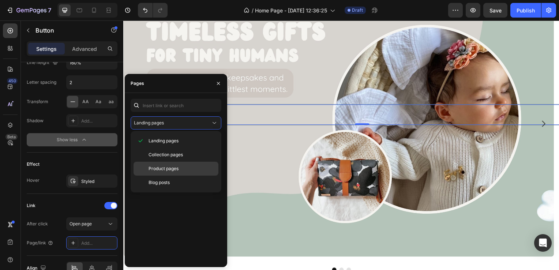
click at [172, 167] on span "Product pages" at bounding box center [164, 168] width 30 height 7
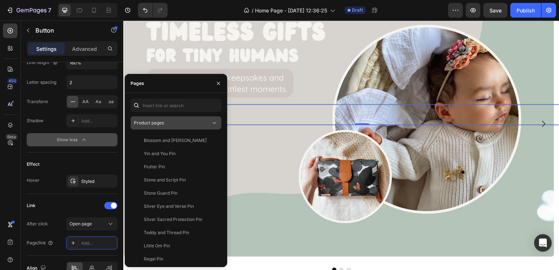
click at [178, 123] on div "Product pages" at bounding box center [172, 123] width 77 height 7
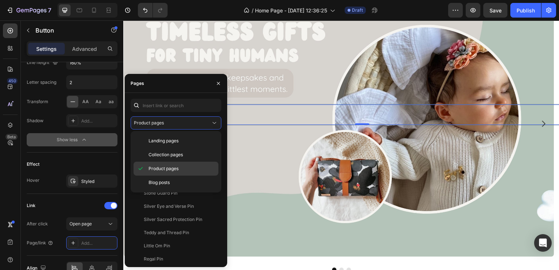
click at [176, 176] on div "Product pages" at bounding box center [176, 183] width 85 height 14
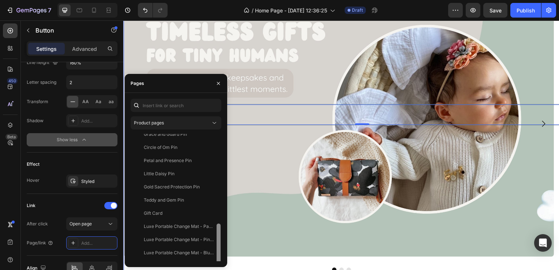
scroll to position [202, 0]
drag, startPoint x: 220, startPoint y: 143, endPoint x: 224, endPoint y: 289, distance: 146.1
click at [224, 0] on html "7 / Home Page - Aug 28, 12:36:25 Draft Preview Save Publish 450 Beta buttno Sec…" at bounding box center [279, 0] width 559 height 0
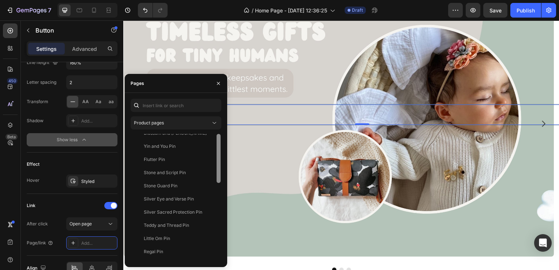
scroll to position [0, 0]
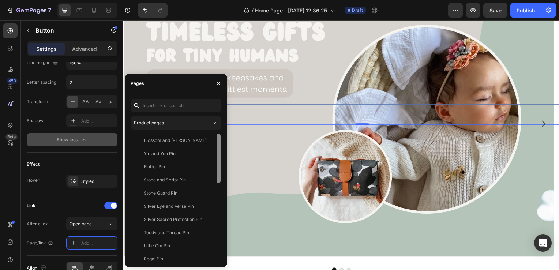
drag, startPoint x: 218, startPoint y: 223, endPoint x: 215, endPoint y: 132, distance: 90.5
click at [215, 132] on div "Product pages Blossom and Grace Pin View Yin and You Pin View Flutter Pin View …" at bounding box center [176, 180] width 91 height 163
click at [204, 118] on button "Product pages" at bounding box center [176, 122] width 91 height 13
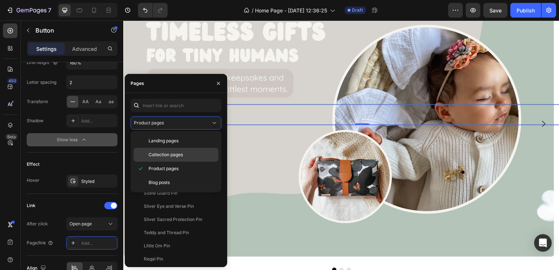
click at [184, 149] on div "Collection pages" at bounding box center [176, 155] width 85 height 14
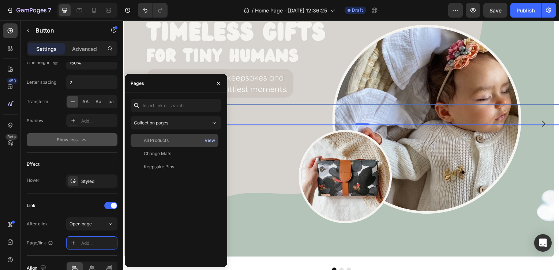
click at [206, 139] on div "View" at bounding box center [210, 140] width 11 height 7
click at [164, 141] on div "All Products" at bounding box center [156, 140] width 25 height 7
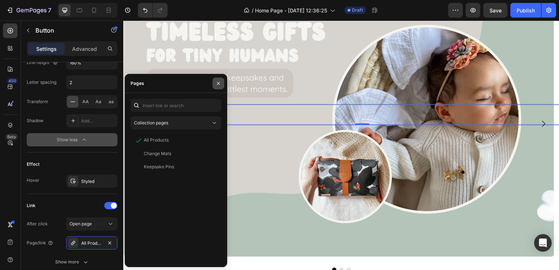
click at [219, 84] on icon "button" at bounding box center [219, 84] width 6 height 6
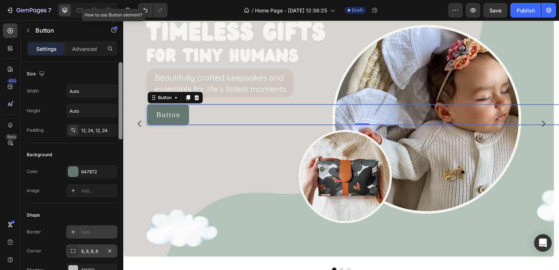
drag, startPoint x: 121, startPoint y: 223, endPoint x: 119, endPoint y: 35, distance: 188.1
click at [119, 35] on div "buttno Sections(0) Elements(7) We couldn’t find any matches for “buttno” Sugges…" at bounding box center [72, 145] width 102 height 250
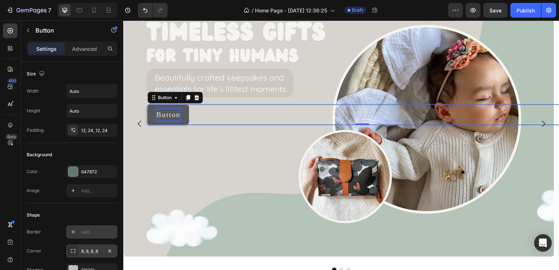
scroll to position [67, 0]
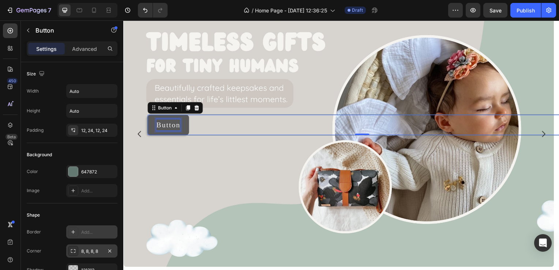
click at [167, 124] on p "Button" at bounding box center [168, 126] width 24 height 12
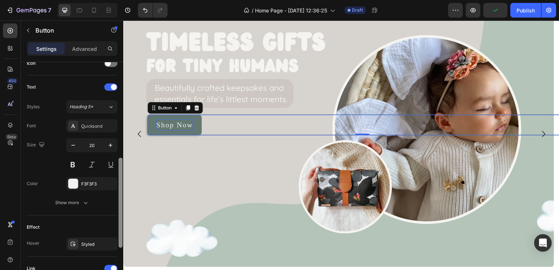
scroll to position [229, 0]
drag, startPoint x: 120, startPoint y: 145, endPoint x: 123, endPoint y: 236, distance: 90.8
click at [123, 236] on div at bounding box center [120, 176] width 5 height 229
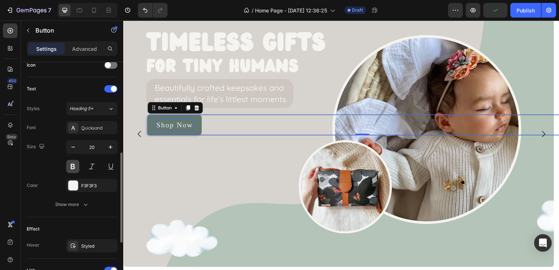
click at [76, 167] on button at bounding box center [72, 166] width 13 height 13
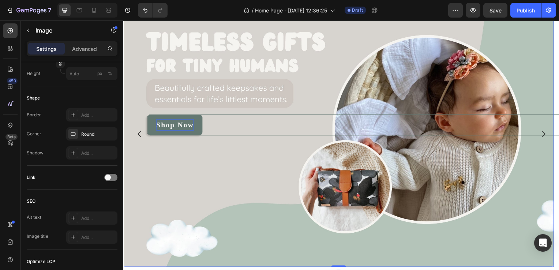
scroll to position [0, 0]
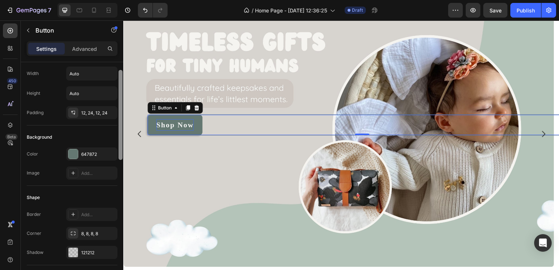
drag, startPoint x: 122, startPoint y: 147, endPoint x: 123, endPoint y: 154, distance: 7.4
click at [123, 154] on div at bounding box center [120, 177] width 5 height 229
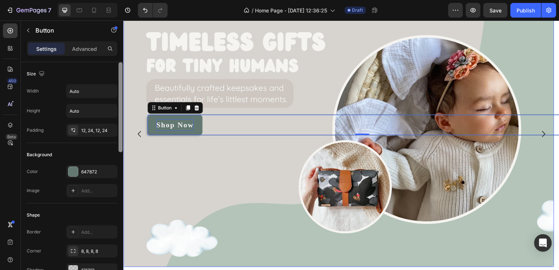
drag, startPoint x: 242, startPoint y: 163, endPoint x: 124, endPoint y: 92, distance: 138.0
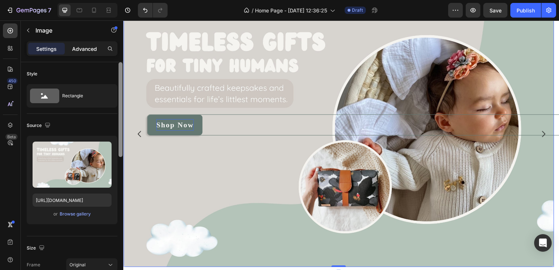
click at [92, 51] on p "Advanced" at bounding box center [84, 49] width 25 height 8
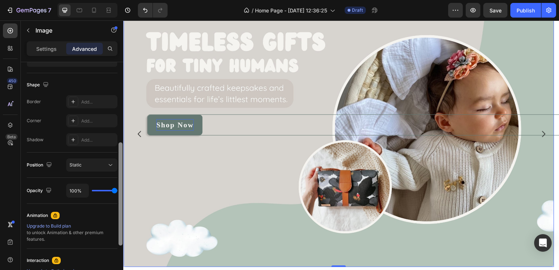
scroll to position [183, 0]
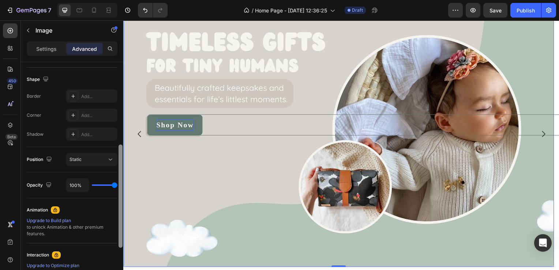
drag, startPoint x: 244, startPoint y: 95, endPoint x: 125, endPoint y: 165, distance: 138.7
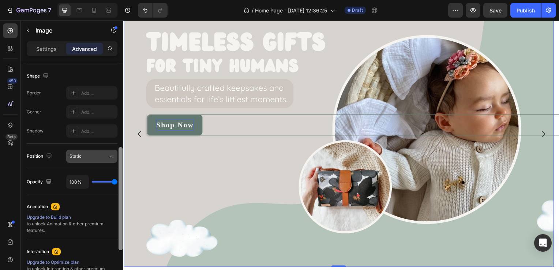
scroll to position [187, 0]
click at [89, 159] on button "Static" at bounding box center [91, 155] width 51 height 13
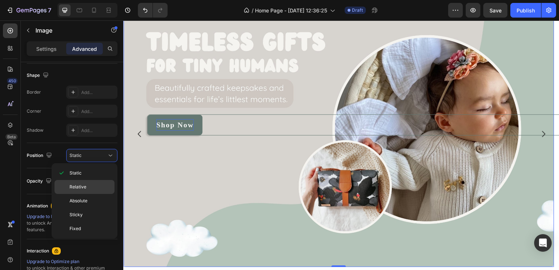
click at [88, 185] on p "Relative" at bounding box center [91, 187] width 42 height 7
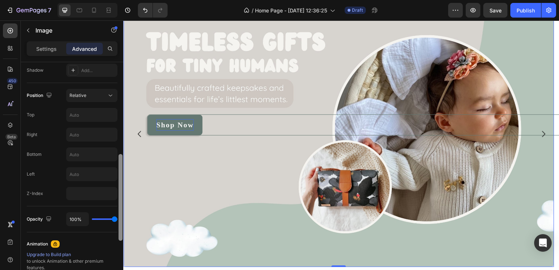
drag, startPoint x: 122, startPoint y: 148, endPoint x: 122, endPoint y: 171, distance: 22.3
click at [122, 171] on div at bounding box center [121, 197] width 4 height 87
click at [76, 153] on input "text" at bounding box center [92, 155] width 51 height 13
type input "1"
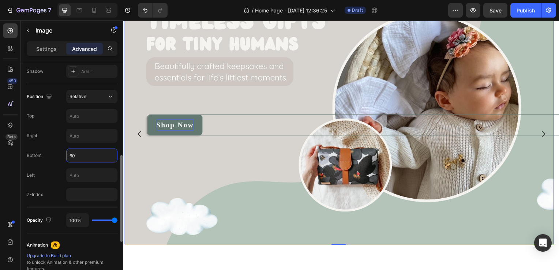
type input "6"
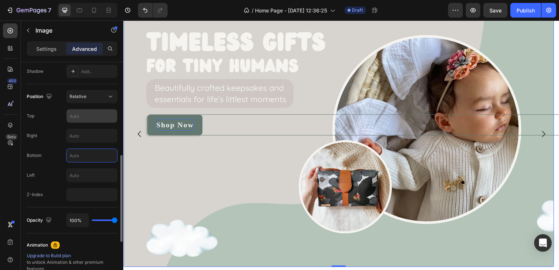
click at [81, 115] on input "text" at bounding box center [92, 115] width 51 height 13
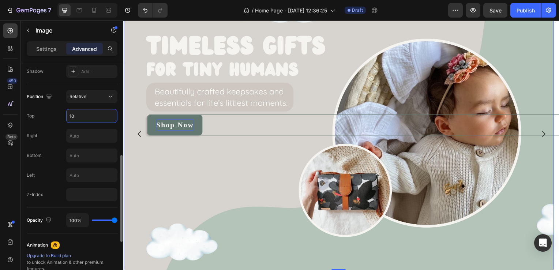
type input "1"
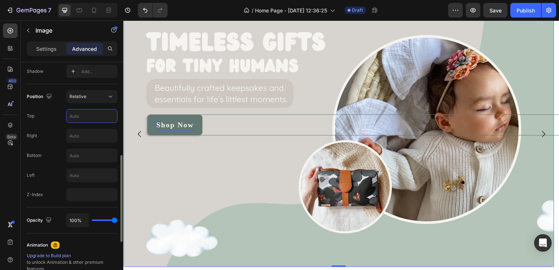
type input "7"
type input "6"
type input "4"
type input "3"
type input "2"
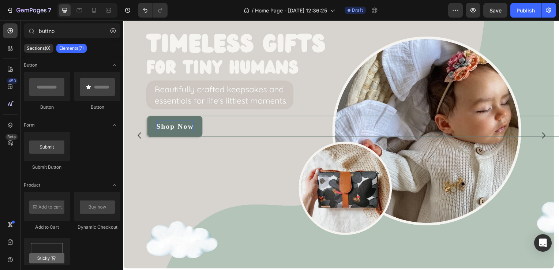
scroll to position [0, 0]
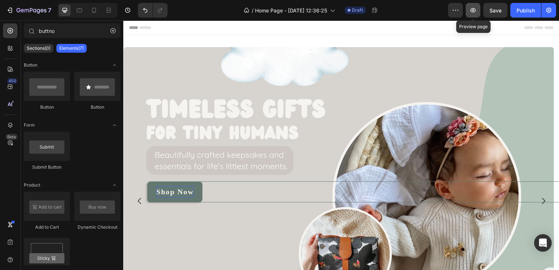
click at [473, 10] on icon "button" at bounding box center [473, 10] width 7 height 7
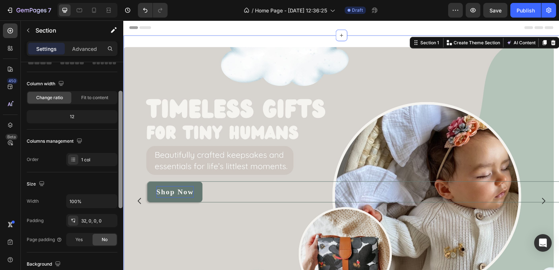
scroll to position [68, 0]
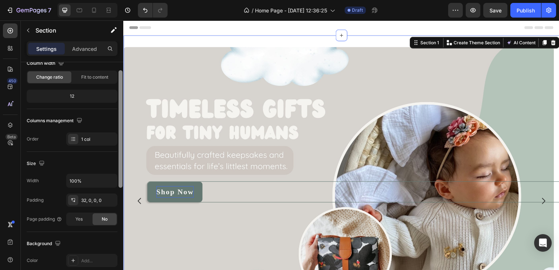
drag, startPoint x: 121, startPoint y: 152, endPoint x: 122, endPoint y: 187, distance: 35.1
click at [122, 187] on div at bounding box center [121, 128] width 4 height 117
click at [92, 200] on div "32, 0, 0, 0" at bounding box center [91, 200] width 21 height 7
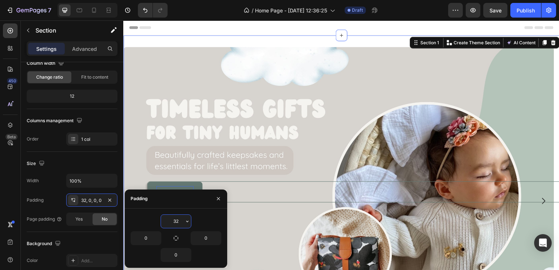
click at [176, 221] on input "32" at bounding box center [176, 221] width 30 height 13
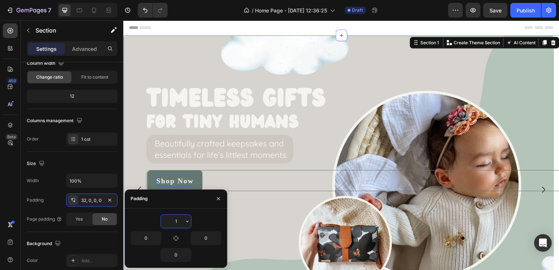
type input "10"
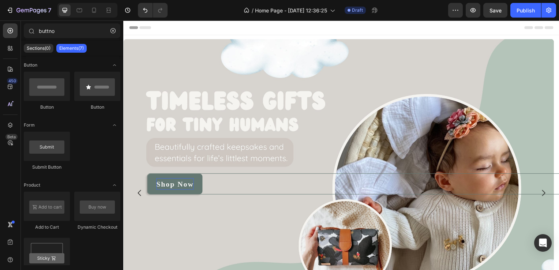
click at [236, 25] on div "Header" at bounding box center [343, 27] width 428 height 15
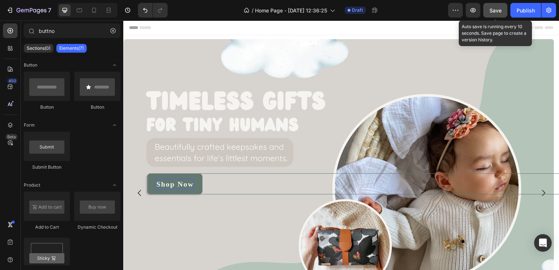
click at [494, 11] on span "Save" at bounding box center [496, 10] width 12 height 6
click at [471, 11] on icon "button" at bounding box center [473, 10] width 7 height 7
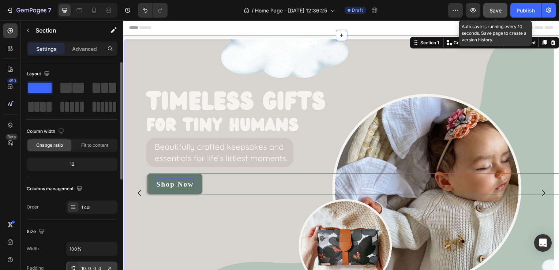
click at [93, 269] on div "10, 0, 0, 0" at bounding box center [91, 268] width 21 height 7
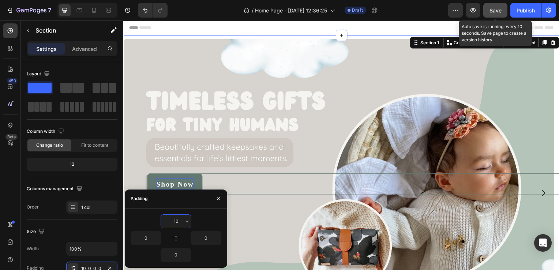
click at [178, 219] on input "10" at bounding box center [176, 221] width 30 height 13
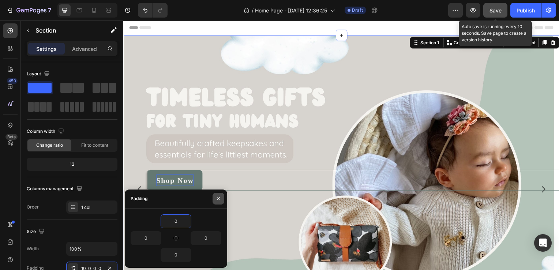
type input "0"
click at [220, 198] on icon "button" at bounding box center [219, 199] width 6 height 6
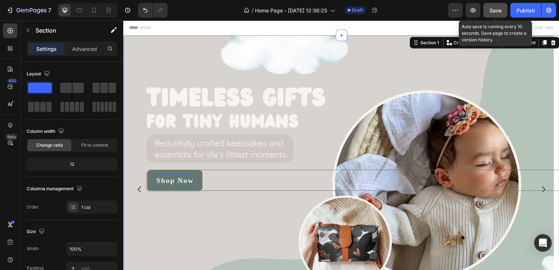
click at [492, 6] on button "Save" at bounding box center [496, 10] width 24 height 15
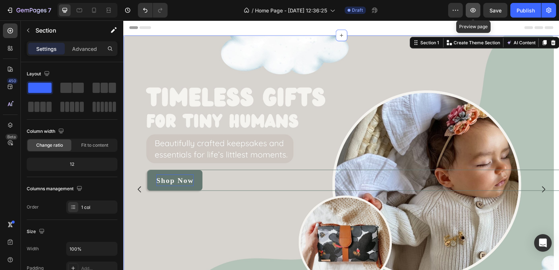
click at [471, 14] on icon "button" at bounding box center [473, 10] width 7 height 7
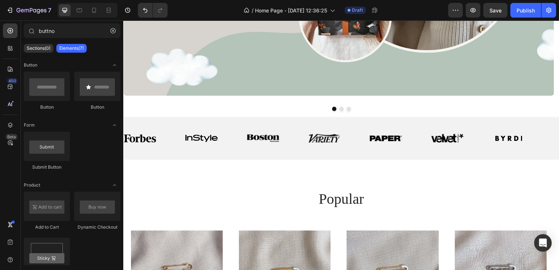
scroll to position [239, 0]
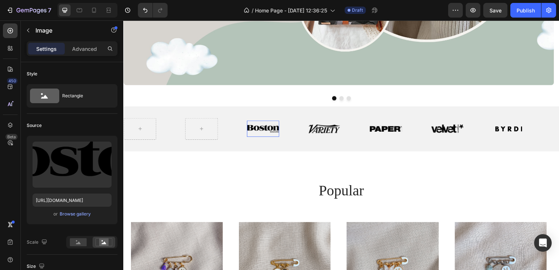
click at [263, 127] on img at bounding box center [264, 130] width 33 height 8
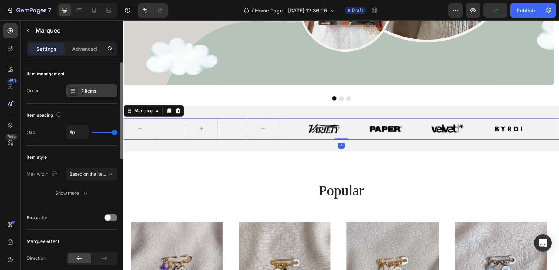
click at [72, 89] on icon at bounding box center [73, 91] width 6 height 6
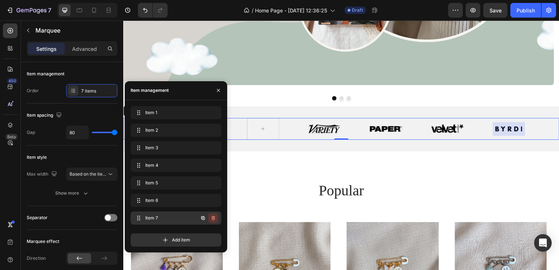
click at [212, 218] on icon "button" at bounding box center [213, 218] width 6 height 6
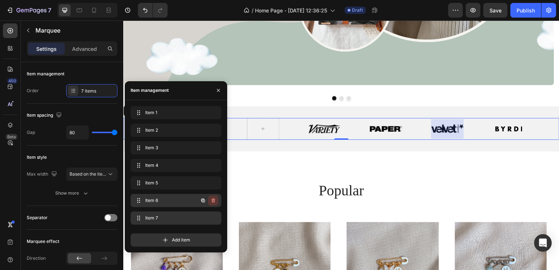
click at [215, 197] on button "button" at bounding box center [213, 200] width 10 height 10
click at [215, 197] on div "Delete" at bounding box center [209, 200] width 14 height 7
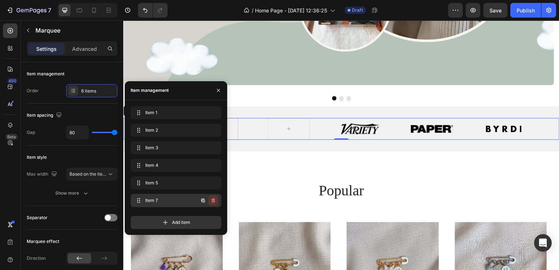
click at [214, 198] on icon "button" at bounding box center [213, 201] width 6 height 6
click at [214, 198] on div "Delete" at bounding box center [209, 200] width 14 height 7
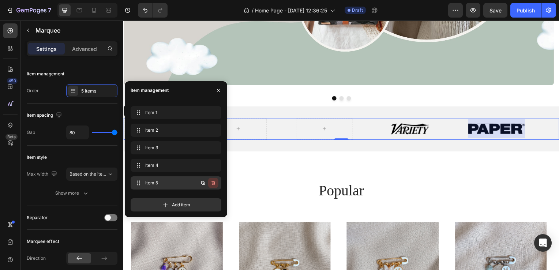
click at [213, 186] on button "button" at bounding box center [213, 183] width 10 height 10
click at [213, 186] on div "Delete" at bounding box center [209, 183] width 14 height 7
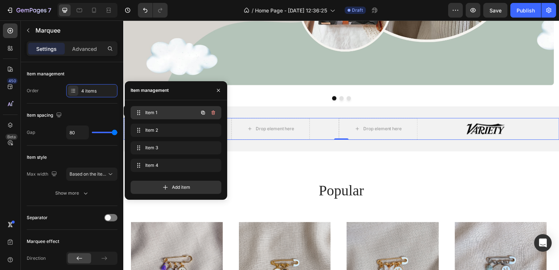
click at [150, 112] on span "Item 1" at bounding box center [165, 112] width 41 height 7
click at [502, 127] on img at bounding box center [489, 130] width 40 height 12
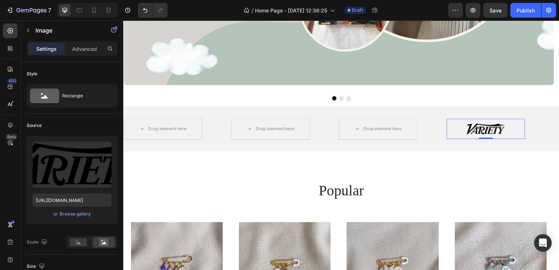
click at [493, 127] on img at bounding box center [489, 130] width 40 height 12
click at [485, 131] on img at bounding box center [489, 130] width 40 height 12
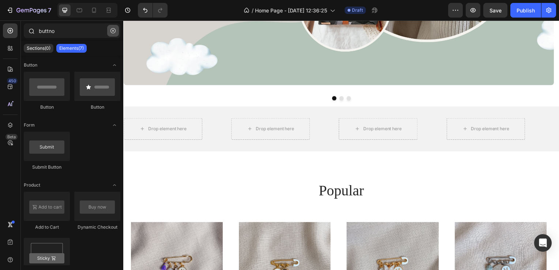
click at [116, 31] on button "button" at bounding box center [113, 31] width 12 height 12
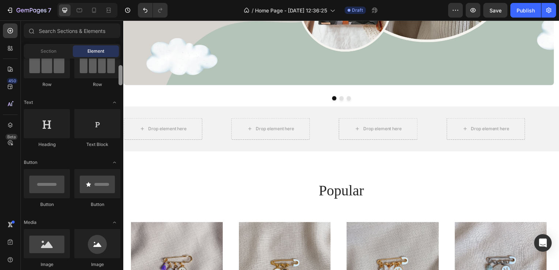
scroll to position [79, 0]
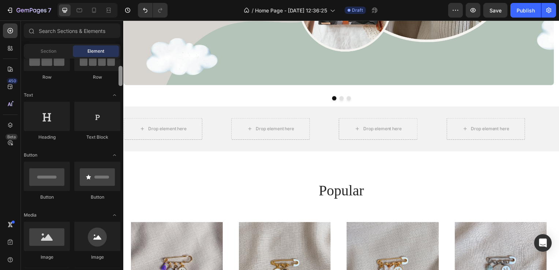
drag, startPoint x: 121, startPoint y: 73, endPoint x: 122, endPoint y: 81, distance: 7.7
click at [122, 81] on div at bounding box center [121, 76] width 4 height 20
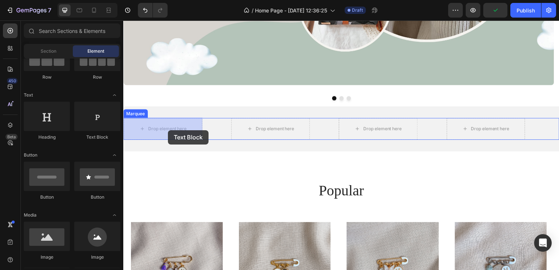
drag, startPoint x: 227, startPoint y: 138, endPoint x: 169, endPoint y: 132, distance: 57.8
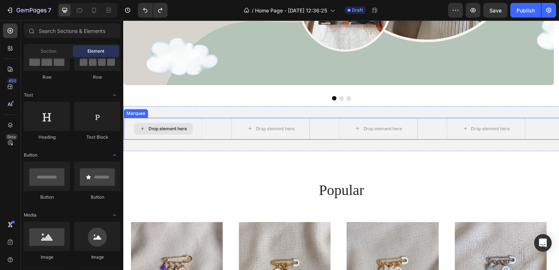
click at [164, 134] on div "Drop element here" at bounding box center [163, 130] width 59 height 12
click at [149, 130] on div "Drop element here" at bounding box center [167, 130] width 39 height 6
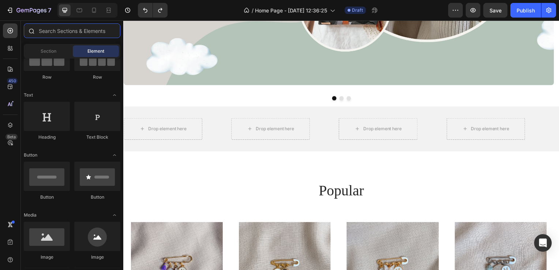
click at [50, 26] on input "text" at bounding box center [72, 30] width 97 height 15
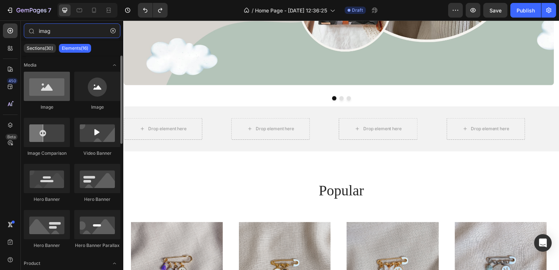
type input "imag"
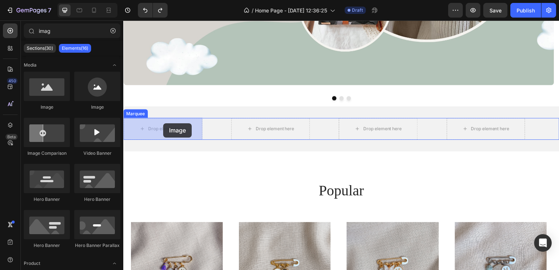
drag, startPoint x: 176, startPoint y: 109, endPoint x: 164, endPoint y: 124, distance: 19.5
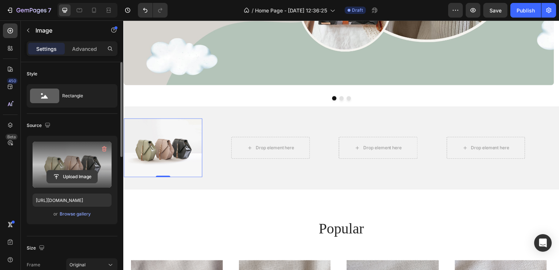
click at [75, 172] on input "file" at bounding box center [72, 177] width 51 height 12
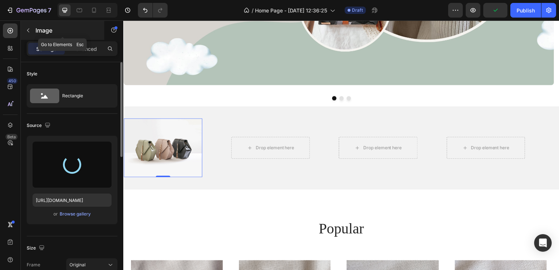
type input "https://cdn.shopify.com/s/files/1/0632/1114/3229/files/gempages_581772769717388…"
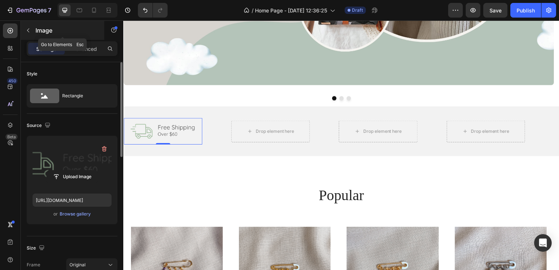
click at [28, 29] on icon "button" at bounding box center [28, 30] width 6 height 6
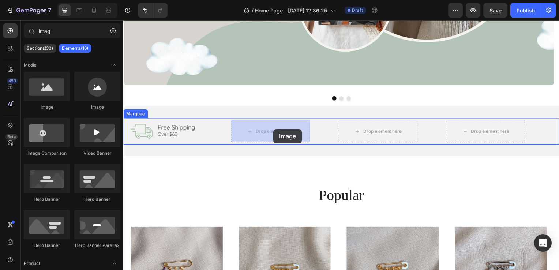
drag, startPoint x: 173, startPoint y: 106, endPoint x: 275, endPoint y: 130, distance: 103.8
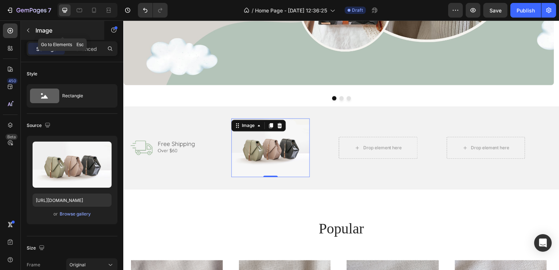
click at [28, 31] on icon "button" at bounding box center [28, 30] width 6 height 6
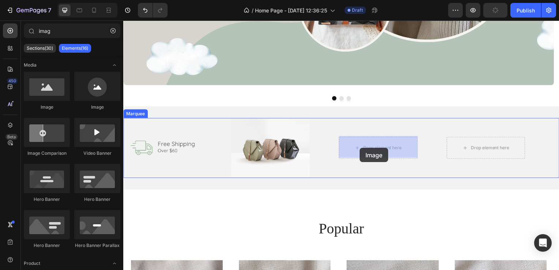
drag, startPoint x: 175, startPoint y: 102, endPoint x: 362, endPoint y: 149, distance: 192.4
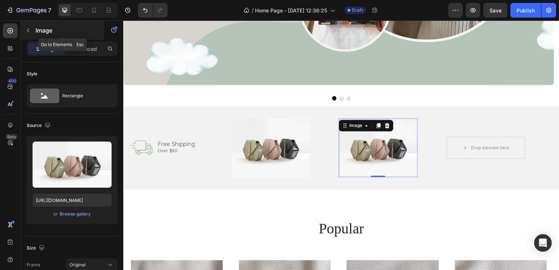
click at [29, 35] on button "button" at bounding box center [28, 31] width 12 height 12
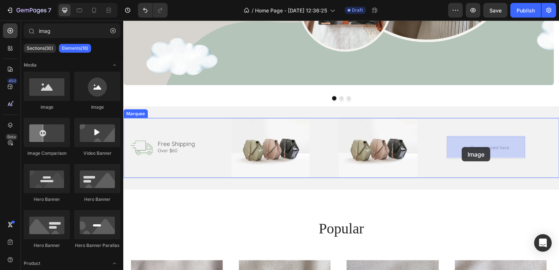
drag, startPoint x: 169, startPoint y: 106, endPoint x: 465, endPoint y: 148, distance: 298.7
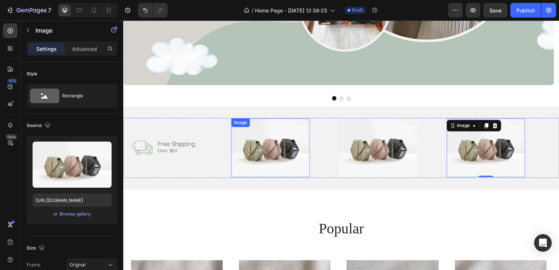
click at [266, 145] on img at bounding box center [271, 148] width 79 height 59
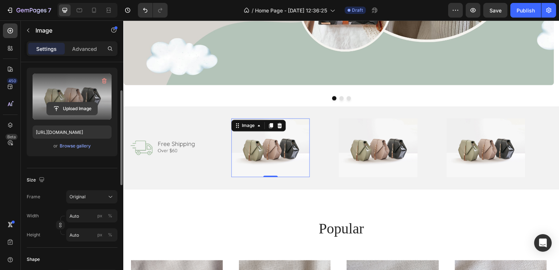
click at [70, 102] on input "file" at bounding box center [72, 108] width 51 height 12
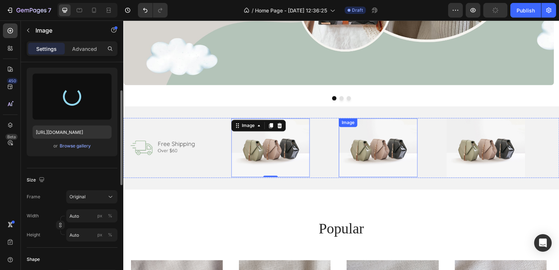
click at [379, 149] on img at bounding box center [379, 148] width 79 height 59
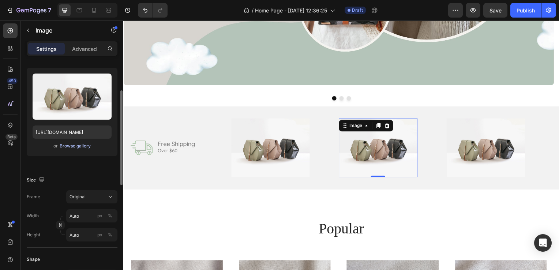
click at [72, 145] on div "Browse gallery" at bounding box center [75, 146] width 31 height 7
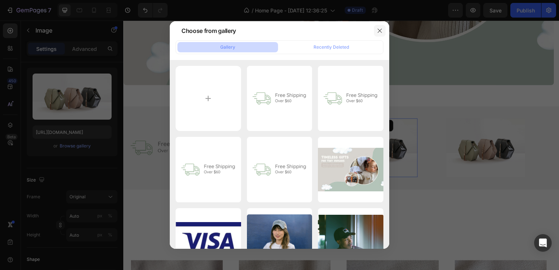
click at [382, 29] on icon "button" at bounding box center [380, 31] width 6 height 6
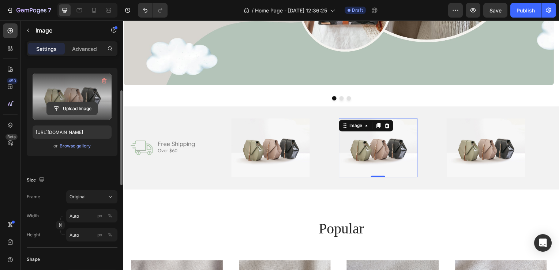
click at [71, 105] on input "file" at bounding box center [72, 108] width 51 height 12
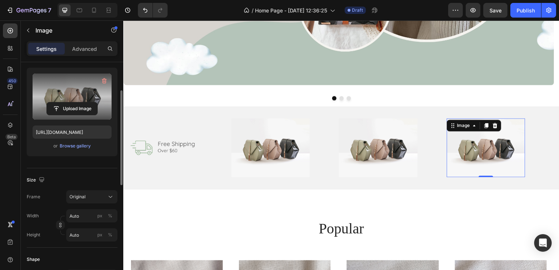
click at [81, 94] on label at bounding box center [72, 97] width 79 height 46
click at [81, 102] on input "file" at bounding box center [72, 108] width 51 height 12
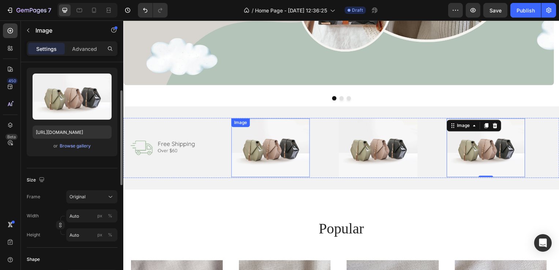
click at [262, 142] on img at bounding box center [271, 148] width 79 height 59
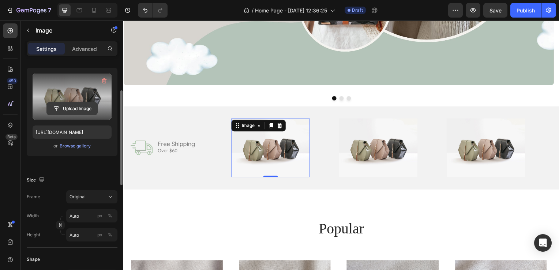
click at [73, 108] on input "file" at bounding box center [72, 108] width 51 height 12
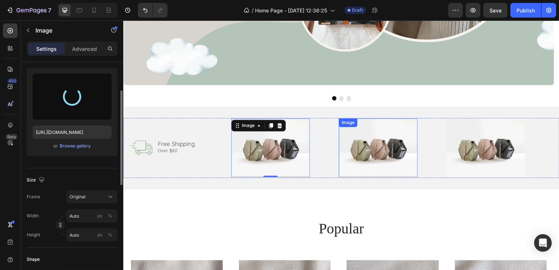
type input "https://cdn.shopify.com/s/files/1/0632/1114/3229/files/gempages_581772769717388…"
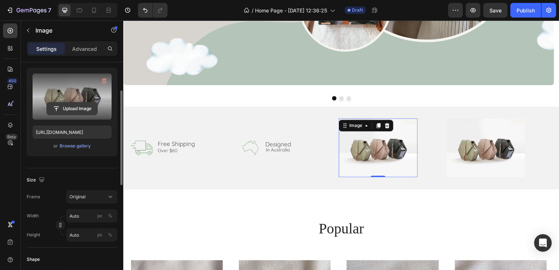
click at [74, 107] on input "file" at bounding box center [72, 108] width 51 height 12
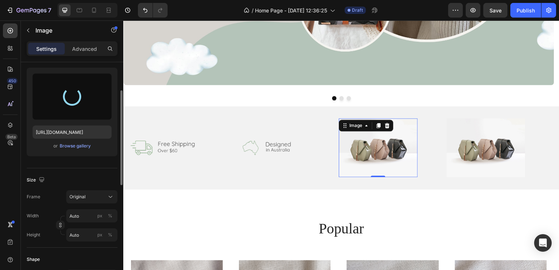
type input "https://cdn.shopify.com/s/files/1/0632/1114/3229/files/gempages_581772769717388…"
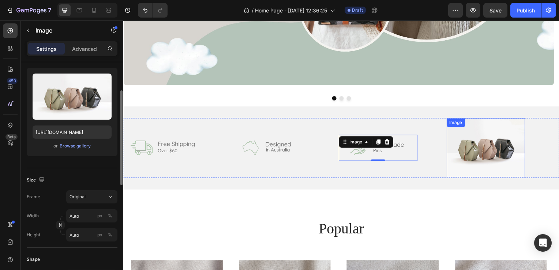
click at [471, 142] on img at bounding box center [488, 148] width 79 height 59
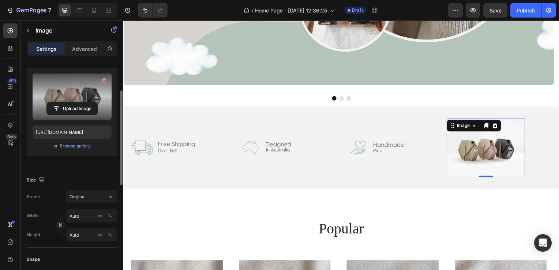
click at [86, 99] on label at bounding box center [72, 97] width 79 height 46
click at [86, 102] on input "file" at bounding box center [72, 108] width 51 height 12
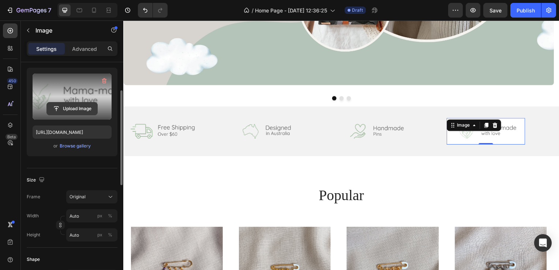
click at [82, 107] on input "file" at bounding box center [72, 108] width 51 height 12
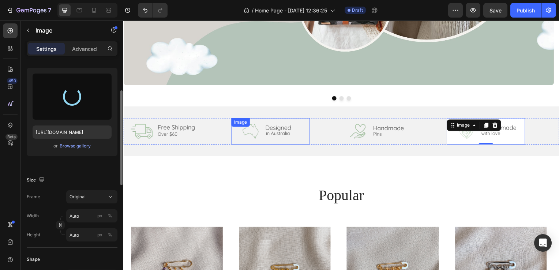
type input "https://cdn.shopify.com/s/files/1/0632/1114/3229/files/gempages_581772769717388…"
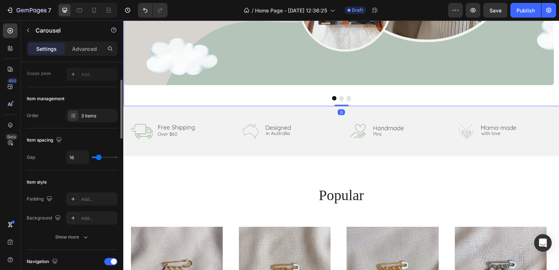
scroll to position [0, 0]
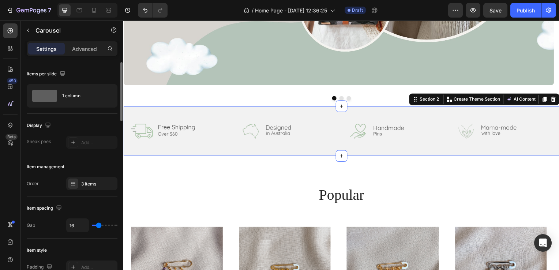
click at [347, 152] on div "Image Image Image Image Image Image Image Image Marquee Section 2 You can creat…" at bounding box center [342, 132] width 439 height 50
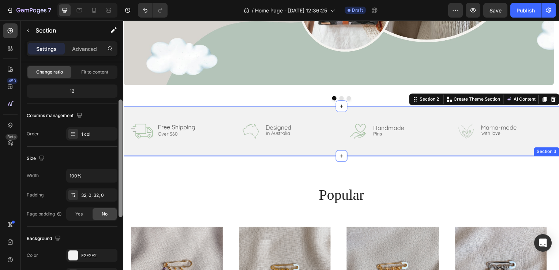
drag, startPoint x: 244, startPoint y: 117, endPoint x: 126, endPoint y: 159, distance: 125.4
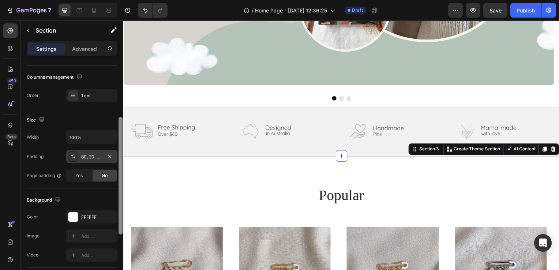
scroll to position [112, 0]
click at [88, 155] on div "80, 20, 80, 20" at bounding box center [91, 156] width 21 height 7
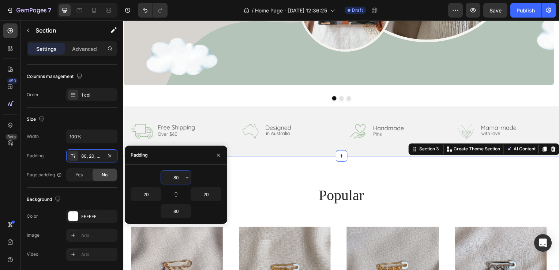
click at [177, 179] on input "80" at bounding box center [176, 177] width 30 height 13
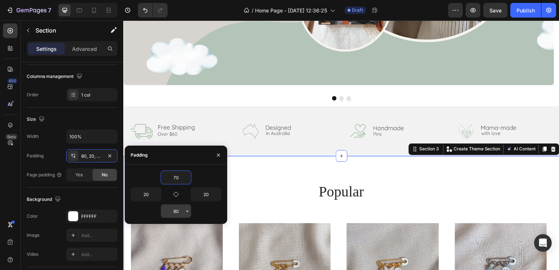
type input "70"
click at [178, 210] on input "80" at bounding box center [176, 211] width 30 height 13
type input "7"
type input "50"
click at [191, 166] on div "70 20 20 50" at bounding box center [176, 194] width 102 height 59
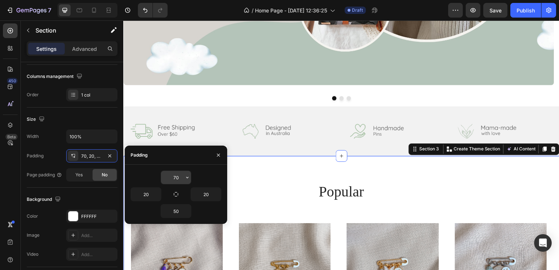
click at [177, 176] on input "70" at bounding box center [176, 177] width 30 height 13
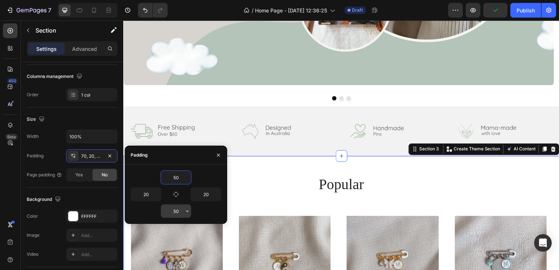
type input "50"
click at [172, 210] on input "50" at bounding box center [176, 211] width 30 height 13
type input "10"
click at [176, 178] on input "50" at bounding box center [176, 177] width 30 height 13
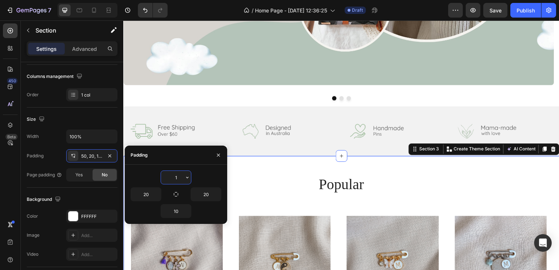
type input "10"
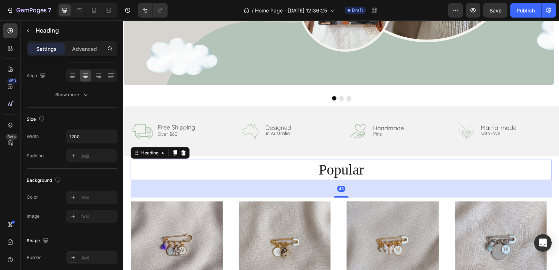
click at [269, 179] on h2 "popular" at bounding box center [343, 171] width 425 height 20
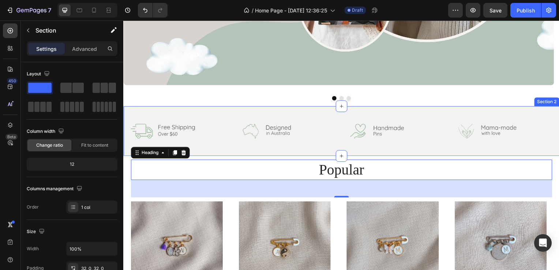
click at [303, 146] on div "Image Image Image Image Image Image Image Image Marquee Section 2" at bounding box center [342, 132] width 439 height 50
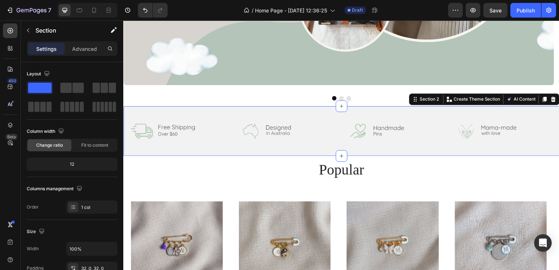
click at [303, 146] on div "Image Image Image Image Image Image Image Image Marquee Section 2 You can creat…" at bounding box center [342, 132] width 439 height 50
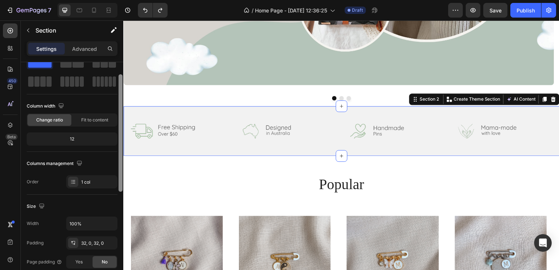
drag, startPoint x: 120, startPoint y: 89, endPoint x: 122, endPoint y: 102, distance: 13.7
click at [122, 102] on div at bounding box center [121, 132] width 4 height 117
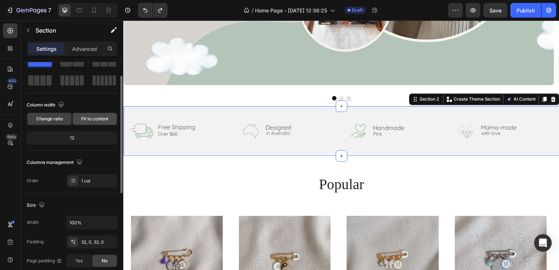
click at [93, 119] on span "Fit to content" at bounding box center [94, 119] width 27 height 7
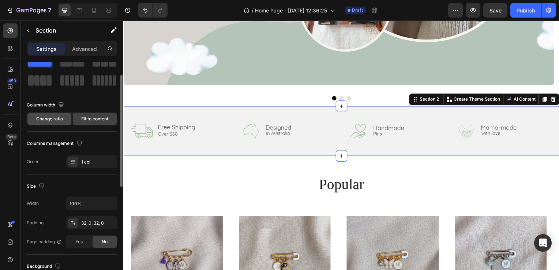
click at [64, 117] on div "Change ratio" at bounding box center [49, 119] width 44 height 12
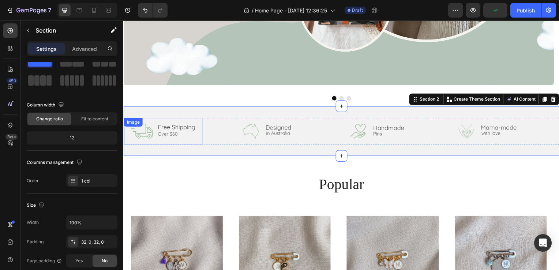
click at [165, 123] on div "Image" at bounding box center [163, 132] width 79 height 26
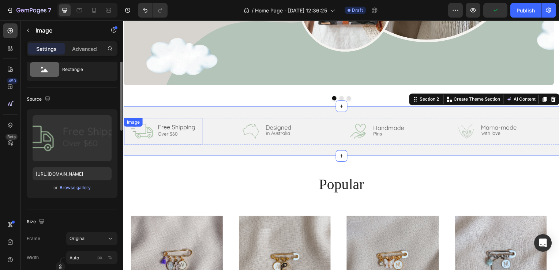
scroll to position [0, 0]
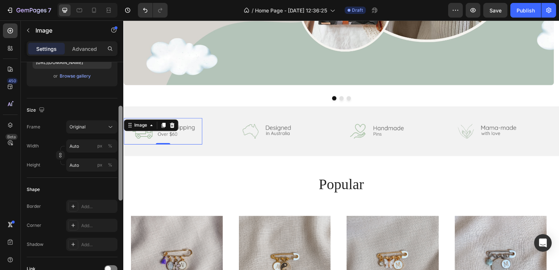
drag, startPoint x: 120, startPoint y: 75, endPoint x: 123, endPoint y: 133, distance: 58.3
click at [123, 133] on div at bounding box center [120, 167] width 5 height 229
click at [98, 118] on div "Size Frame Original Width Auto px % Height Auto px %" at bounding box center [72, 136] width 91 height 79
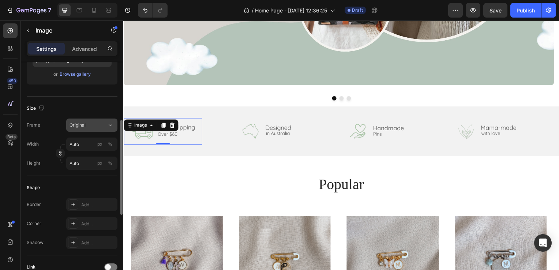
click at [98, 120] on button "Original" at bounding box center [91, 125] width 51 height 13
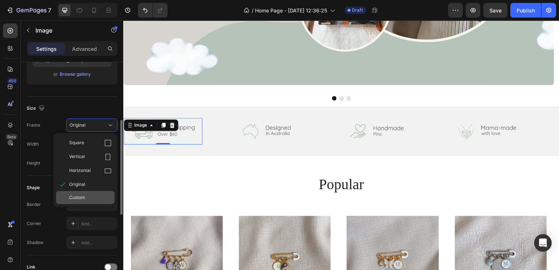
click at [82, 194] on span "Custom" at bounding box center [77, 197] width 16 height 7
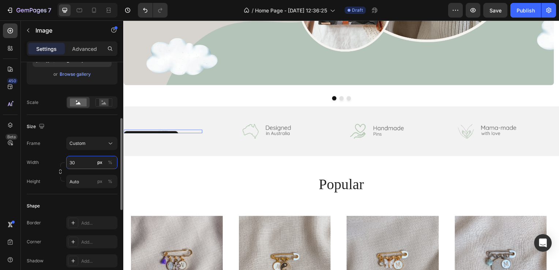
type input "3"
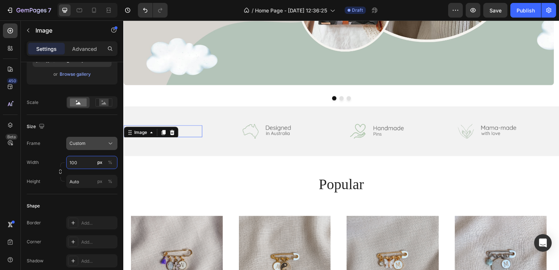
type input "100"
click at [113, 140] on icon at bounding box center [110, 143] width 7 height 7
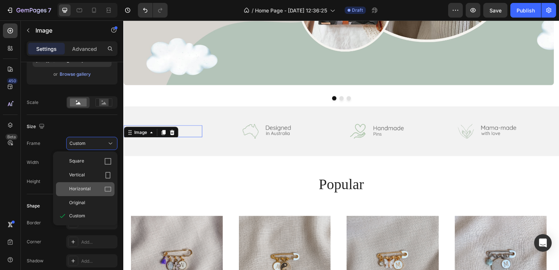
click at [92, 186] on div "Horizontal" at bounding box center [90, 189] width 42 height 7
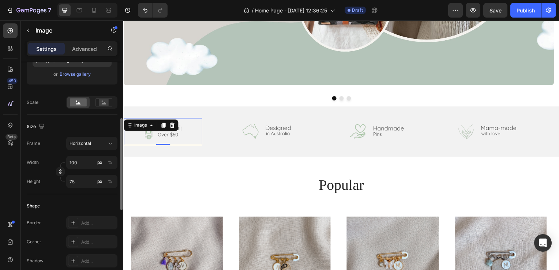
click at [105, 155] on div "Frame Horizontal Width 100 px % Height 75 px %" at bounding box center [72, 162] width 91 height 51
click at [103, 150] on div "Frame Horizontal Width 100 px % Height 75 px %" at bounding box center [72, 162] width 91 height 51
click at [102, 150] on div "Frame Horizontal Width 100 px % Height 75 px %" at bounding box center [72, 162] width 91 height 51
drag, startPoint x: 102, startPoint y: 150, endPoint x: 94, endPoint y: 147, distance: 8.9
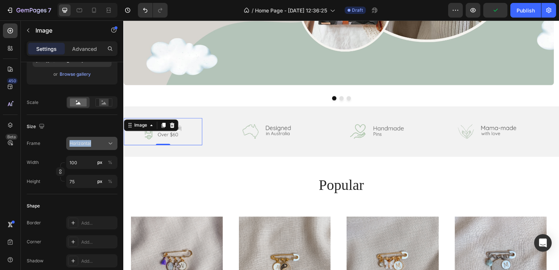
click at [94, 147] on button "Horizontal" at bounding box center [91, 143] width 51 height 13
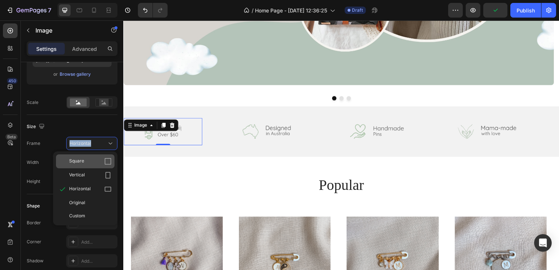
click at [102, 165] on div "Square" at bounding box center [85, 161] width 59 height 14
type input "100"
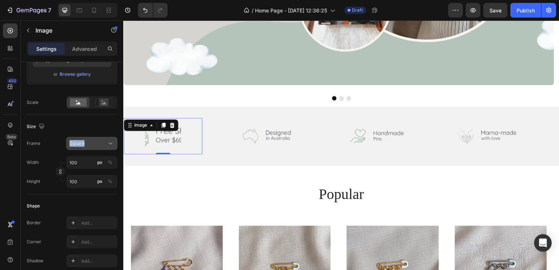
click at [106, 140] on div "Square" at bounding box center [92, 143] width 45 height 7
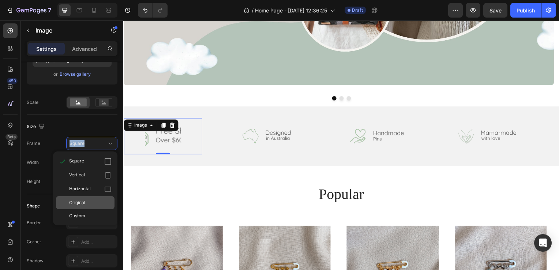
click at [95, 200] on div "Original" at bounding box center [90, 202] width 42 height 7
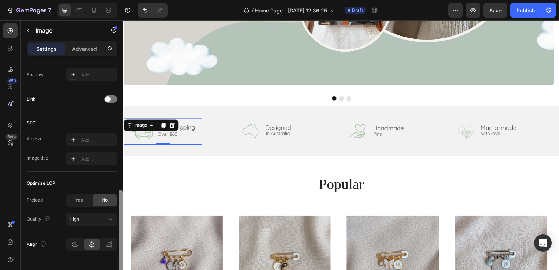
scroll to position [309, 0]
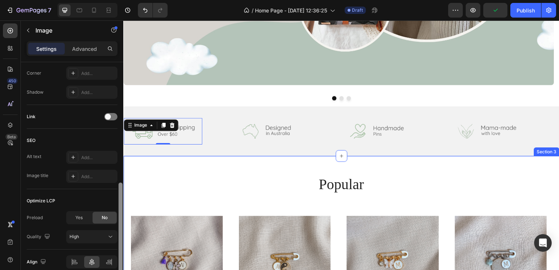
drag, startPoint x: 245, startPoint y: 202, endPoint x: 124, endPoint y: 194, distance: 120.6
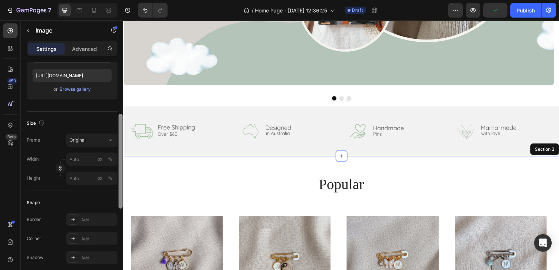
click at [146, 169] on div "popular Heading Product Images WideBundles WideBundles Available both online & …" at bounding box center [342, 268] width 439 height 222
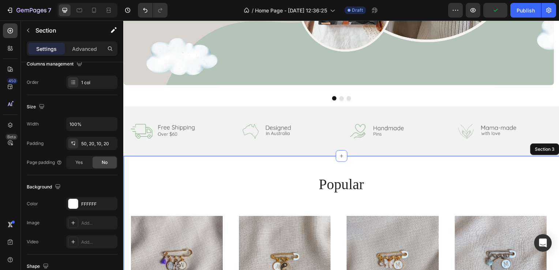
scroll to position [0, 0]
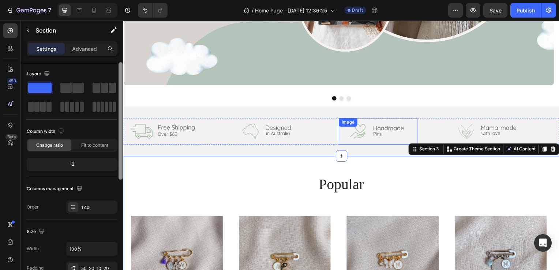
drag, startPoint x: 342, startPoint y: 108, endPoint x: 341, endPoint y: 119, distance: 11.0
click at [341, 119] on div "Image Image Image Image Image Image Image Image Marquee Section 2" at bounding box center [342, 132] width 439 height 50
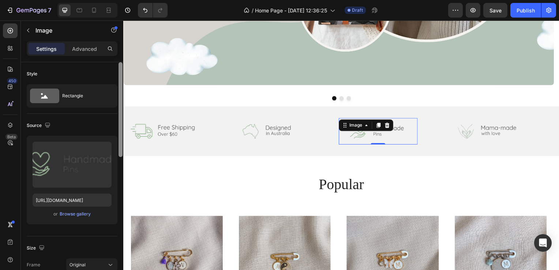
click at [341, 119] on div "Image 0" at bounding box center [379, 132] width 79 height 26
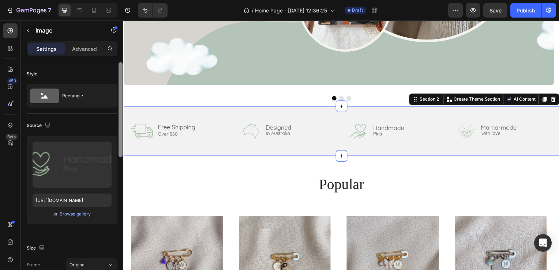
click at [308, 110] on div "Image Image Image Image Image Image Image Image Marquee Section 2 You can creat…" at bounding box center [342, 132] width 439 height 50
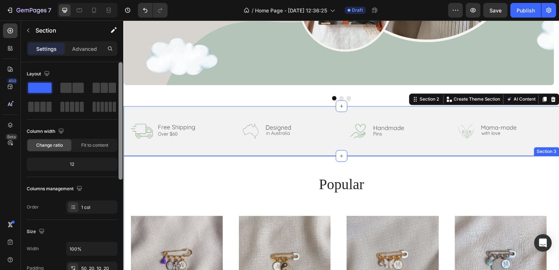
click at [304, 166] on div "popular Heading Product Images WideBundles WideBundles Available both online & …" at bounding box center [342, 268] width 439 height 222
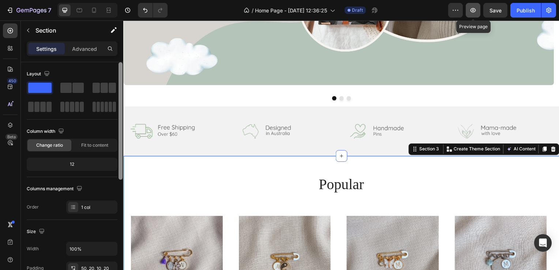
click at [474, 13] on icon "button" at bounding box center [473, 10] width 7 height 7
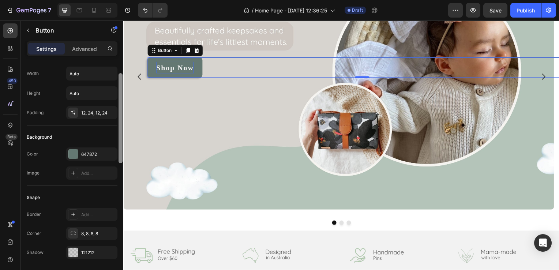
scroll to position [20, 0]
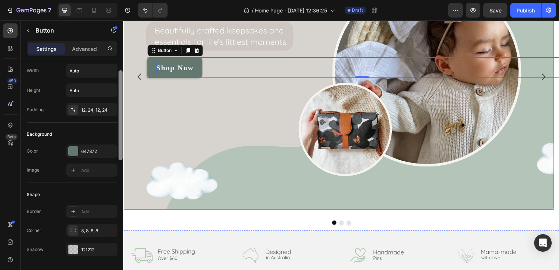
drag, startPoint x: 245, startPoint y: 151, endPoint x: 127, endPoint y: 157, distance: 118.7
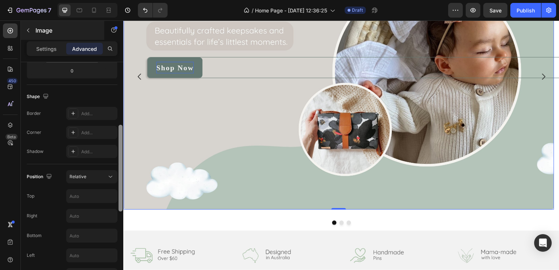
scroll to position [0, 0]
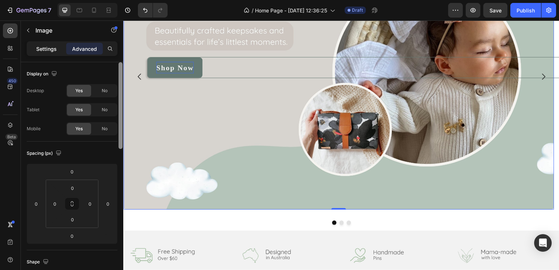
click at [52, 43] on div "Settings" at bounding box center [46, 49] width 37 height 12
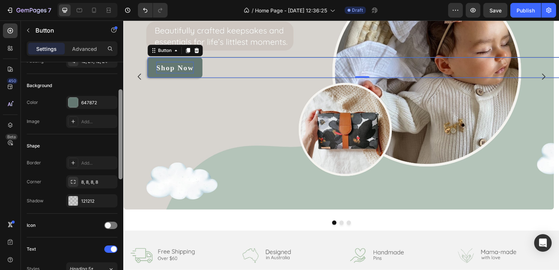
scroll to position [151, 0]
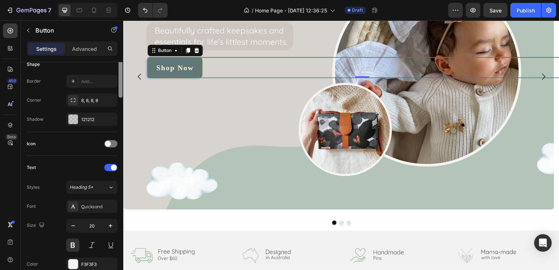
drag, startPoint x: 120, startPoint y: 98, endPoint x: 123, endPoint y: 158, distance: 59.7
click at [123, 158] on div at bounding box center [120, 95] width 5 height 229
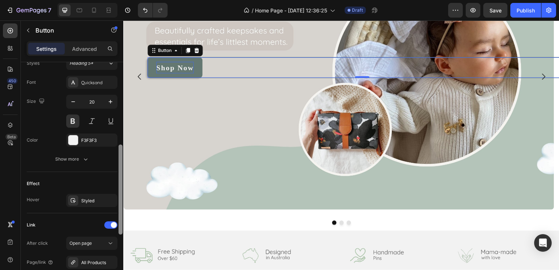
scroll to position [281, 0]
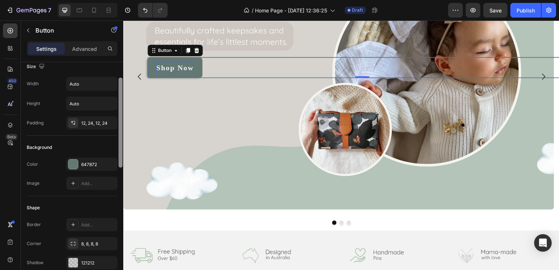
drag, startPoint x: 122, startPoint y: 155, endPoint x: 121, endPoint y: 96, distance: 58.9
click at [121, 96] on div at bounding box center [121, 123] width 4 height 90
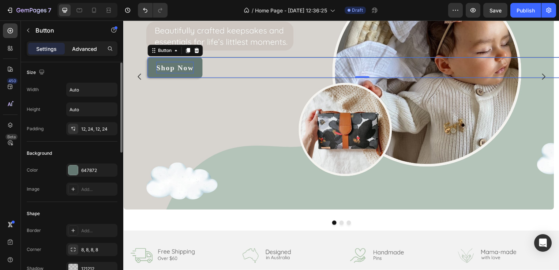
click at [90, 53] on div "Advanced" at bounding box center [84, 49] width 37 height 12
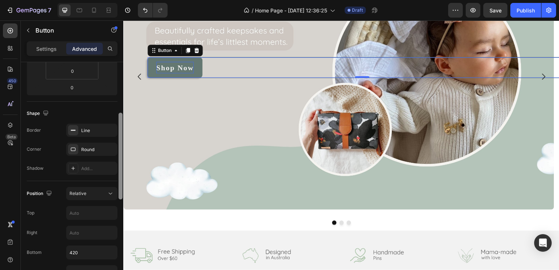
scroll to position [152, 0]
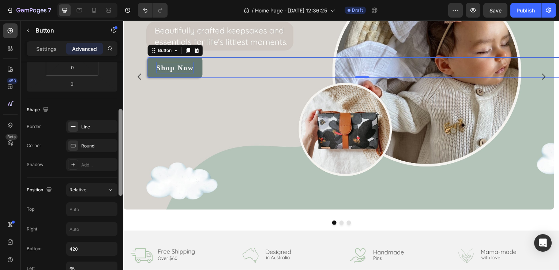
drag, startPoint x: 120, startPoint y: 78, endPoint x: 121, endPoint y: 135, distance: 57.1
click at [121, 135] on div at bounding box center [121, 152] width 4 height 87
click at [109, 125] on icon "button" at bounding box center [109, 126] width 3 height 3
click at [109, 105] on div "Shape" at bounding box center [72, 110] width 91 height 12
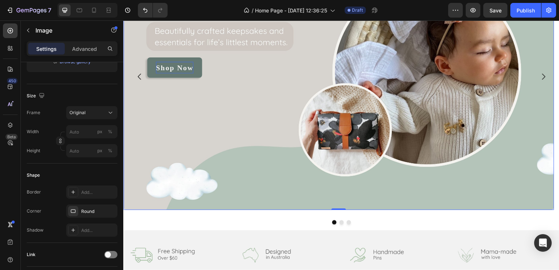
scroll to position [0, 0]
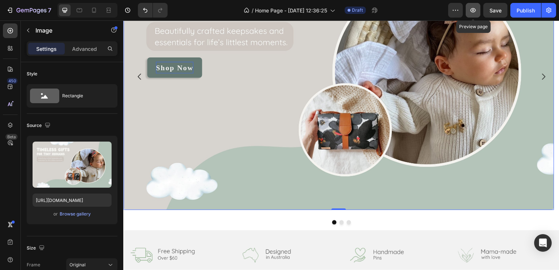
click at [468, 15] on button "button" at bounding box center [473, 10] width 15 height 15
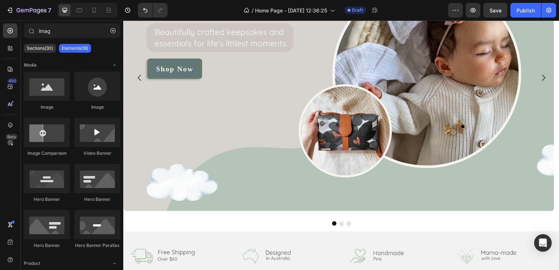
scroll to position [292, 0]
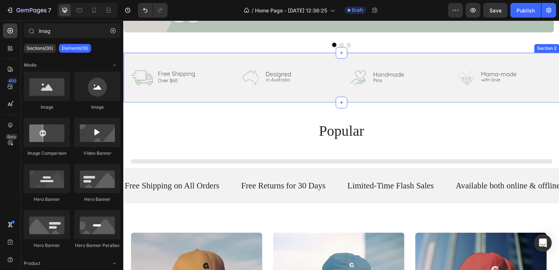
click at [276, 92] on div "Image Image Image Image Image Image Image Image Marquee Section 2" at bounding box center [342, 78] width 439 height 50
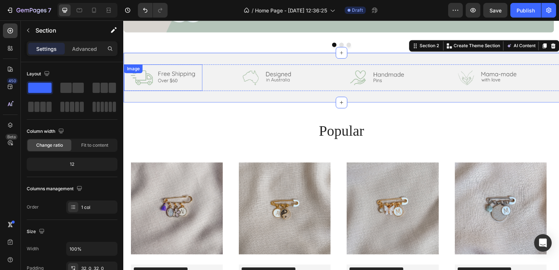
click at [165, 80] on img at bounding box center [163, 78] width 79 height 26
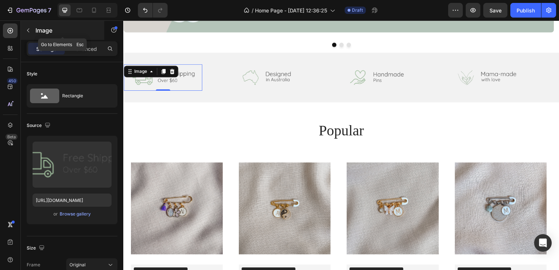
click at [41, 31] on p "Image" at bounding box center [67, 30] width 62 height 9
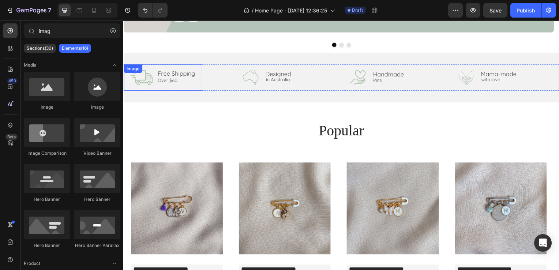
click at [147, 91] on img at bounding box center [163, 78] width 79 height 26
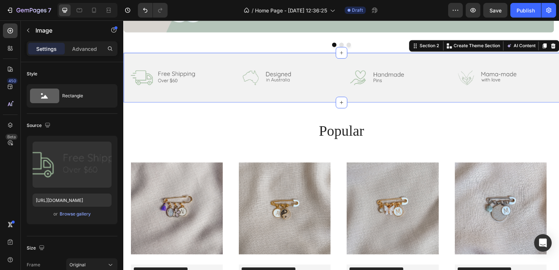
click at [148, 100] on div "Image Image Image Image Image Image Image Image Marquee Section 2 You can creat…" at bounding box center [342, 78] width 439 height 50
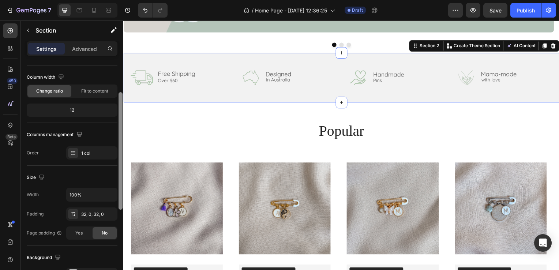
scroll to position [56, 0]
drag, startPoint x: 122, startPoint y: 138, endPoint x: 122, endPoint y: 167, distance: 28.5
click at [122, 167] on div at bounding box center [121, 149] width 4 height 117
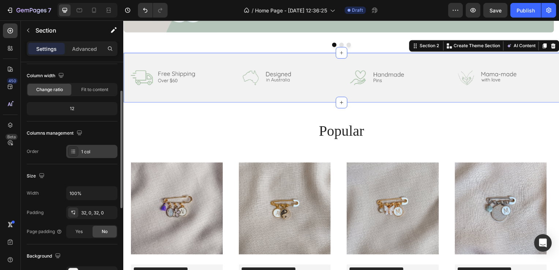
click at [94, 153] on div "1 col" at bounding box center [98, 152] width 34 height 7
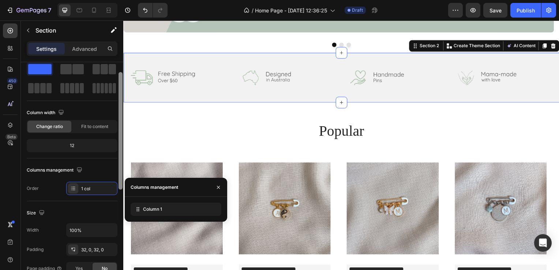
scroll to position [0, 0]
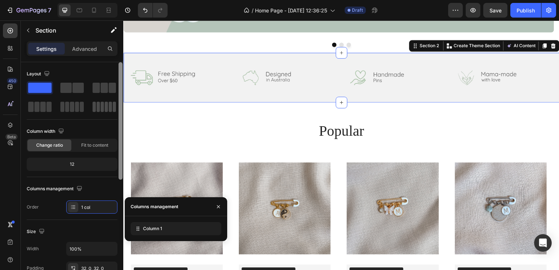
drag, startPoint x: 121, startPoint y: 159, endPoint x: 116, endPoint y: 102, distance: 57.4
click at [116, 102] on div "Layout Column width Change ratio Fit to content 12 Columns management Order 1 c…" at bounding box center [72, 176] width 102 height 229
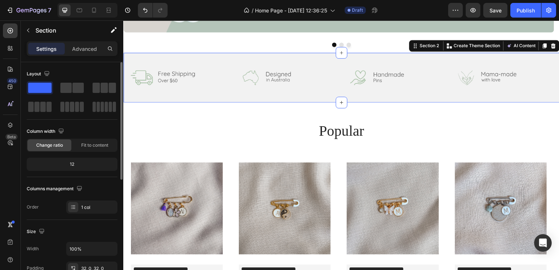
click at [81, 163] on div "12" at bounding box center [72, 164] width 88 height 10
click at [68, 163] on div "12" at bounding box center [72, 164] width 88 height 10
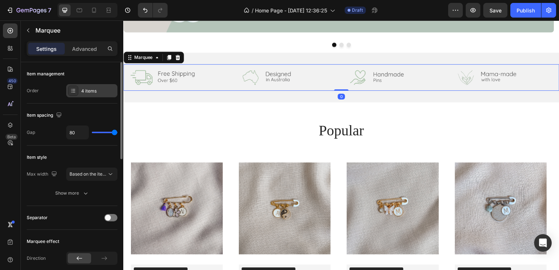
click at [101, 86] on div "4 items" at bounding box center [91, 90] width 51 height 13
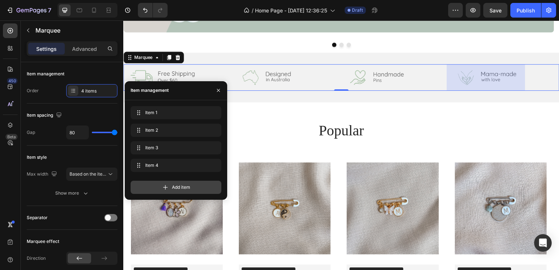
click at [169, 184] on div "Add item" at bounding box center [176, 187] width 91 height 13
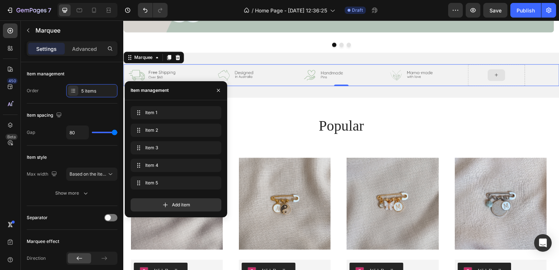
click at [497, 72] on icon at bounding box center [499, 75] width 6 height 6
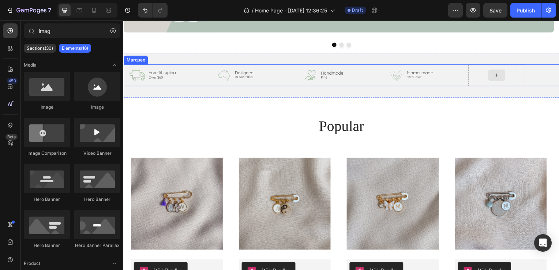
click at [496, 76] on div at bounding box center [499, 76] width 18 height 12
click at [496, 75] on icon at bounding box center [499, 75] width 6 height 6
drag, startPoint x: 169, startPoint y: 108, endPoint x: 492, endPoint y: 72, distance: 325.1
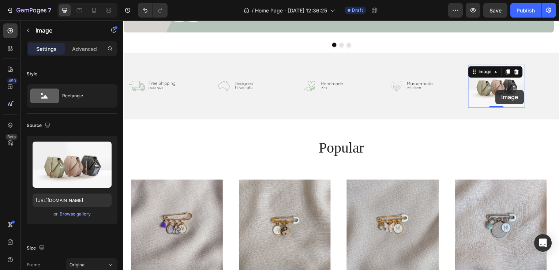
click at [499, 90] on img at bounding box center [499, 86] width 57 height 43
click at [80, 53] on div "Advanced" at bounding box center [84, 49] width 37 height 12
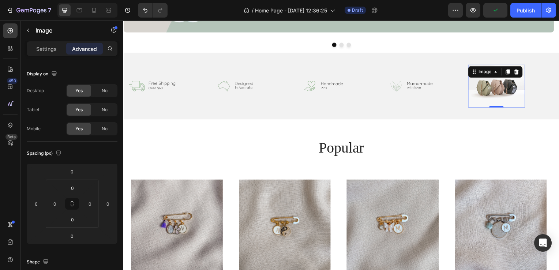
click at [488, 87] on img at bounding box center [499, 86] width 57 height 43
click at [490, 74] on div "Image" at bounding box center [488, 72] width 16 height 7
drag, startPoint x: 120, startPoint y: 94, endPoint x: 86, endPoint y: 67, distance: 43.4
click at [86, 67] on div "Display on Desktop Yes No Tablet Yes No Mobile Yes No Spacing (px) 0 0 0 0 0 0 …" at bounding box center [72, 176] width 102 height 229
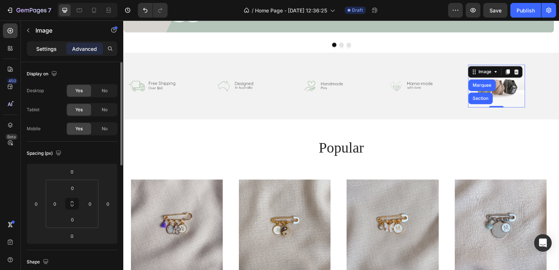
click at [42, 50] on p "Settings" at bounding box center [46, 49] width 20 height 8
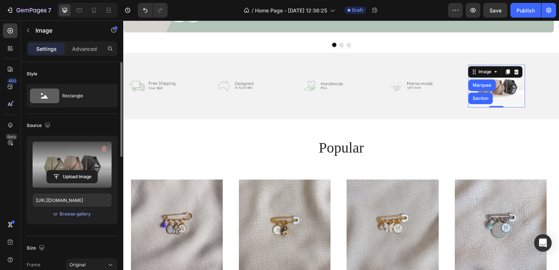
click at [85, 169] on label at bounding box center [72, 165] width 79 height 46
click at [85, 171] on input "file" at bounding box center [72, 177] width 51 height 12
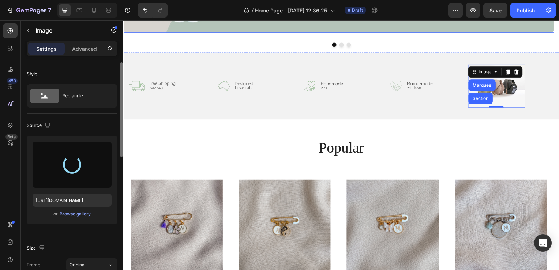
type input "https://cdn.shopify.com/s/files/1/0632/1114/3229/files/gempages_581772769717388…"
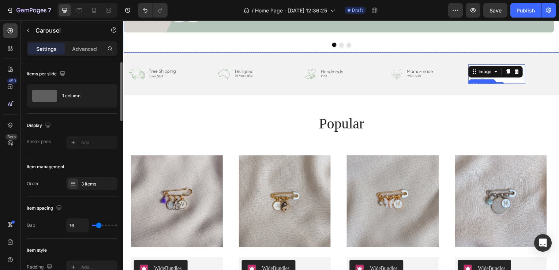
click at [464, 45] on div at bounding box center [342, 45] width 439 height 4
click at [515, 74] on img at bounding box center [499, 74] width 57 height 19
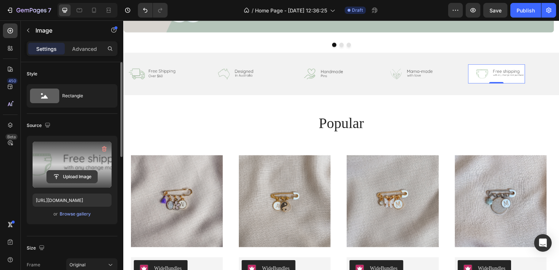
click at [72, 179] on input "file" at bounding box center [72, 177] width 51 height 12
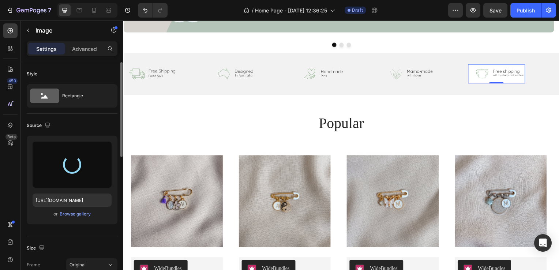
type input "https://cdn.shopify.com/s/files/1/0632/1114/3229/files/gempages_581772769717388…"
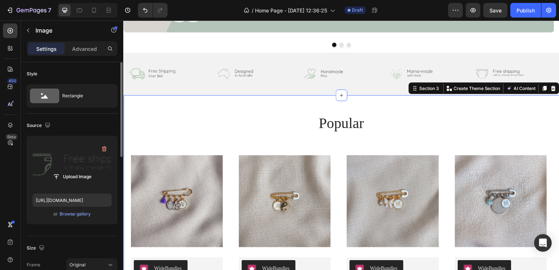
click at [449, 106] on div "popular Heading Product Images WideBundles WideBundles Available both online & …" at bounding box center [342, 207] width 439 height 222
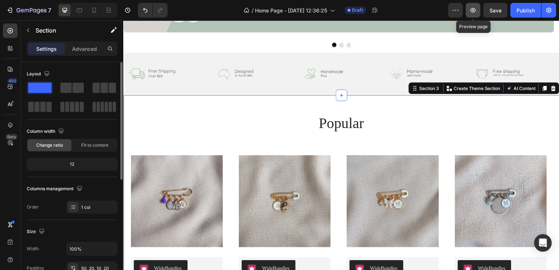
click at [479, 7] on button "button" at bounding box center [473, 10] width 15 height 15
click at [258, 78] on img at bounding box center [238, 74] width 57 height 19
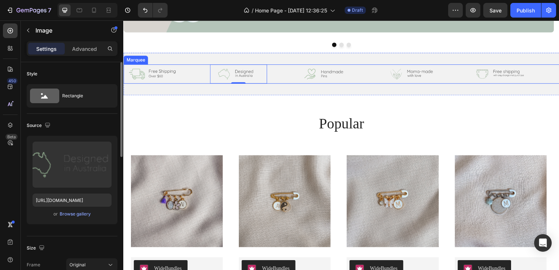
click at [203, 72] on div "Image" at bounding box center [167, 74] width 87 height 19
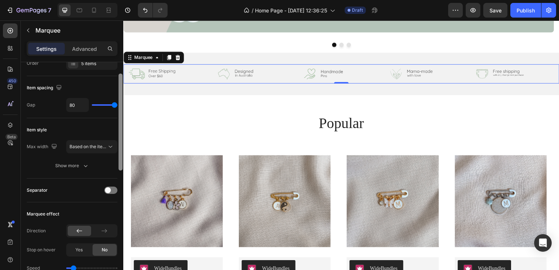
drag, startPoint x: 119, startPoint y: 101, endPoint x: 121, endPoint y: 113, distance: 12.6
click at [121, 113] on div at bounding box center [121, 122] width 4 height 97
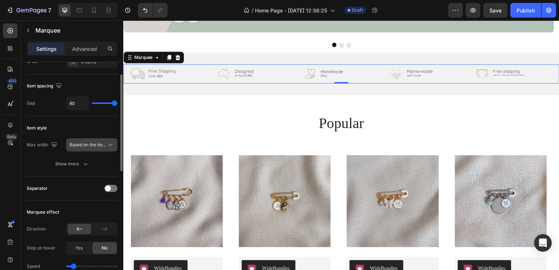
click at [98, 140] on button "Based on the item count" at bounding box center [91, 144] width 51 height 13
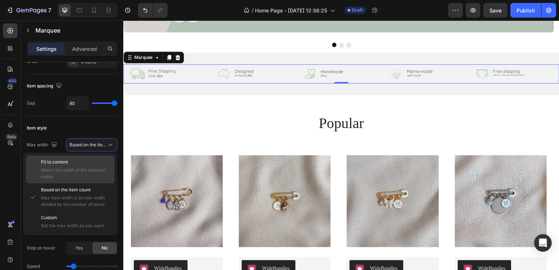
click at [89, 166] on div "Fit to content Match the width of the element inside" at bounding box center [76, 169] width 70 height 21
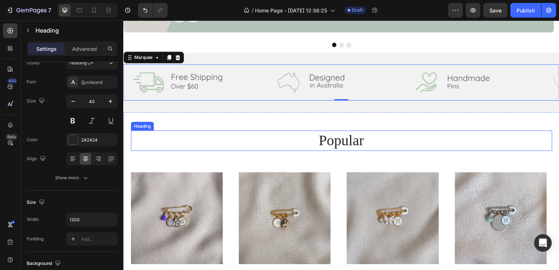
click at [207, 136] on h2 "popular" at bounding box center [343, 141] width 425 height 20
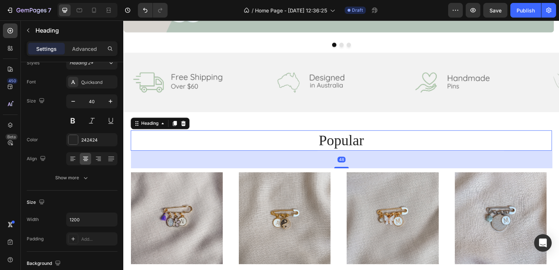
scroll to position [0, 0]
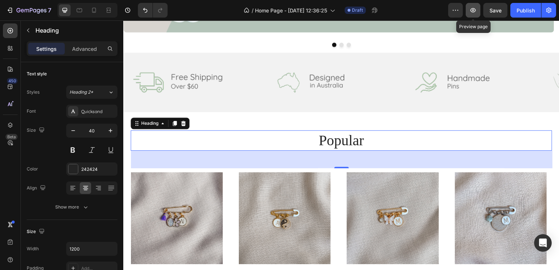
click at [471, 8] on icon "button" at bounding box center [473, 10] width 7 height 7
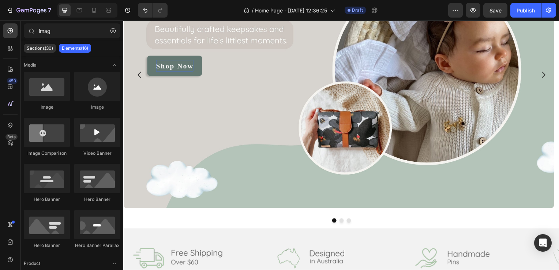
scroll to position [95, 0]
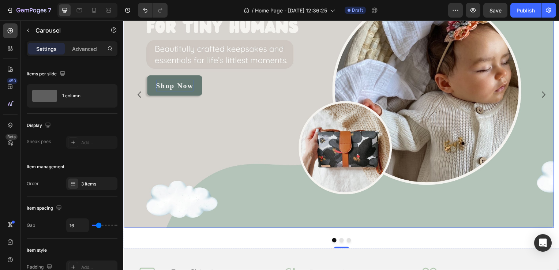
click at [317, 97] on img at bounding box center [340, 84] width 434 height 289
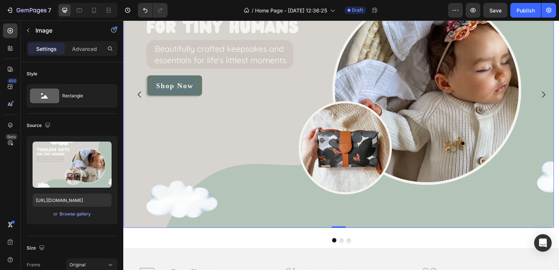
click at [317, 97] on img at bounding box center [340, 84] width 434 height 289
click at [77, 49] on p "Advanced" at bounding box center [84, 49] width 25 height 8
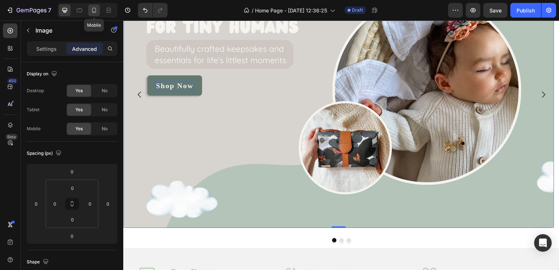
click at [89, 13] on div at bounding box center [94, 10] width 12 height 12
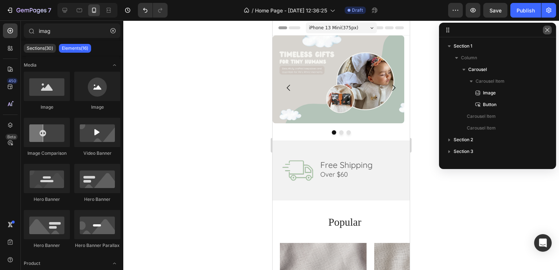
click at [546, 31] on icon "button" at bounding box center [547, 30] width 4 height 4
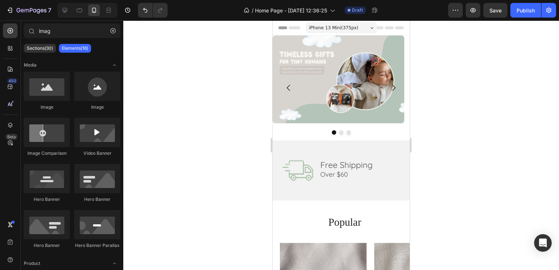
click at [360, 31] on div "iPhone 13 Mini ( 375 px)" at bounding box center [341, 27] width 71 height 11
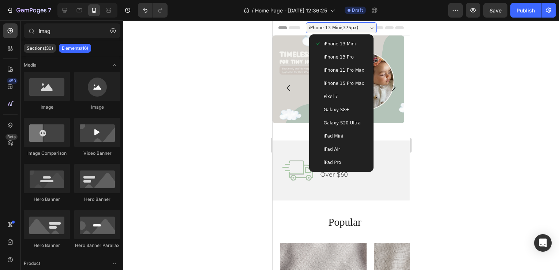
click at [343, 82] on span "iPhone 15 Pro Max" at bounding box center [344, 83] width 41 height 7
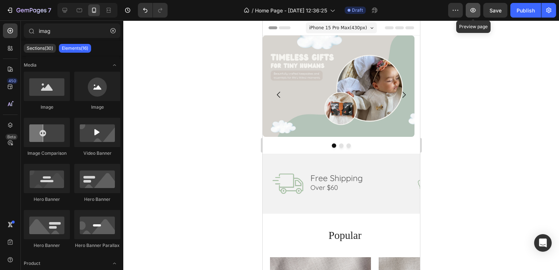
click at [471, 10] on icon "button" at bounding box center [473, 10] width 5 height 4
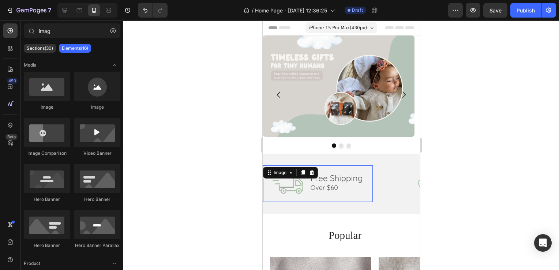
click at [358, 172] on img at bounding box center [318, 183] width 110 height 37
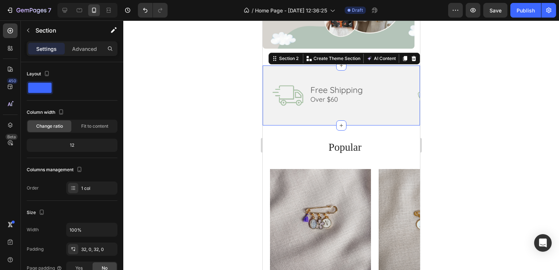
click at [386, 121] on div "Image Image Image Image Image Image Image Image Image Image Marquee Section 2 Y…" at bounding box center [340, 96] width 157 height 60
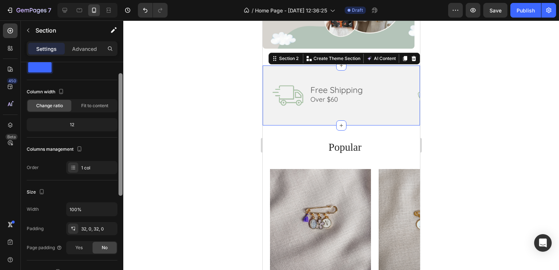
drag, startPoint x: 120, startPoint y: 87, endPoint x: 120, endPoint y: 98, distance: 11.4
click at [120, 98] on div at bounding box center [121, 134] width 4 height 123
click at [78, 105] on div "Fit to content" at bounding box center [95, 106] width 44 height 12
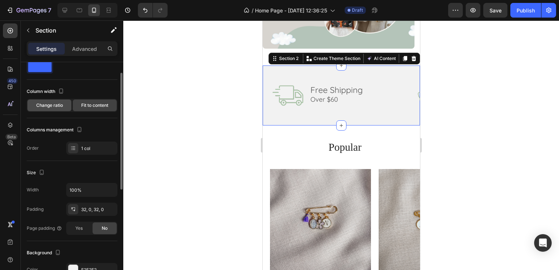
click at [59, 108] on span "Change ratio" at bounding box center [49, 105] width 27 height 7
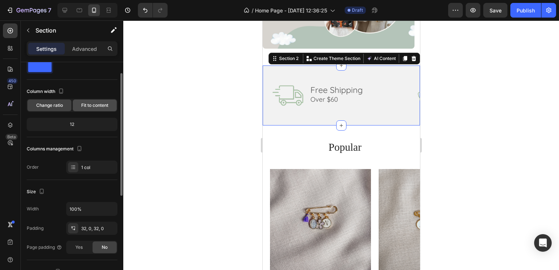
click at [85, 107] on span "Fit to content" at bounding box center [94, 105] width 27 height 7
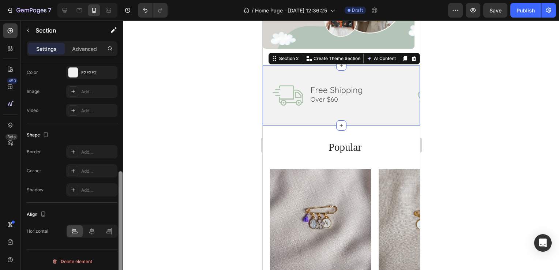
scroll to position [220, 0]
drag, startPoint x: 121, startPoint y: 140, endPoint x: 127, endPoint y: 289, distance: 149.1
click at [127, 0] on html "7 / Home Page - [DATE] 12:36:25 Draft Preview Publish 450 Beta imag Sections(30…" at bounding box center [279, 0] width 559 height 0
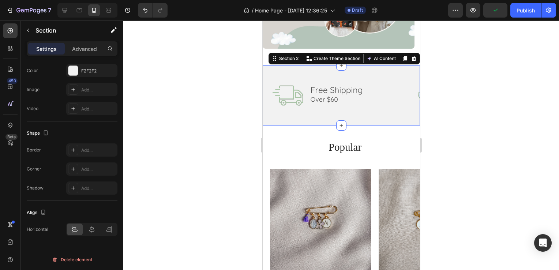
click at [212, 111] on div at bounding box center [341, 145] width 436 height 250
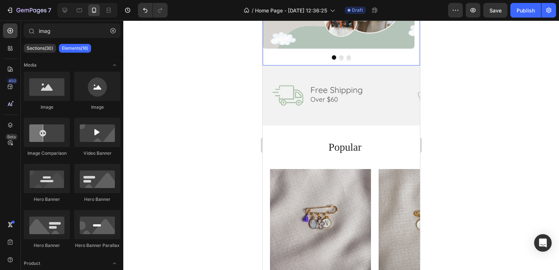
click at [272, 59] on div at bounding box center [340, 57] width 157 height 4
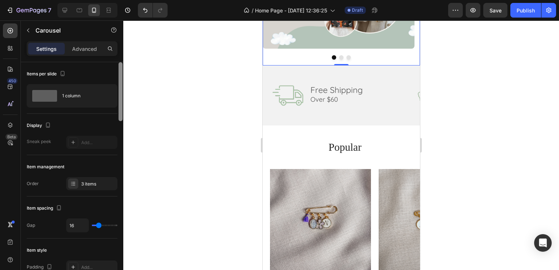
scroll to position [229, 0]
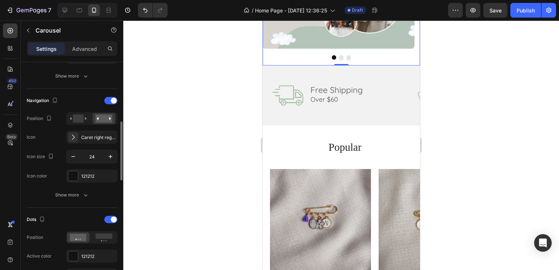
drag, startPoint x: 123, startPoint y: 74, endPoint x: 124, endPoint y: 96, distance: 22.0
click at [124, 0] on div "7 / Home Page - Aug 28, 12:36:25 Draft Preview Save Publish 450 Beta imag Secti…" at bounding box center [279, 0] width 559 height 0
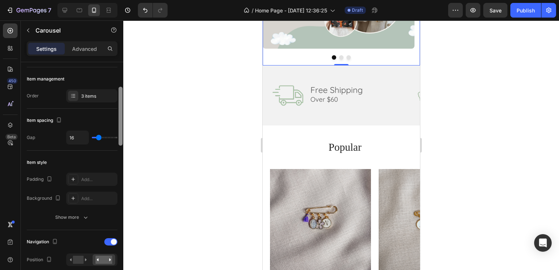
scroll to position [89, 0]
drag, startPoint x: 122, startPoint y: 140, endPoint x: 124, endPoint y: 104, distance: 36.3
click at [124, 0] on div "7 / Home Page - Aug 28, 12:36:25 Draft Preview Save Publish 450 Beta imag Secti…" at bounding box center [279, 0] width 559 height 0
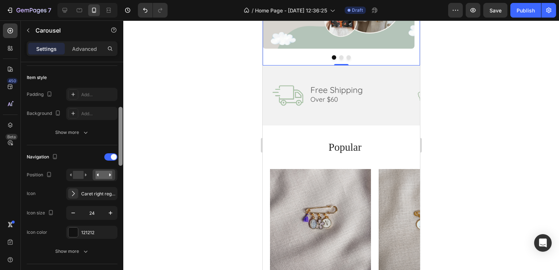
drag, startPoint x: 122, startPoint y: 124, endPoint x: 127, endPoint y: 146, distance: 23.1
click at [127, 0] on div "7 / Home Page - Aug 28, 12:36:25 Draft Preview Save Publish 450 Beta imag Secti…" at bounding box center [279, 0] width 559 height 0
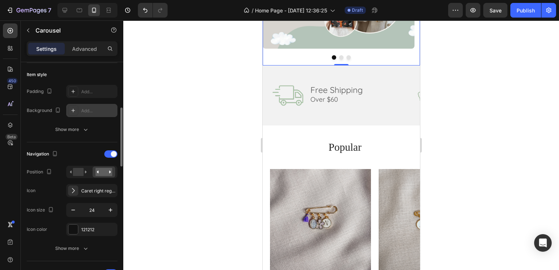
click at [90, 106] on div "Add..." at bounding box center [91, 110] width 51 height 13
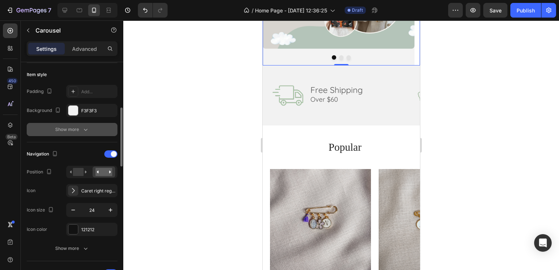
click at [80, 126] on div "Show more" at bounding box center [72, 129] width 34 height 7
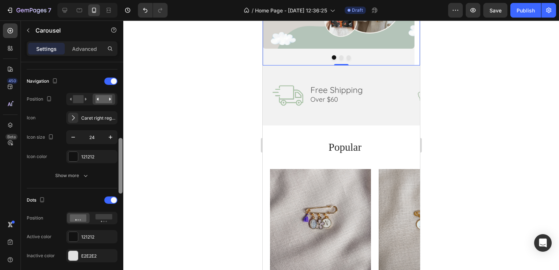
drag, startPoint x: 120, startPoint y: 115, endPoint x: 126, endPoint y: 149, distance: 34.5
click at [126, 0] on div "7 / Home Page - Aug 28, 12:36:25 Draft Preview Save Publish 450 Beta imag Secti…" at bounding box center [279, 0] width 559 height 0
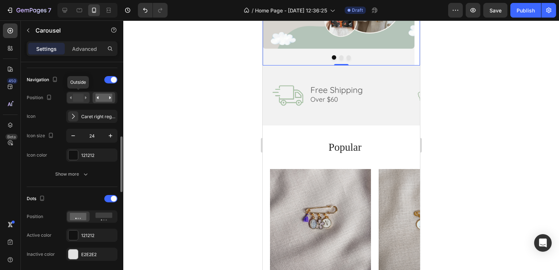
click at [83, 99] on rect at bounding box center [78, 98] width 11 height 8
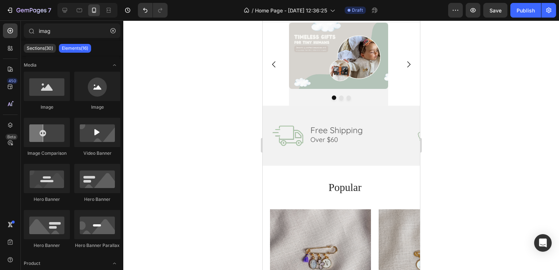
scroll to position [0, 0]
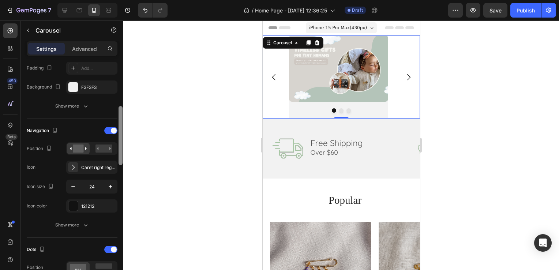
drag, startPoint x: 120, startPoint y: 88, endPoint x: 129, endPoint y: 140, distance: 52.7
click at [129, 0] on div "7 / Home Page - Aug 28, 12:36:25 Draft Preview Save Publish 450 Beta imag Secti…" at bounding box center [279, 0] width 559 height 0
click at [105, 147] on rect at bounding box center [104, 147] width 17 height 8
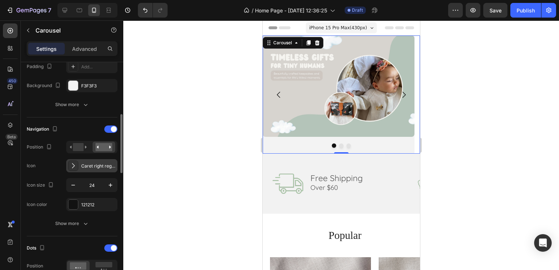
click at [85, 167] on div "Caret right regular" at bounding box center [98, 166] width 34 height 7
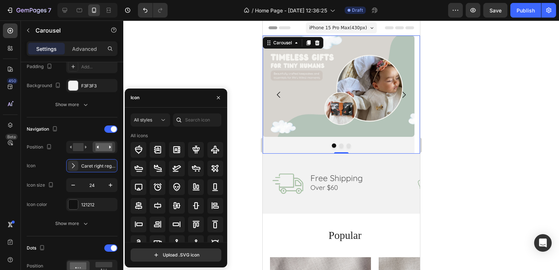
drag, startPoint x: 227, startPoint y: 154, endPoint x: 227, endPoint y: 165, distance: 10.3
click at [227, 165] on div "All styles All icons Upload .SVG icon" at bounding box center [176, 187] width 102 height 148
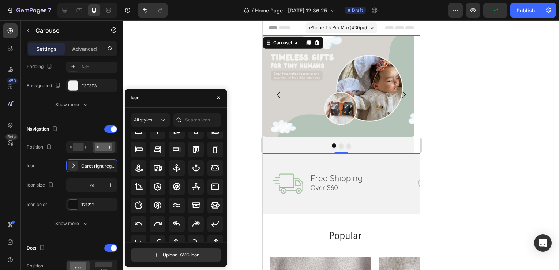
scroll to position [81, 0]
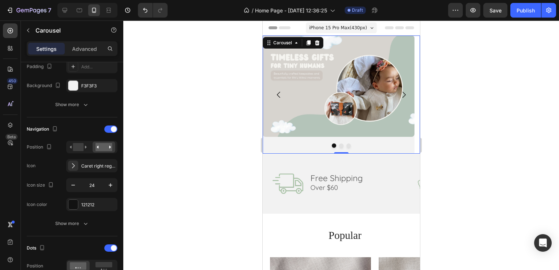
click at [182, 61] on div at bounding box center [341, 145] width 436 height 250
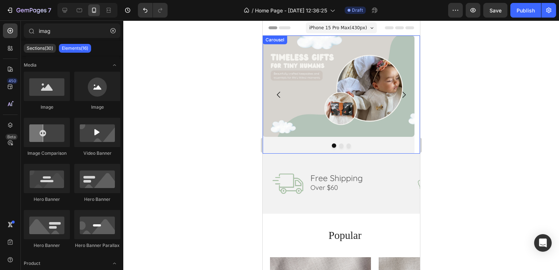
click at [273, 146] on div at bounding box center [340, 145] width 157 height 4
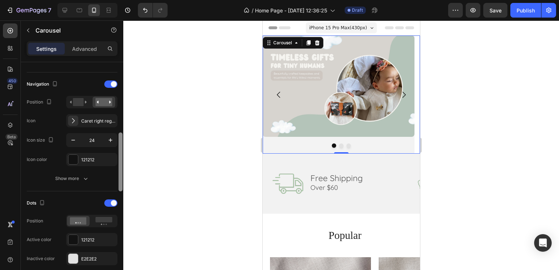
scroll to position [261, 0]
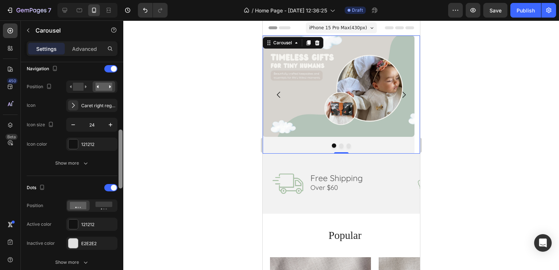
drag, startPoint x: 121, startPoint y: 105, endPoint x: 135, endPoint y: 173, distance: 69.1
click at [135, 0] on div "7 / Home Page - Aug 28, 12:36:25 Draft Preview Save Publish 450 Beta imag Secti…" at bounding box center [279, 0] width 559 height 0
click at [76, 145] on div at bounding box center [73, 144] width 10 height 10
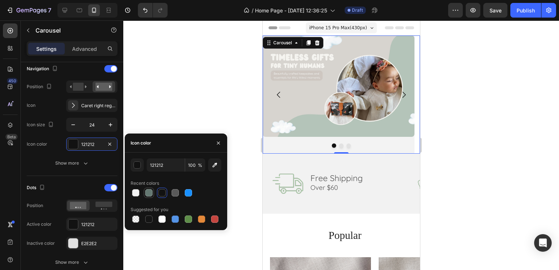
click at [149, 192] on div at bounding box center [148, 192] width 7 height 7
type input "647872"
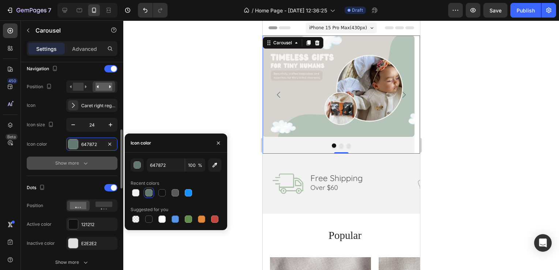
click at [91, 159] on button "Show more" at bounding box center [72, 163] width 91 height 13
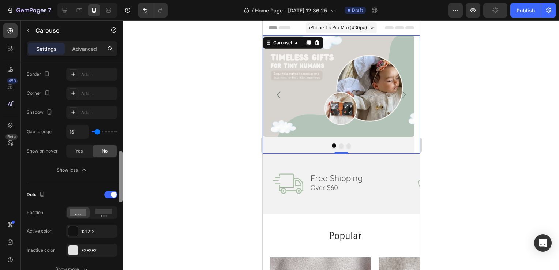
scroll to position [389, 0]
drag, startPoint x: 121, startPoint y: 152, endPoint x: 130, endPoint y: 185, distance: 34.6
click at [130, 0] on div "7 / Home Page - Aug 28, 12:36:25 Draft Preview Publish 450 Beta imag Sections(3…" at bounding box center [279, 0] width 559 height 0
type input "18"
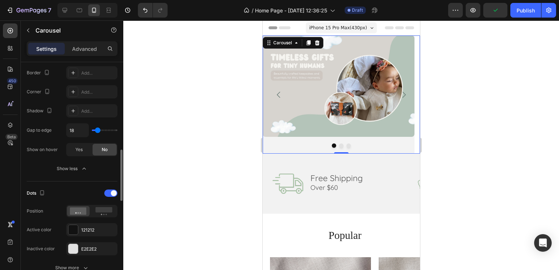
type input "41"
type input "43"
type input "45"
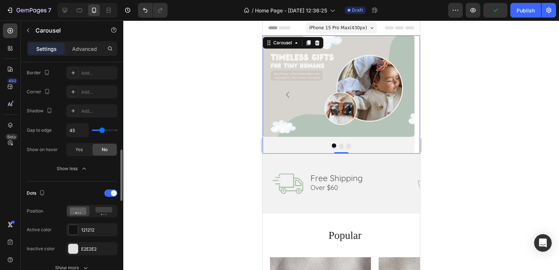
drag, startPoint x: 97, startPoint y: 130, endPoint x: 102, endPoint y: 130, distance: 4.8
type input "45"
click at [102, 130] on input "range" at bounding box center [105, 130] width 26 height 1
type input "43"
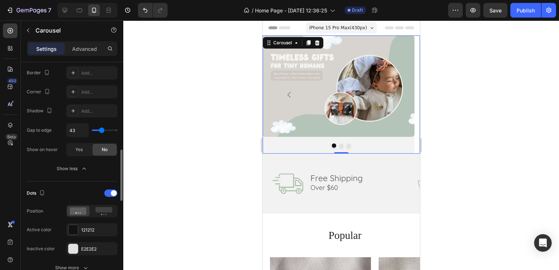
type input "24"
type input "22"
type input "20"
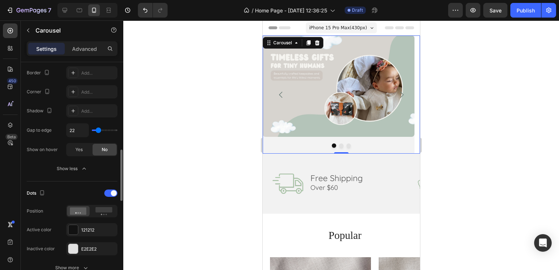
type input "20"
type input "18"
type input "15"
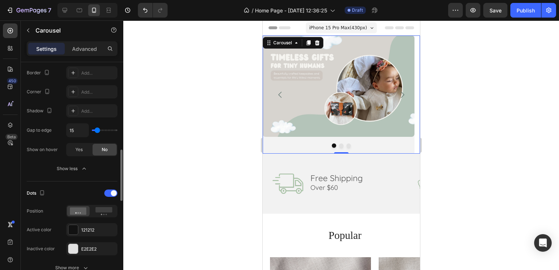
type input "13"
type input "11"
type input "9"
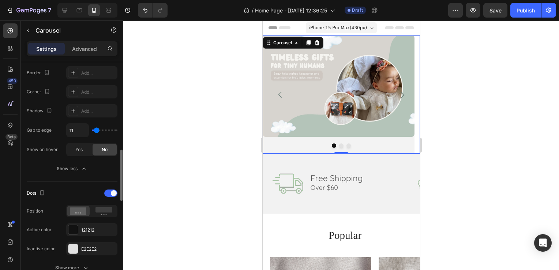
type input "9"
type input "8"
type input "6"
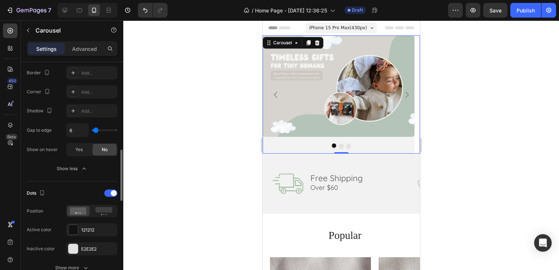
type input "4"
type input "2"
type input "0"
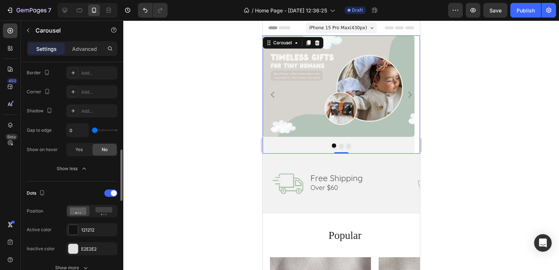
drag, startPoint x: 102, startPoint y: 130, endPoint x: 91, endPoint y: 131, distance: 11.4
type input "0"
click at [92, 131] on input "range" at bounding box center [105, 130] width 26 height 1
click at [77, 151] on span "Yes" at bounding box center [78, 149] width 7 height 7
click at [105, 149] on span "No" at bounding box center [105, 149] width 6 height 7
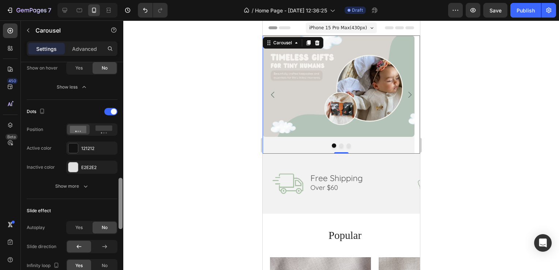
drag, startPoint x: 121, startPoint y: 159, endPoint x: 125, endPoint y: 179, distance: 20.5
click at [125, 0] on div "7 / Home Page - Aug 28, 12:36:25 Draft Preview Save Publish 450 Beta imag Secti…" at bounding box center [279, 0] width 559 height 0
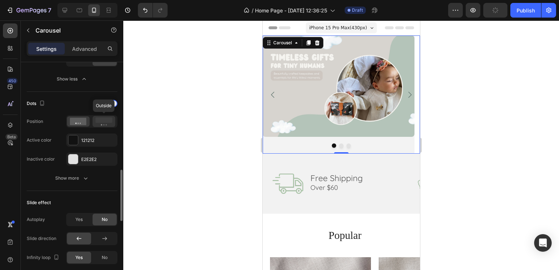
click at [97, 121] on rect at bounding box center [104, 119] width 17 height 5
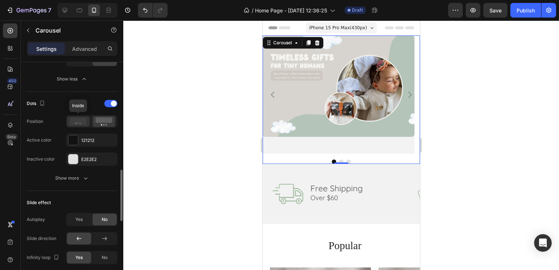
click at [85, 122] on icon at bounding box center [78, 121] width 17 height 7
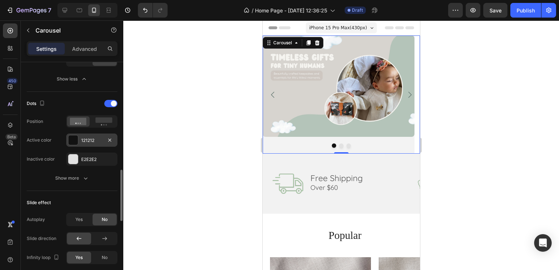
click at [75, 140] on div at bounding box center [73, 140] width 10 height 10
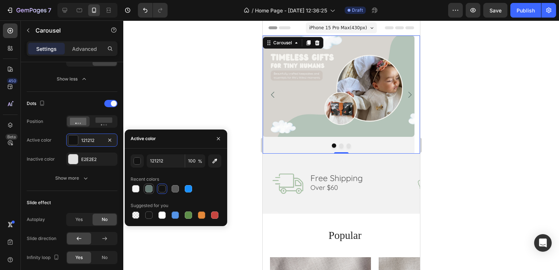
click at [149, 190] on div at bounding box center [148, 188] width 7 height 7
type input "647872"
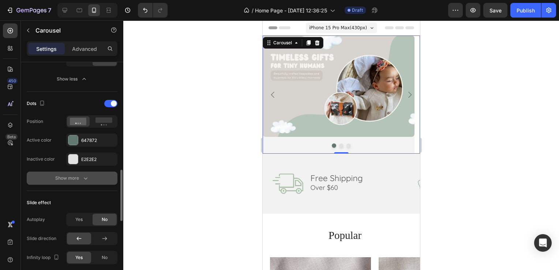
click at [72, 176] on div "Show more" at bounding box center [72, 178] width 34 height 7
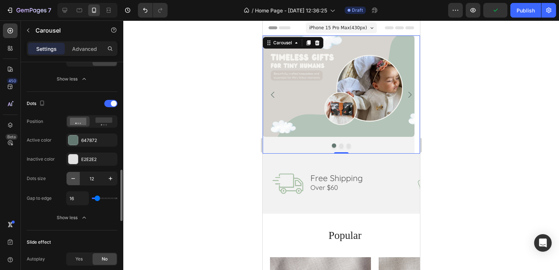
click at [73, 177] on icon "button" at bounding box center [73, 178] width 7 height 7
click at [114, 176] on icon "button" at bounding box center [110, 178] width 7 height 7
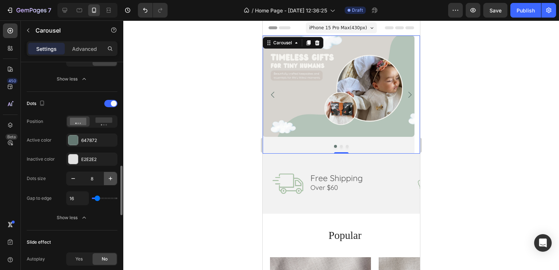
type input "9"
drag, startPoint x: 362, startPoint y: 220, endPoint x: 408, endPoint y: 62, distance: 164.4
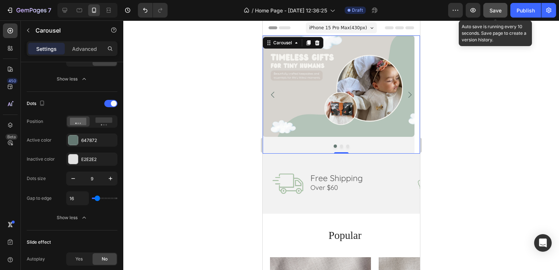
click at [494, 10] on span "Save" at bounding box center [496, 10] width 12 height 6
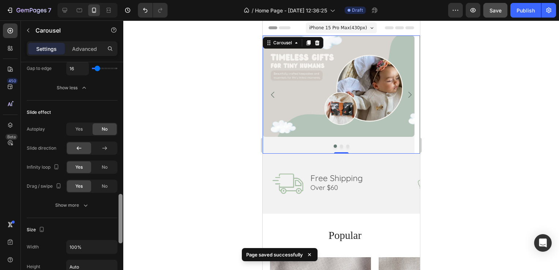
drag, startPoint x: 120, startPoint y: 195, endPoint x: 120, endPoint y: 222, distance: 27.5
click at [120, 222] on div at bounding box center [121, 218] width 4 height 49
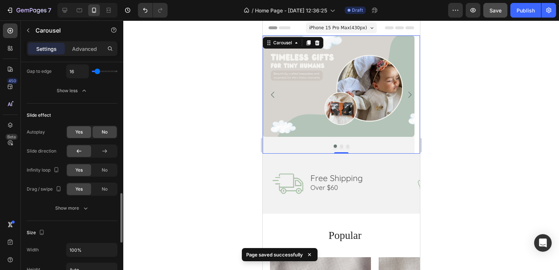
click at [79, 130] on span "Yes" at bounding box center [78, 132] width 7 height 7
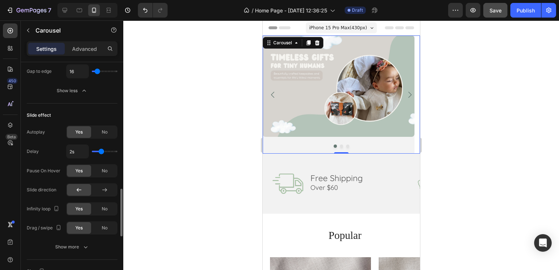
type input "2.2s"
type input "2.2"
type input "2.3s"
type input "2.3"
type input "2.4s"
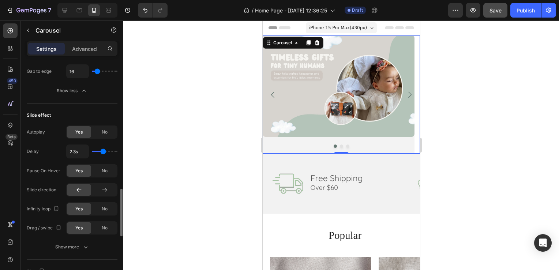
type input "2.4"
type input "2.5s"
type input "2.5"
type input "2.6s"
type input "2.6"
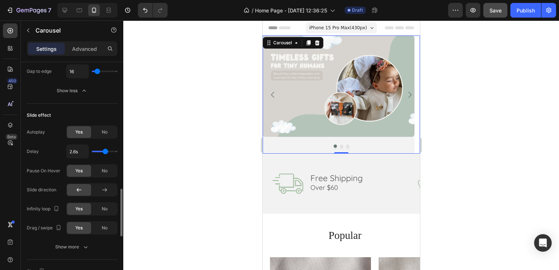
type input "2.7s"
type input "2.7"
type input "2.8s"
type input "2.8"
type input "2.9s"
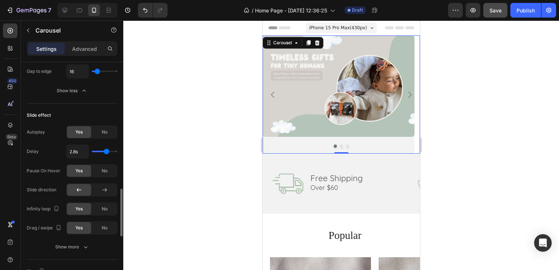
type input "2.9"
type input "3s"
type input "3"
type input "3.1s"
type input "3.1"
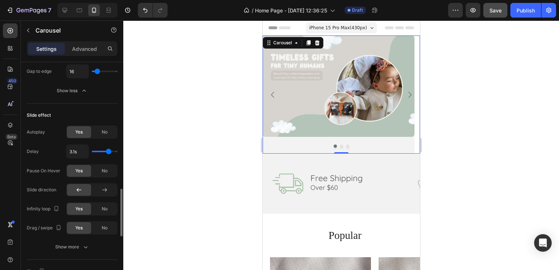
type input "3.2s"
type input "3.2"
type input "3.3s"
type input "3.3"
type input "3.4s"
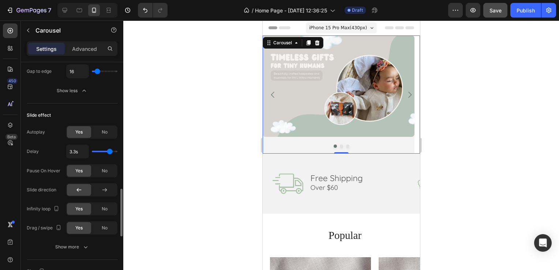
type input "3.4"
type input "3.5s"
type input "3.5"
type input "3.6s"
type input "3.6"
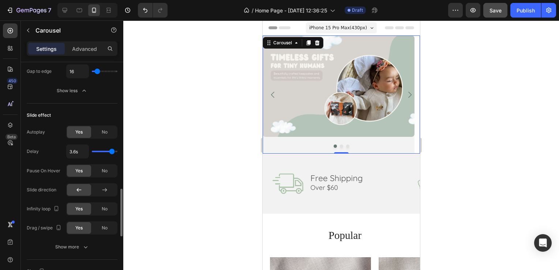
type input "3.7s"
type input "3.7"
type input "3.8s"
type input "3.8"
type input "3.9s"
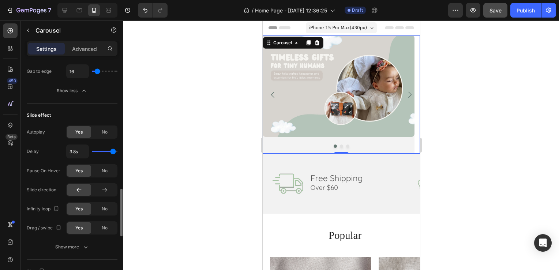
type input "3.9"
type input "4s"
drag, startPoint x: 100, startPoint y: 151, endPoint x: 120, endPoint y: 150, distance: 19.8
type input "4"
click at [117, 151] on input "range" at bounding box center [105, 151] width 26 height 1
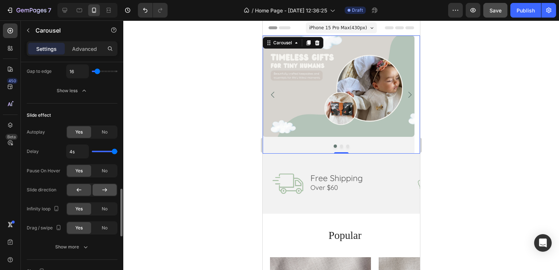
click at [108, 184] on div at bounding box center [105, 190] width 24 height 12
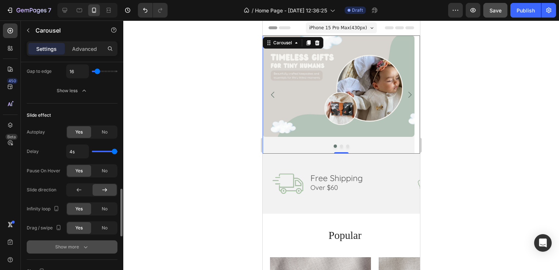
click at [76, 246] on div "Show more" at bounding box center [72, 246] width 34 height 7
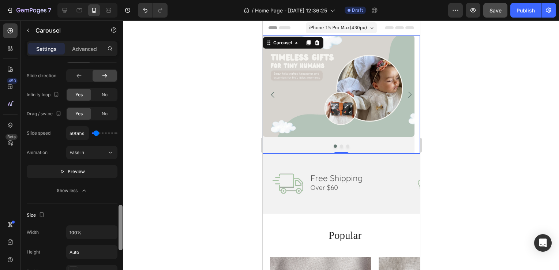
scroll to position [722, 0]
drag, startPoint x: 120, startPoint y: 203, endPoint x: 126, endPoint y: 226, distance: 23.8
click at [126, 0] on div "7 / Home Page - Aug 28, 12:36:25 Draft Preview Save Publish 450 Beta imag Secti…" at bounding box center [279, 0] width 559 height 0
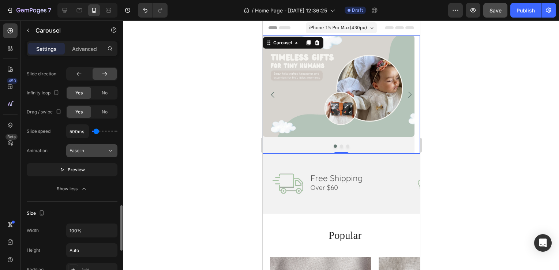
click at [99, 149] on div "Ease in" at bounding box center [88, 151] width 37 height 7
click at [78, 172] on button "Preview" at bounding box center [72, 169] width 91 height 13
click at [78, 172] on button "Pause" at bounding box center [72, 169] width 91 height 13
click at [78, 172] on button "Preview" at bounding box center [72, 169] width 91 height 13
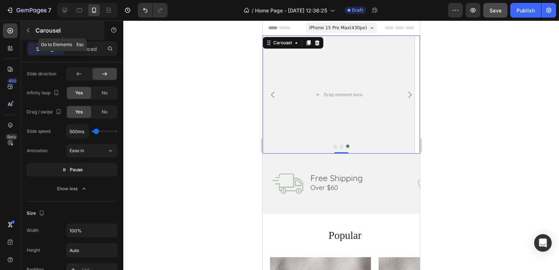
click at [29, 30] on icon "button" at bounding box center [28, 30] width 6 height 6
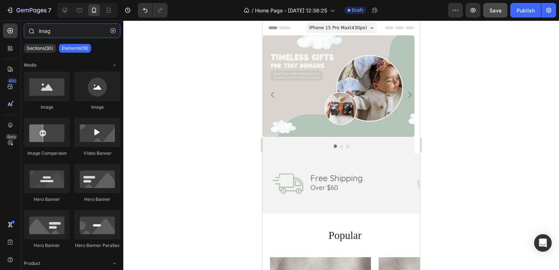
click at [64, 33] on input "imag" at bounding box center [72, 30] width 97 height 15
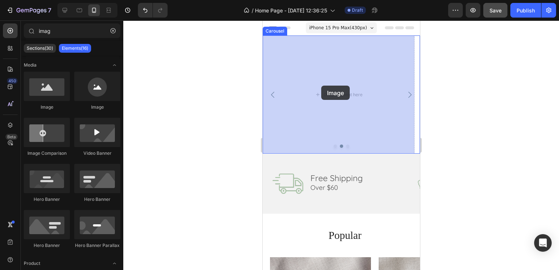
drag, startPoint x: 312, startPoint y: 111, endPoint x: 321, endPoint y: 86, distance: 26.6
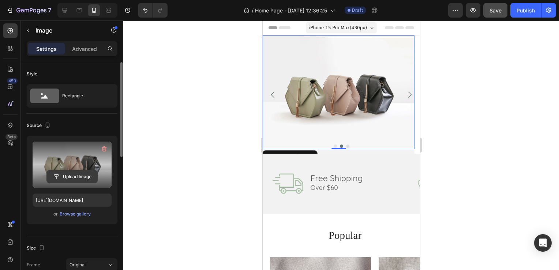
click at [76, 177] on input "file" at bounding box center [72, 177] width 51 height 12
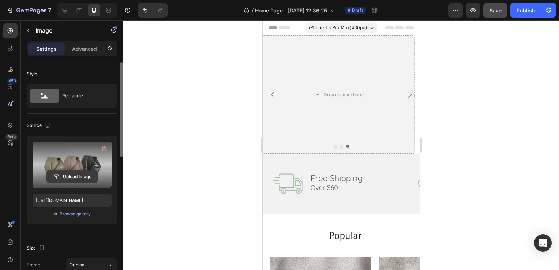
click at [73, 175] on input "file" at bounding box center [72, 177] width 51 height 12
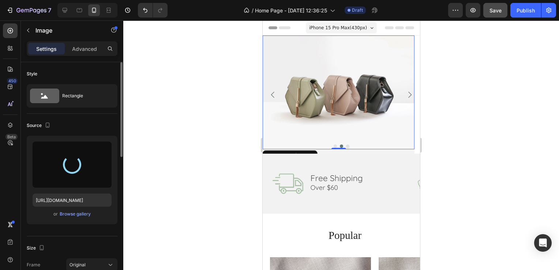
type input "https://cdn.shopify.com/s/files/1/0632/1114/3229/files/gempages_581772769717388…"
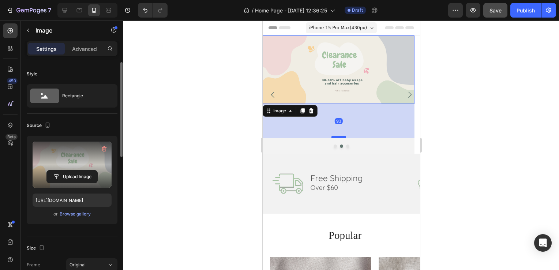
drag, startPoint x: 340, startPoint y: 103, endPoint x: 341, endPoint y: 137, distance: 34.1
click at [341, 137] on div at bounding box center [338, 137] width 15 height 2
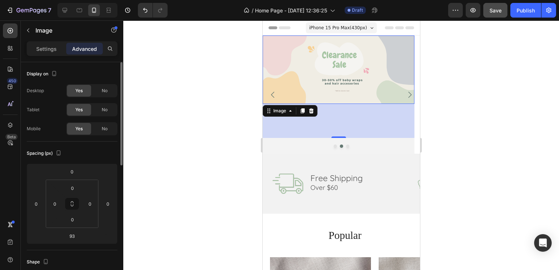
click at [428, 113] on div at bounding box center [341, 145] width 436 height 250
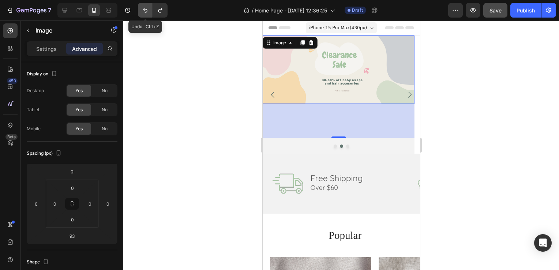
click at [147, 15] on button "Undo/Redo" at bounding box center [145, 10] width 15 height 15
type input "0"
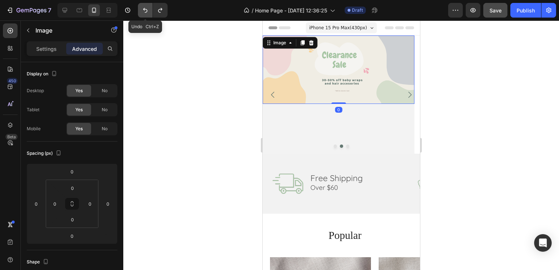
click at [147, 15] on button "Undo/Redo" at bounding box center [145, 10] width 15 height 15
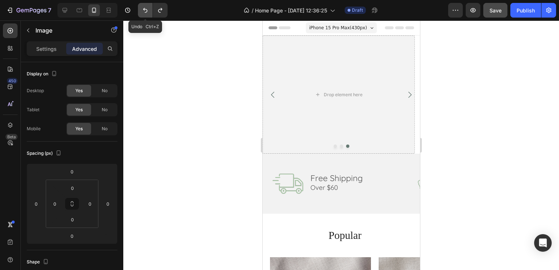
click at [147, 15] on button "Undo/Redo" at bounding box center [145, 10] width 15 height 15
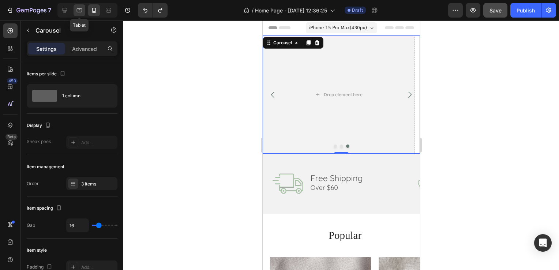
click at [74, 11] on div at bounding box center [80, 10] width 12 height 12
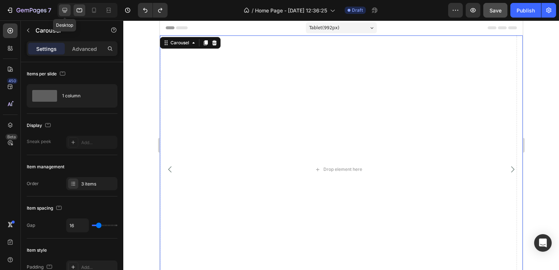
click at [65, 11] on icon at bounding box center [64, 10] width 7 height 7
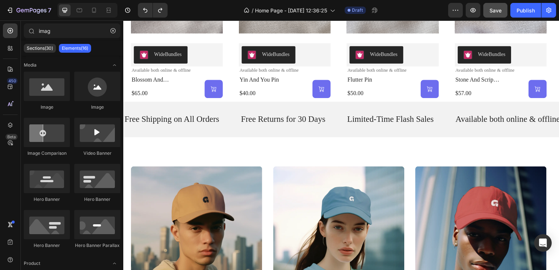
scroll to position [519, 0]
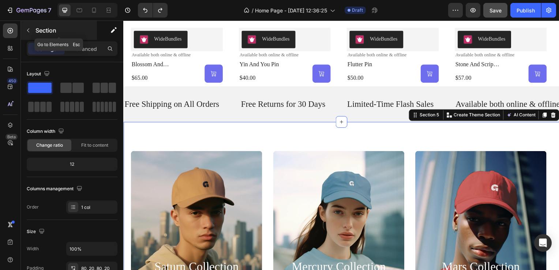
click at [30, 35] on button "button" at bounding box center [28, 31] width 12 height 12
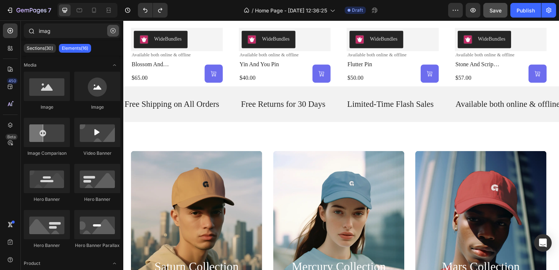
click at [110, 35] on button "button" at bounding box center [113, 31] width 12 height 12
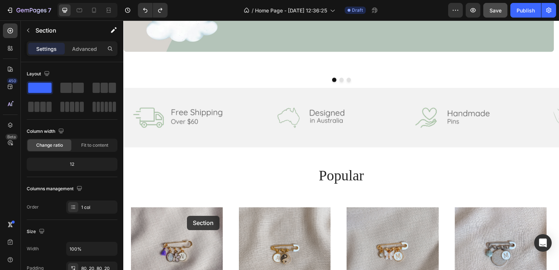
scroll to position [281, 0]
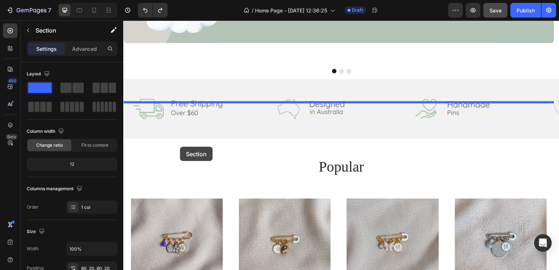
drag, startPoint x: 156, startPoint y: 136, endPoint x: 180, endPoint y: 148, distance: 27.3
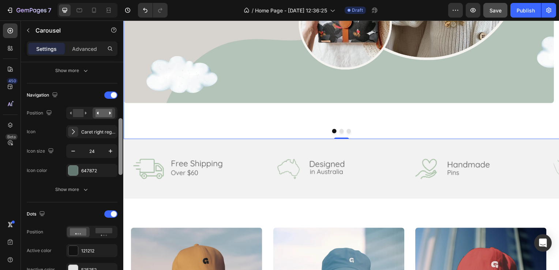
scroll to position [233, 0]
drag, startPoint x: 120, startPoint y: 105, endPoint x: 122, endPoint y: 163, distance: 57.9
click at [122, 163] on div at bounding box center [121, 148] width 4 height 57
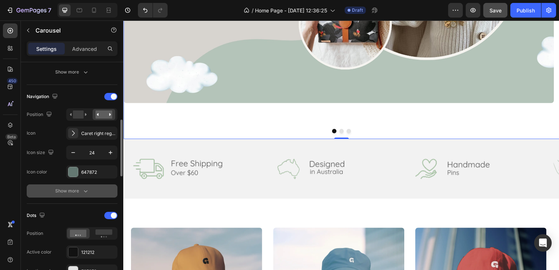
click at [78, 191] on div "Show more" at bounding box center [72, 190] width 34 height 7
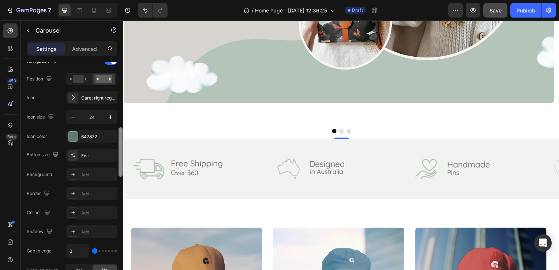
scroll to position [275, 0]
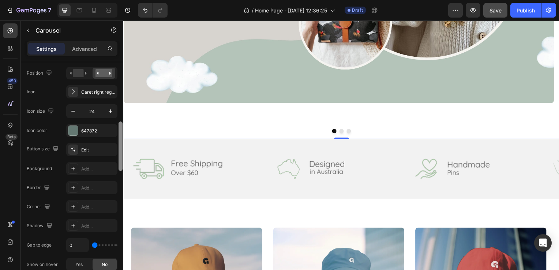
drag, startPoint x: 122, startPoint y: 160, endPoint x: 122, endPoint y: 171, distance: 10.2
click at [122, 171] on div at bounding box center [120, 176] width 5 height 229
click at [85, 172] on div "Add..." at bounding box center [91, 168] width 51 height 13
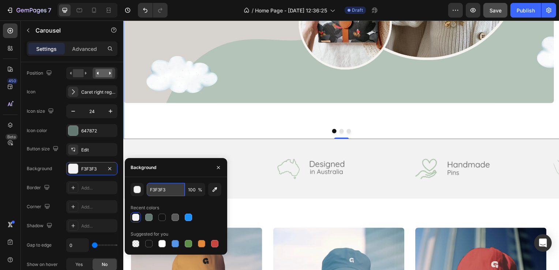
click at [159, 189] on input "F3F3F3" at bounding box center [166, 189] width 38 height 13
click at [138, 218] on div at bounding box center [135, 217] width 7 height 7
click at [217, 167] on icon "button" at bounding box center [219, 168] width 6 height 6
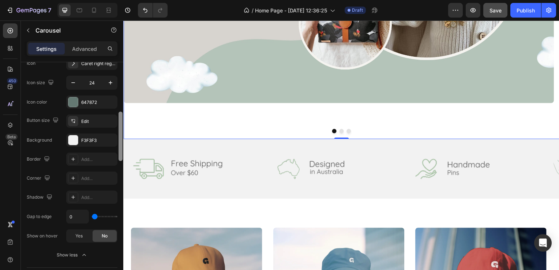
scroll to position [310, 0]
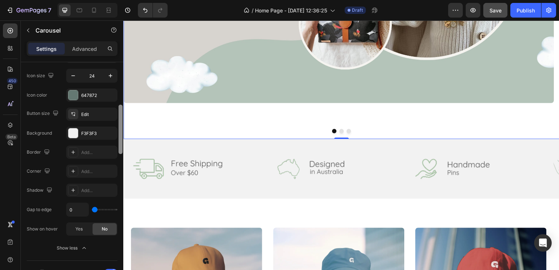
drag, startPoint x: 120, startPoint y: 163, endPoint x: 120, endPoint y: 171, distance: 7.7
click at [120, 154] on div at bounding box center [121, 129] width 4 height 49
type input "9"
type input "18"
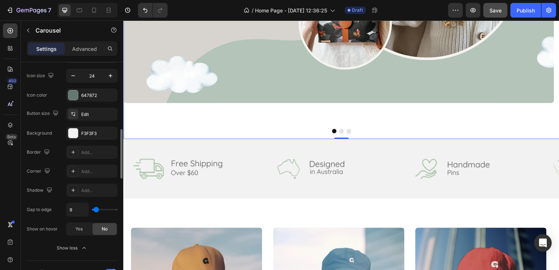
type input "18"
type input "20"
type input "22"
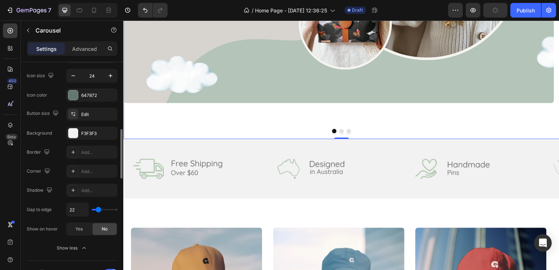
type input "27"
type input "29"
type input "31"
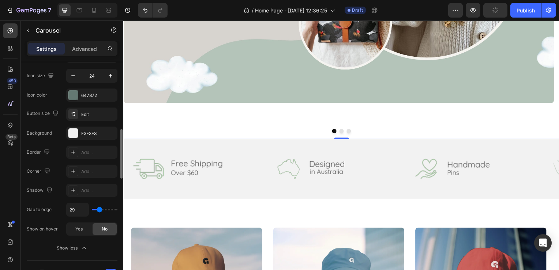
type input "31"
type input "32"
drag, startPoint x: 95, startPoint y: 209, endPoint x: 100, endPoint y: 209, distance: 4.8
type input "32"
click at [100, 209] on input "range" at bounding box center [105, 209] width 26 height 1
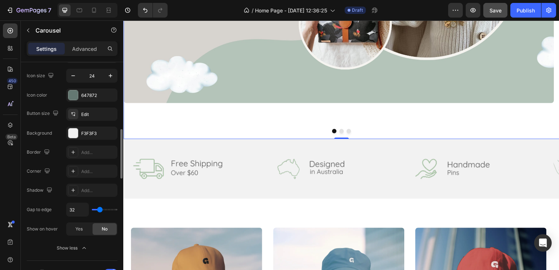
type input "34"
type input "36"
type input "38"
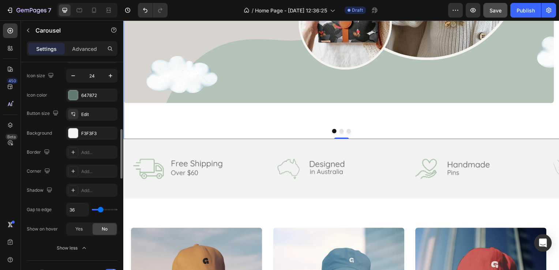
type input "38"
type input "40"
type input "38"
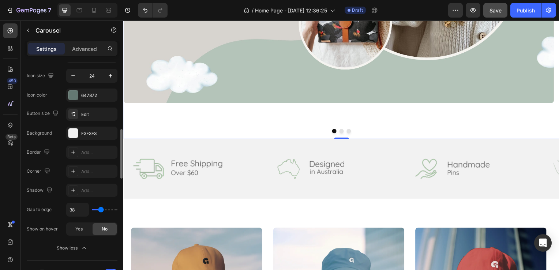
type input "36"
type input "34"
type input "32"
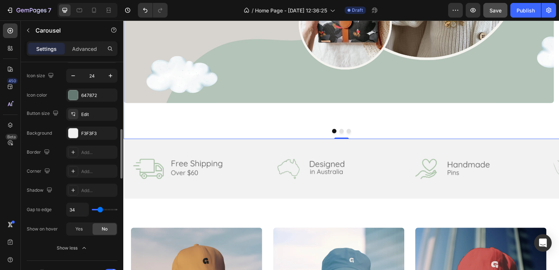
type input "32"
type input "27"
type input "24"
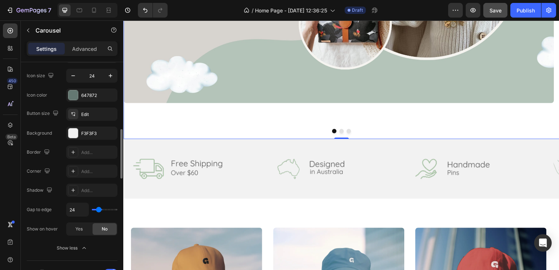
type input "22"
type input "20"
type input "18"
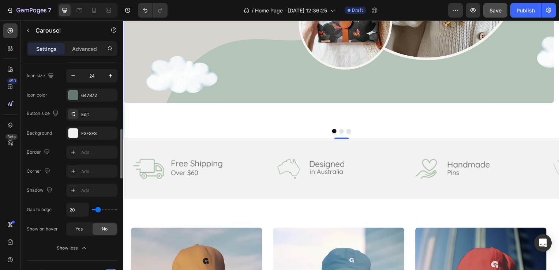
type input "18"
type input "16"
click at [97, 209] on input "range" at bounding box center [105, 209] width 26 height 1
click at [71, 97] on div at bounding box center [73, 95] width 10 height 10
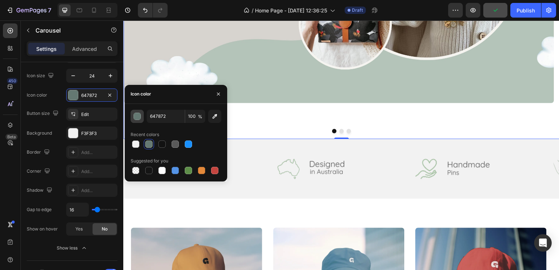
click at [135, 118] on div "button" at bounding box center [137, 116] width 7 height 7
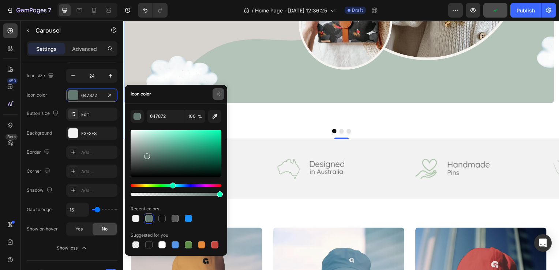
click at [219, 95] on icon "button" at bounding box center [219, 94] width 6 height 6
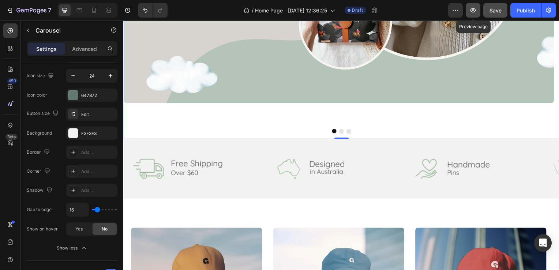
click at [475, 12] on icon "button" at bounding box center [473, 10] width 5 height 4
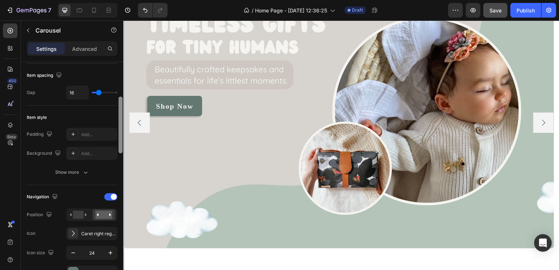
scroll to position [134, 0]
drag, startPoint x: 244, startPoint y: 122, endPoint x: 123, endPoint y: 150, distance: 123.7
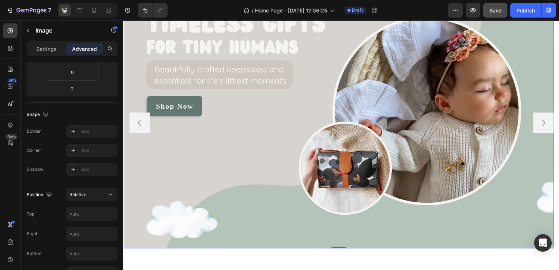
scroll to position [0, 0]
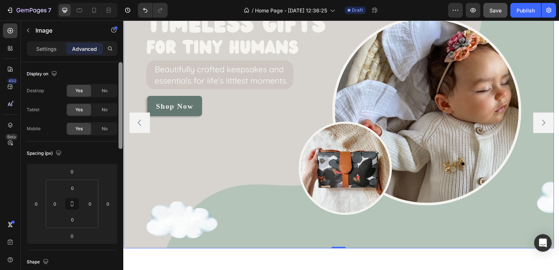
drag, startPoint x: 120, startPoint y: 67, endPoint x: 120, endPoint y: 40, distance: 27.1
click at [120, 40] on div "Sections(30) Elements(83) Section Element Hero Section Product Detail Brands Tr…" at bounding box center [72, 145] width 102 height 250
click at [120, 40] on div "Image" at bounding box center [72, 30] width 102 height 21
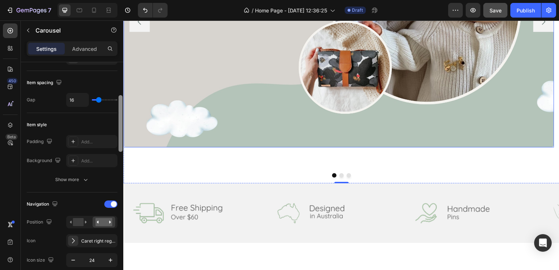
scroll to position [127, 0]
drag, startPoint x: 245, startPoint y: 111, endPoint x: 124, endPoint y: 128, distance: 121.5
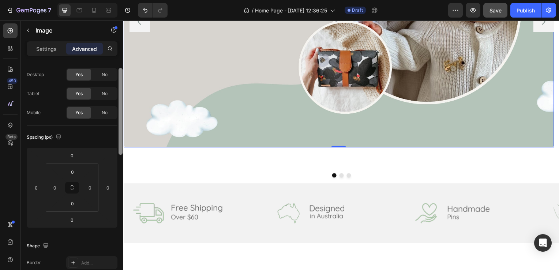
scroll to position [0, 0]
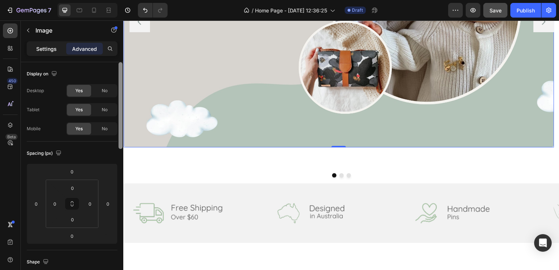
click at [51, 52] on p "Settings" at bounding box center [46, 49] width 20 height 8
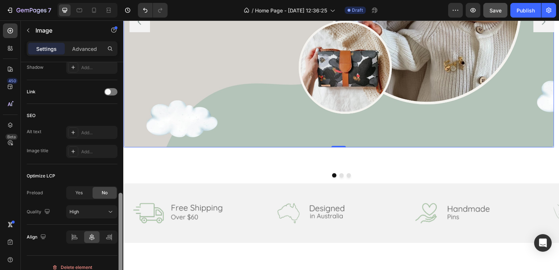
scroll to position [323, 0]
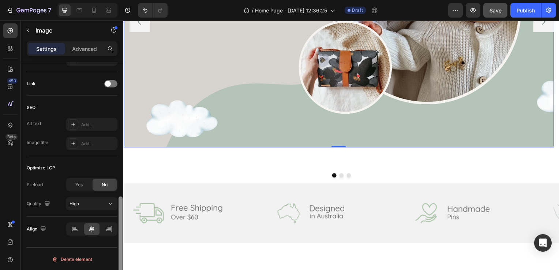
drag, startPoint x: 120, startPoint y: 71, endPoint x: 121, endPoint y: 233, distance: 162.1
click at [121, 233] on div at bounding box center [121, 244] width 4 height 95
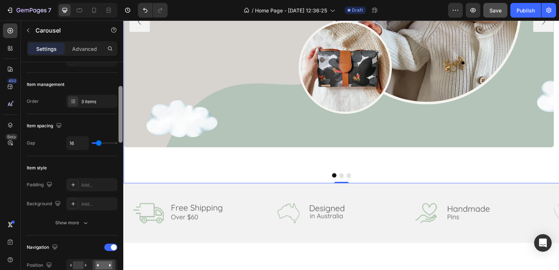
scroll to position [85, 0]
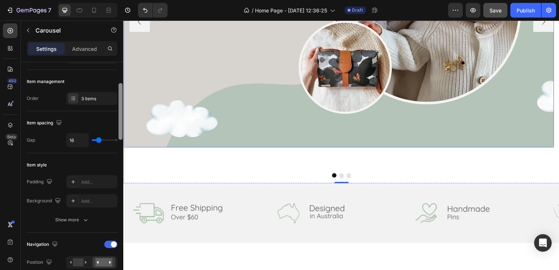
drag, startPoint x: 243, startPoint y: 97, endPoint x: 126, endPoint y: 115, distance: 118.4
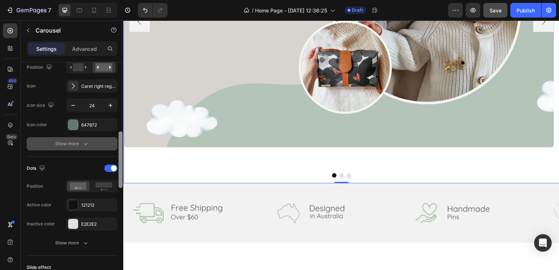
scroll to position [279, 0]
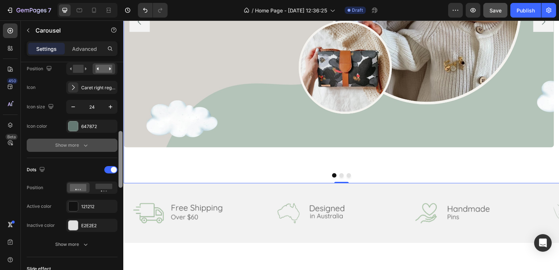
click at [67, 146] on div "Show more" at bounding box center [72, 145] width 34 height 7
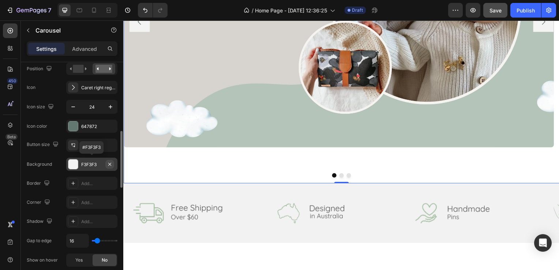
click at [108, 164] on icon "button" at bounding box center [110, 164] width 6 height 6
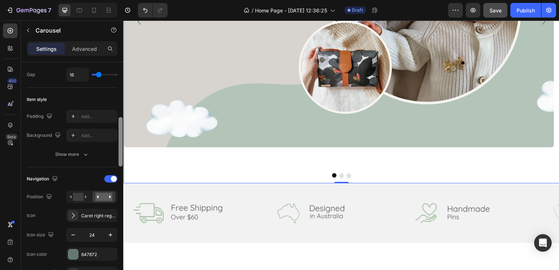
scroll to position [134, 0]
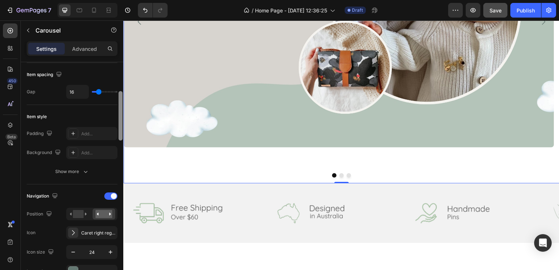
drag, startPoint x: 122, startPoint y: 148, endPoint x: 116, endPoint y: 116, distance: 32.0
click at [116, 116] on div "Items per slide 1 column Display Sneak peek Add... Item management Order 3 item…" at bounding box center [72, 176] width 102 height 229
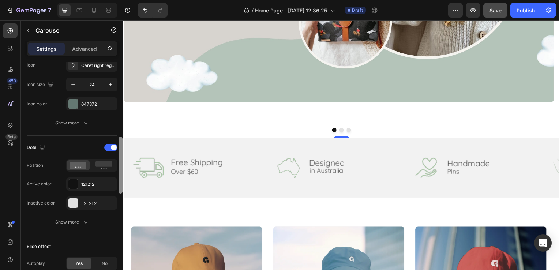
scroll to position [304, 0]
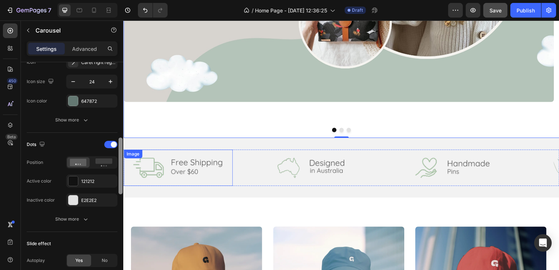
drag, startPoint x: 244, startPoint y: 112, endPoint x: 126, endPoint y: 178, distance: 135.8
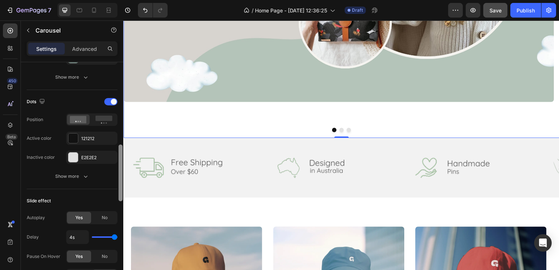
scroll to position [348, 0]
drag, startPoint x: 120, startPoint y: 98, endPoint x: 120, endPoint y: 178, distance: 80.2
click at [120, 178] on div at bounding box center [121, 176] width 4 height 57
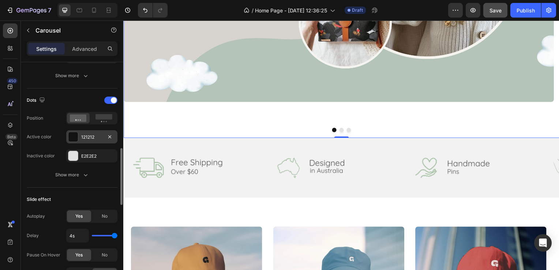
click at [77, 135] on div at bounding box center [73, 137] width 10 height 10
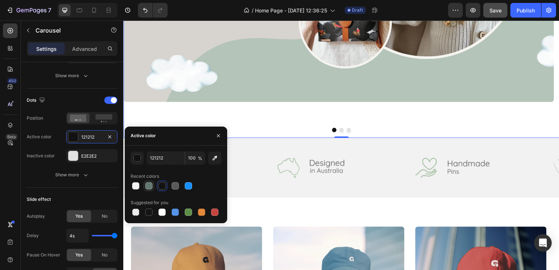
click at [151, 187] on div at bounding box center [148, 185] width 7 height 7
type input "647872"
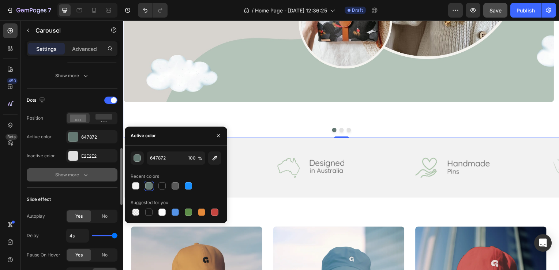
click at [84, 172] on icon "button" at bounding box center [85, 174] width 7 height 7
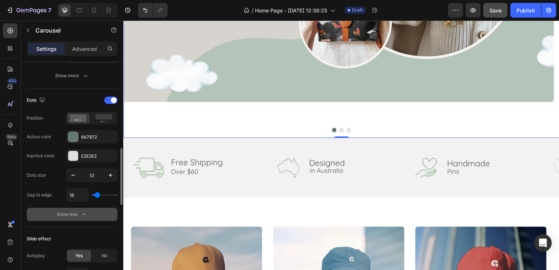
type input "20"
type input "0"
type input "2"
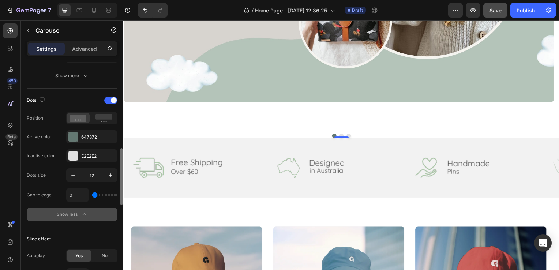
type input "2"
type input "45"
type input "73"
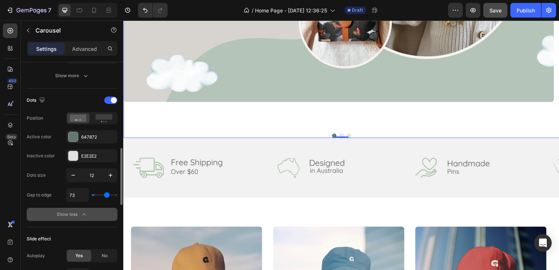
type input "75"
type input "79"
type input "77"
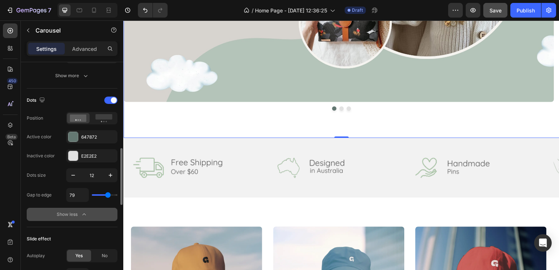
type input "77"
type input "75"
type input "72"
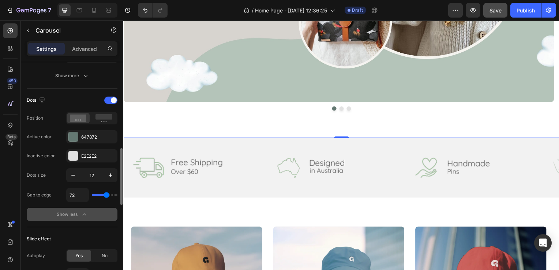
type input "70"
type input "66"
type input "64"
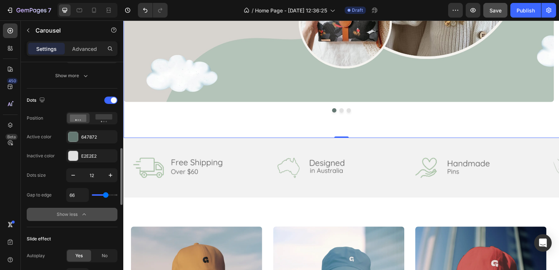
type input "64"
type input "63"
type input "61"
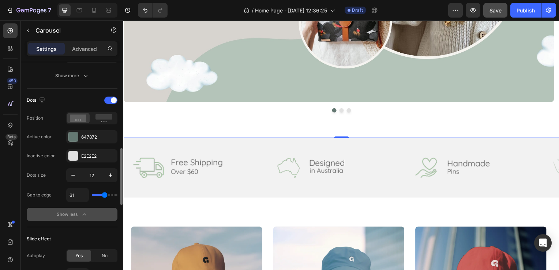
type input "59"
type input "57"
type input "56"
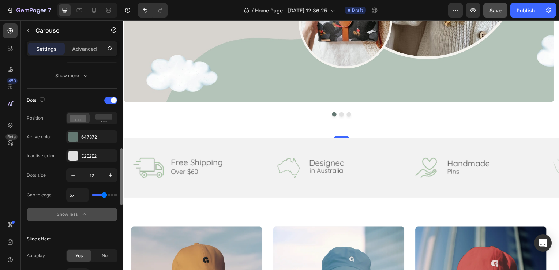
type input "56"
type input "54"
type input "52"
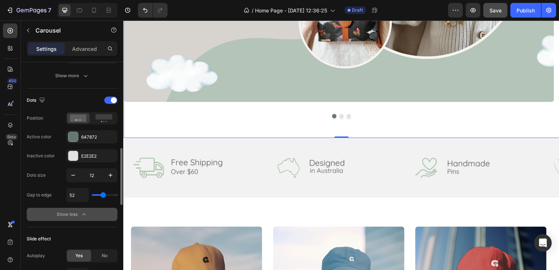
type input "50"
type input "48"
type input "47"
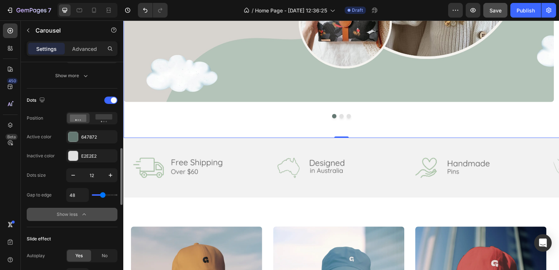
type input "47"
type input "45"
drag, startPoint x: 99, startPoint y: 195, endPoint x: 102, endPoint y: 197, distance: 4.0
type input "45"
click at [102, 196] on input "range" at bounding box center [105, 194] width 26 height 1
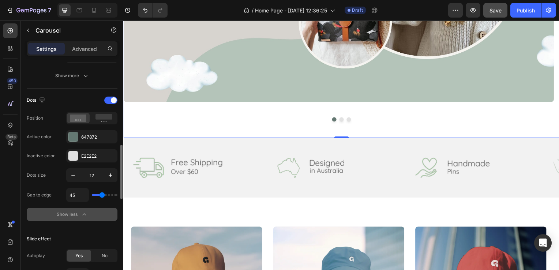
click at [85, 102] on div "Dots" at bounding box center [72, 100] width 91 height 12
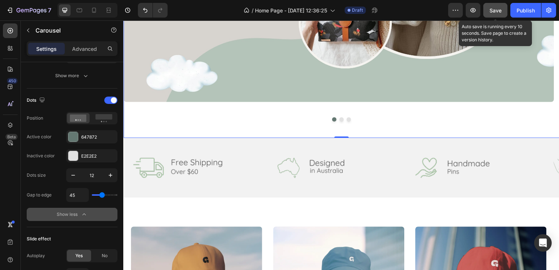
click at [504, 11] on button "Save" at bounding box center [496, 10] width 24 height 15
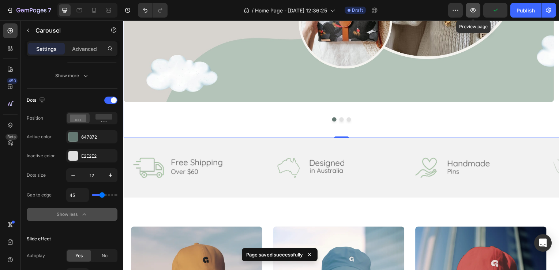
click at [471, 11] on icon "button" at bounding box center [473, 10] width 5 height 4
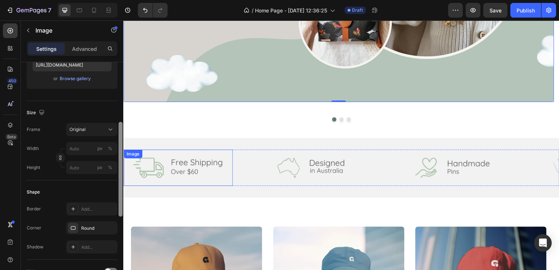
scroll to position [138, 0]
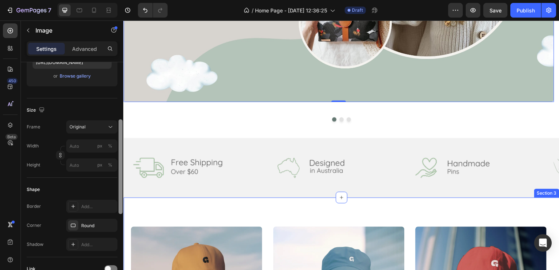
drag, startPoint x: 245, startPoint y: 129, endPoint x: 129, endPoint y: 216, distance: 145.3
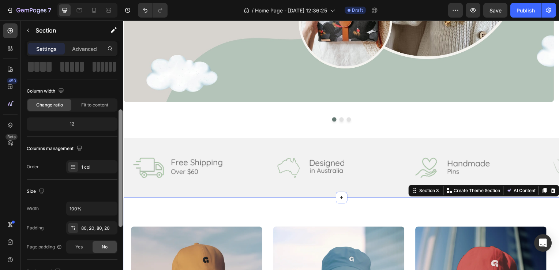
scroll to position [0, 0]
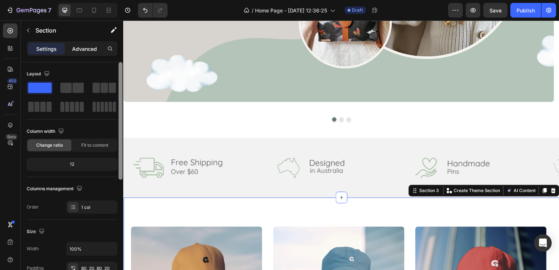
click at [87, 49] on p "Advanced" at bounding box center [84, 49] width 25 height 8
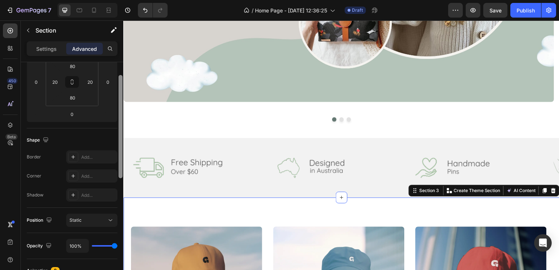
scroll to position [132, 0]
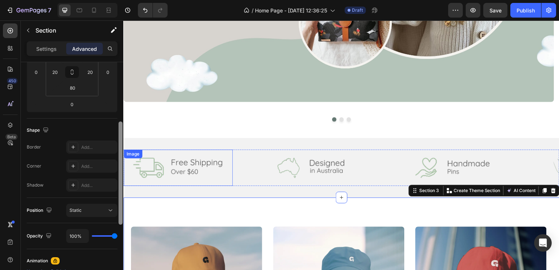
drag, startPoint x: 244, startPoint y: 95, endPoint x: 125, endPoint y: 158, distance: 135.1
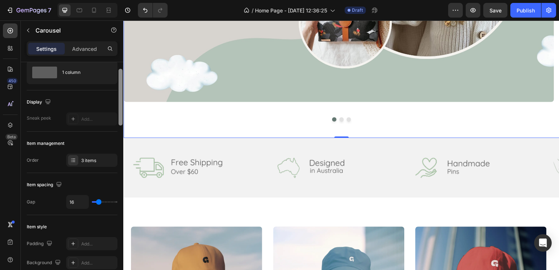
scroll to position [24, 0]
click at [120, 85] on div at bounding box center [121, 96] width 4 height 57
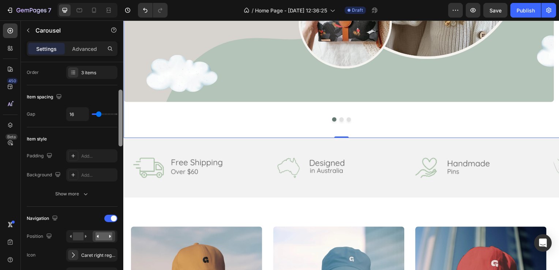
scroll to position [113, 0]
drag, startPoint x: 122, startPoint y: 106, endPoint x: 122, endPoint y: 128, distance: 22.0
click at [122, 128] on div at bounding box center [121, 118] width 4 height 57
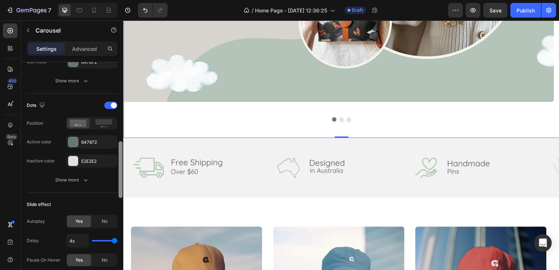
scroll to position [346, 0]
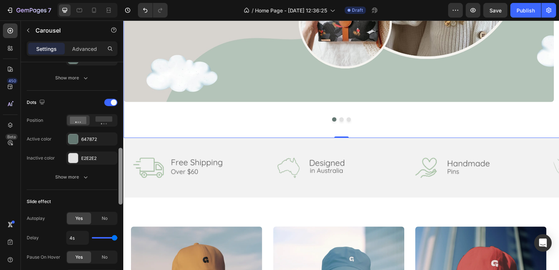
drag, startPoint x: 122, startPoint y: 128, endPoint x: 123, endPoint y: 186, distance: 57.8
click at [123, 186] on div at bounding box center [120, 176] width 5 height 229
click at [84, 175] on icon "button" at bounding box center [85, 176] width 7 height 7
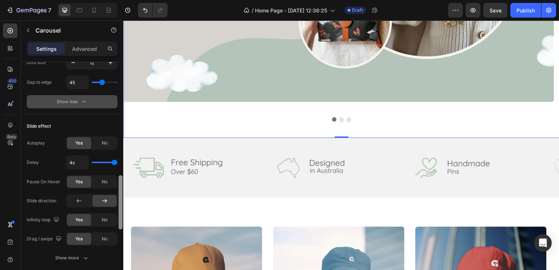
scroll to position [476, 0]
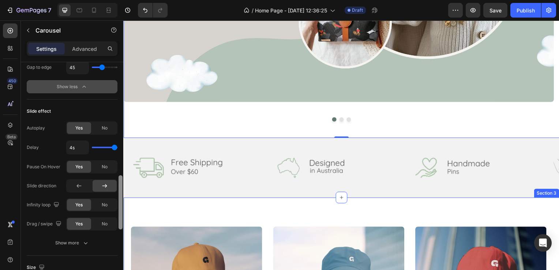
drag, startPoint x: 244, startPoint y: 184, endPoint x: 124, endPoint y: 204, distance: 121.0
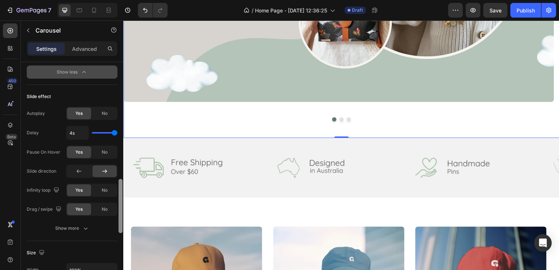
scroll to position [497, 0]
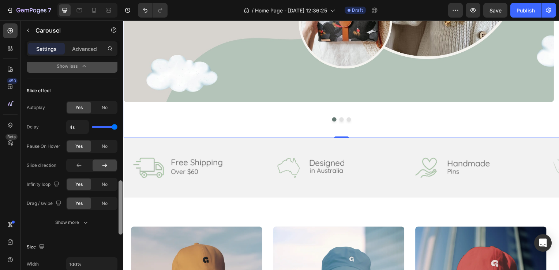
click at [122, 201] on div at bounding box center [121, 207] width 4 height 54
click at [76, 167] on icon at bounding box center [78, 165] width 7 height 7
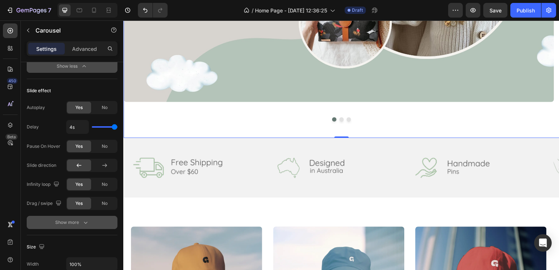
click at [78, 222] on div "Show more" at bounding box center [72, 222] width 34 height 7
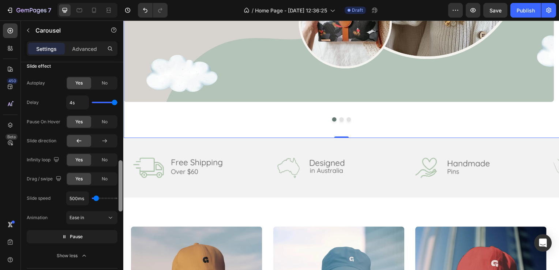
scroll to position [543, 0]
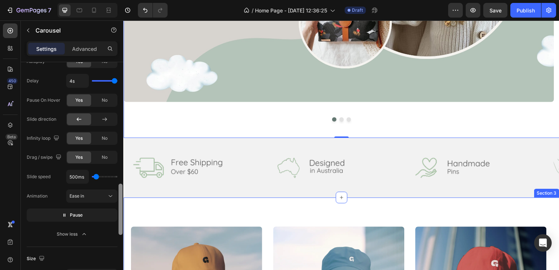
drag, startPoint x: 244, startPoint y: 208, endPoint x: 126, endPoint y: 209, distance: 118.2
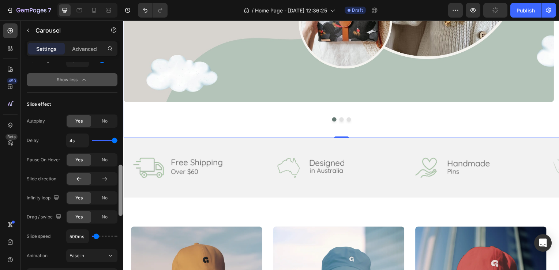
scroll to position [485, 0]
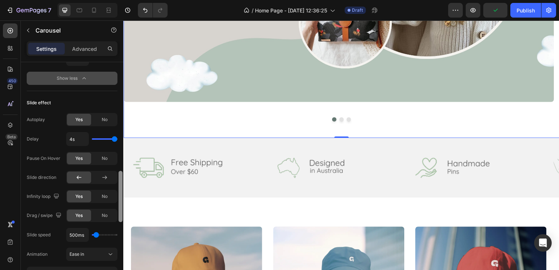
click at [122, 184] on div at bounding box center [121, 196] width 4 height 51
click at [103, 140] on div "4s" at bounding box center [91, 139] width 51 height 14
type input "2.3s"
type input "2.3"
click at [103, 138] on input "range" at bounding box center [105, 138] width 26 height 1
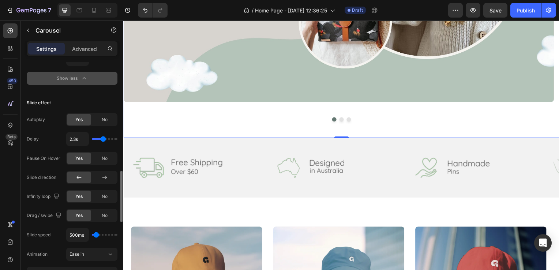
type input "2.4s"
type input "2.4"
type input "2.5s"
type input "2.5"
type input "2.6s"
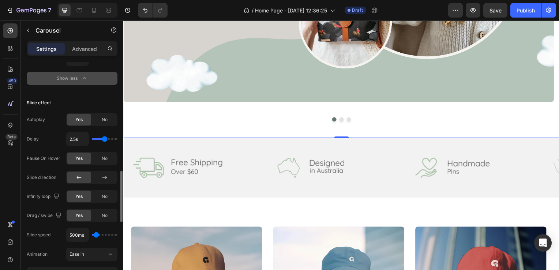
type input "2.6"
type input "2.5s"
type input "2.5"
type input "2.4s"
type input "2.4"
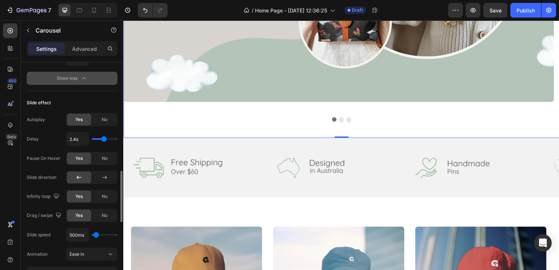
type input "2.3s"
type input "2.3"
type input "2.4s"
type input "2.4"
type input "2.5s"
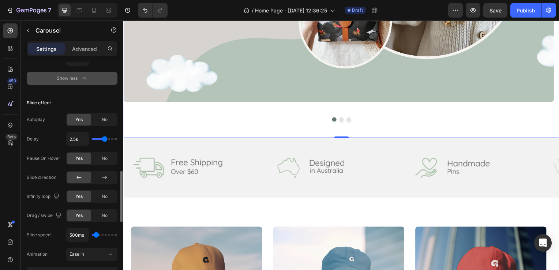
type input "2.5"
click at [105, 138] on input "range" at bounding box center [105, 138] width 26 height 1
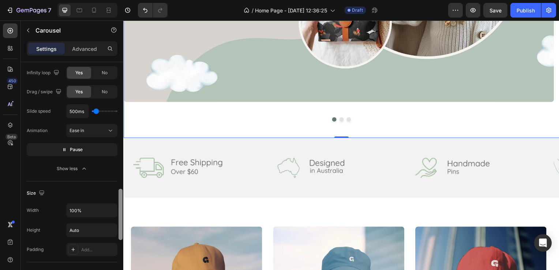
scroll to position [615, 0]
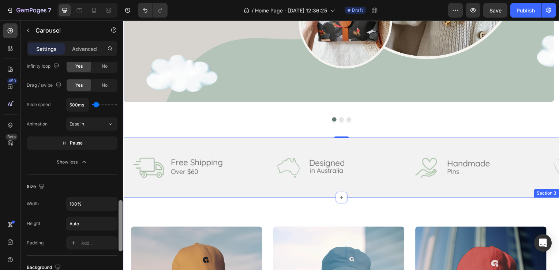
drag, startPoint x: 245, startPoint y: 194, endPoint x: 124, endPoint y: 211, distance: 121.6
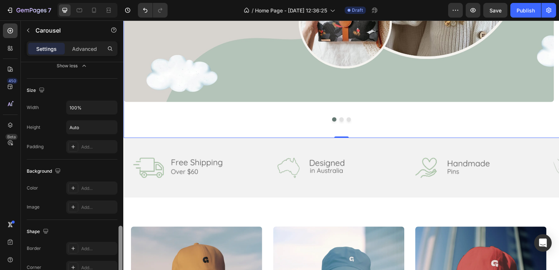
scroll to position [716, 0]
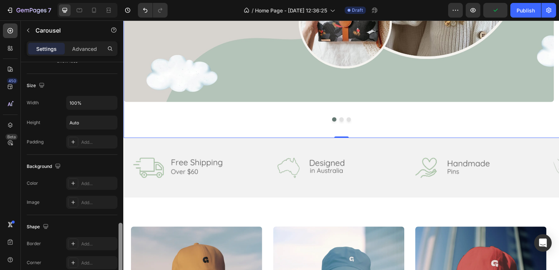
click at [122, 225] on div at bounding box center [121, 248] width 4 height 51
click at [73, 183] on icon at bounding box center [73, 183] width 6 height 6
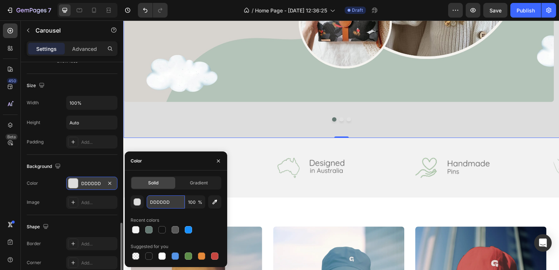
click at [159, 201] on input "DDDDDD" at bounding box center [166, 201] width 38 height 13
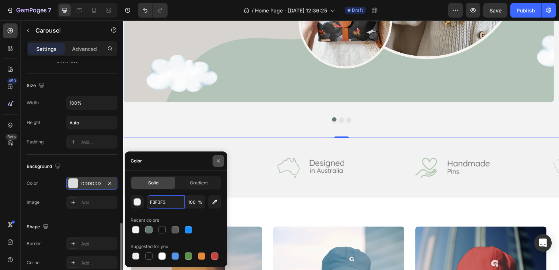
type input "F3F3F3"
click at [223, 160] on button "button" at bounding box center [219, 161] width 12 height 12
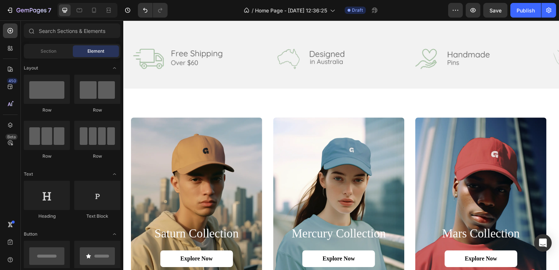
scroll to position [337, 0]
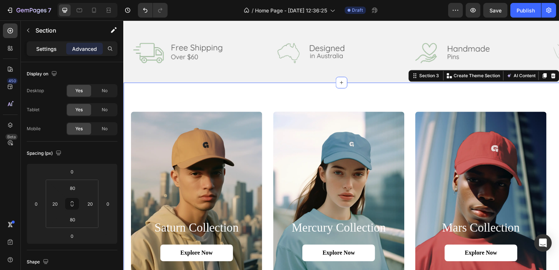
click at [52, 53] on div "Settings" at bounding box center [46, 49] width 37 height 12
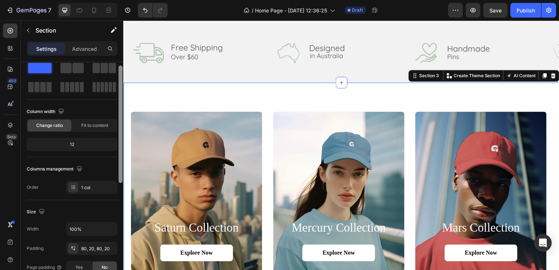
scroll to position [25, 0]
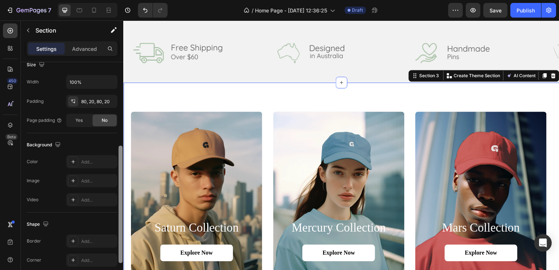
drag, startPoint x: 120, startPoint y: 80, endPoint x: 120, endPoint y: 167, distance: 87.1
click at [120, 167] on div at bounding box center [121, 204] width 4 height 117
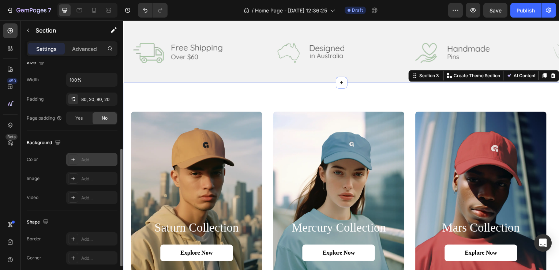
click at [95, 159] on div "Add..." at bounding box center [98, 160] width 34 height 7
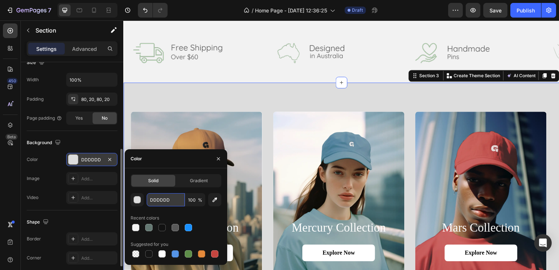
click at [176, 203] on input "DDDDDD" at bounding box center [166, 199] width 38 height 13
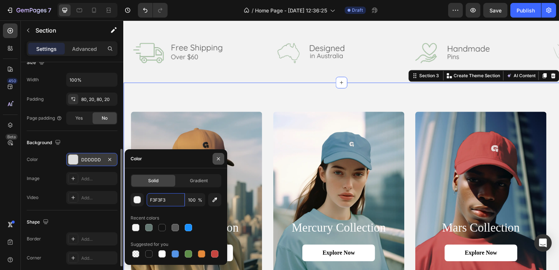
type input "F3F3F3"
click at [219, 160] on icon "button" at bounding box center [219, 159] width 6 height 6
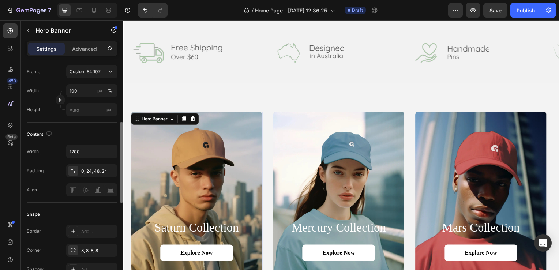
scroll to position [0, 0]
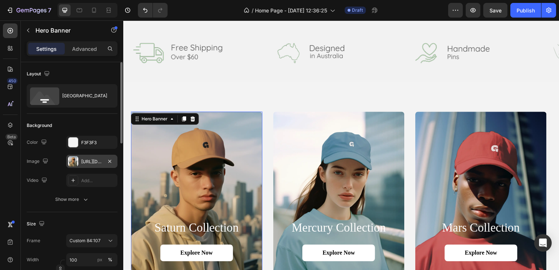
click at [75, 164] on div at bounding box center [73, 161] width 10 height 10
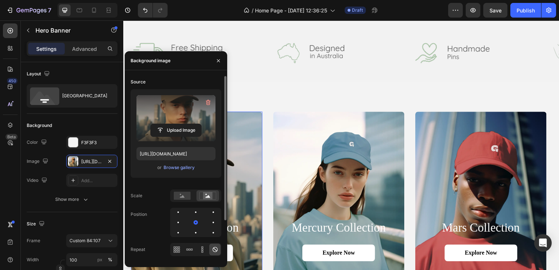
click at [176, 118] on label at bounding box center [176, 118] width 79 height 46
click at [176, 124] on input "file" at bounding box center [176, 130] width 51 height 12
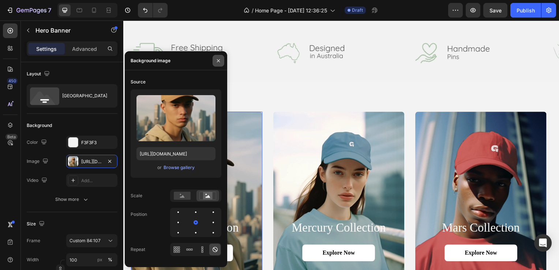
click at [219, 62] on icon "button" at bounding box center [219, 61] width 6 height 6
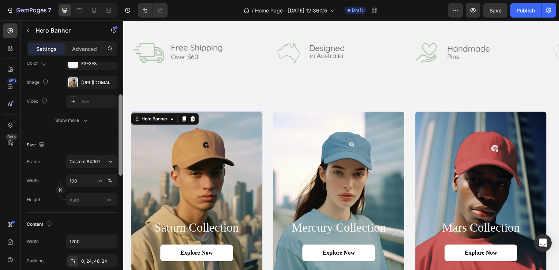
scroll to position [82, 0]
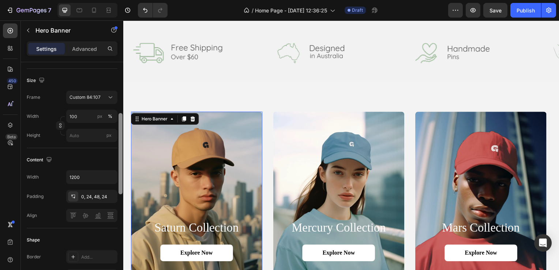
drag, startPoint x: 119, startPoint y: 77, endPoint x: 121, endPoint y: 128, distance: 51.3
click at [121, 128] on div at bounding box center [121, 153] width 4 height 81
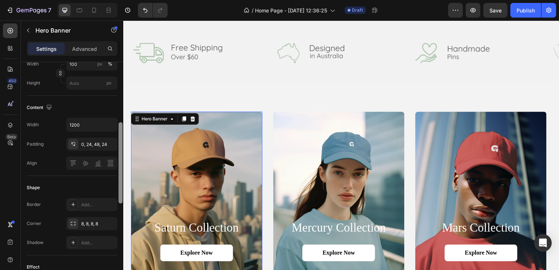
drag, startPoint x: 120, startPoint y: 124, endPoint x: 122, endPoint y: 143, distance: 18.8
click at [122, 143] on div at bounding box center [121, 162] width 4 height 81
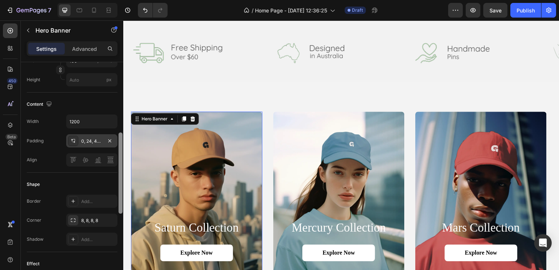
drag, startPoint x: 122, startPoint y: 143, endPoint x: 102, endPoint y: 143, distance: 19.8
click at [102, 143] on div "Layout Bottom center Background The changes might be hidden by the image and th…" at bounding box center [72, 176] width 102 height 229
click at [102, 143] on div "0, 24, 48, 24" at bounding box center [91, 141] width 21 height 7
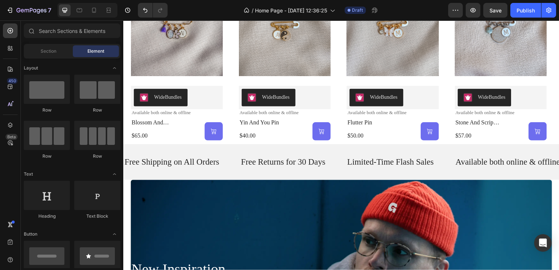
scroll to position [756, 0]
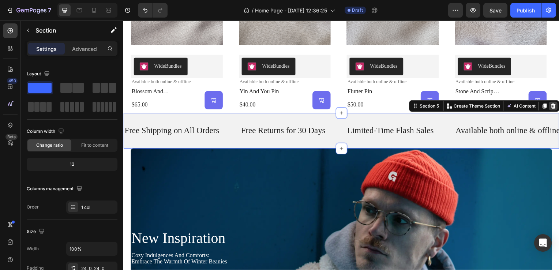
click at [554, 109] on icon at bounding box center [556, 106] width 5 height 5
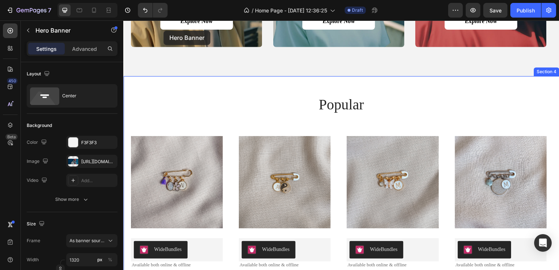
scroll to position [536, 0]
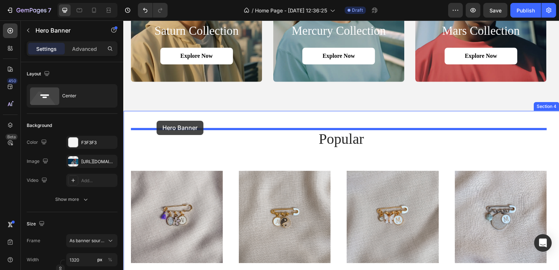
drag, startPoint x: 166, startPoint y: 141, endPoint x: 157, endPoint y: 122, distance: 21.3
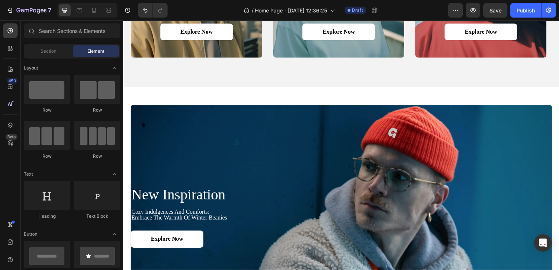
scroll to position [573, 0]
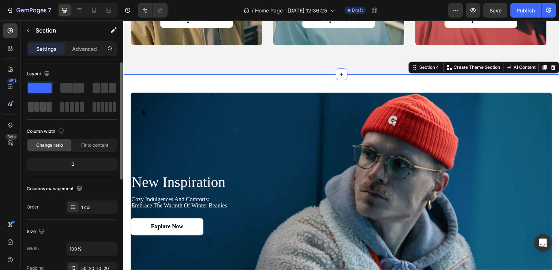
click at [45, 102] on div at bounding box center [39, 107] width 23 height 10
click at [344, 75] on div at bounding box center [343, 75] width 12 height 12
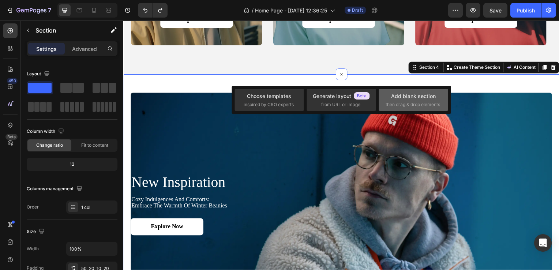
click at [440, 102] on span "then drag & drop elements" at bounding box center [413, 104] width 55 height 7
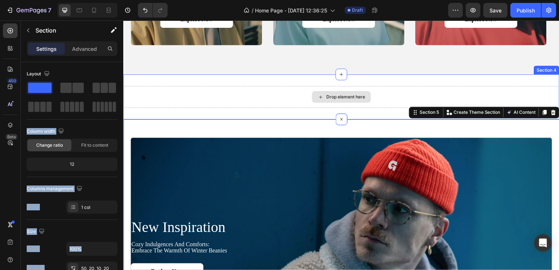
drag, startPoint x: 169, startPoint y: 130, endPoint x: 257, endPoint y: 93, distance: 94.9
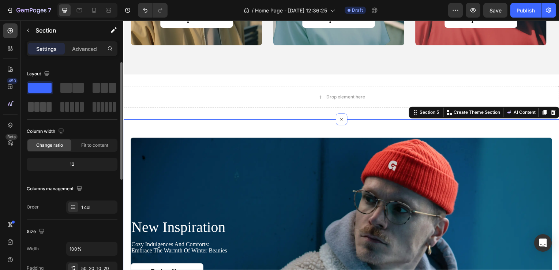
click at [59, 112] on div at bounding box center [72, 106] width 26 height 13
drag, startPoint x: 33, startPoint y: 112, endPoint x: 57, endPoint y: 102, distance: 26.1
click at [57, 102] on div at bounding box center [72, 97] width 91 height 32
click at [41, 104] on span at bounding box center [42, 107] width 5 height 10
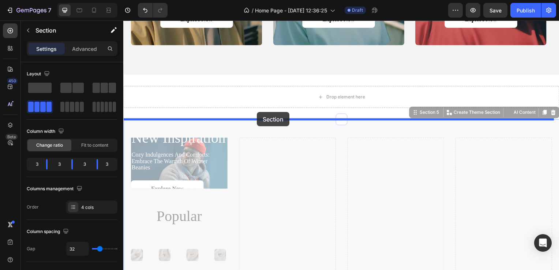
drag, startPoint x: 276, startPoint y: 173, endPoint x: 258, endPoint y: 113, distance: 63.1
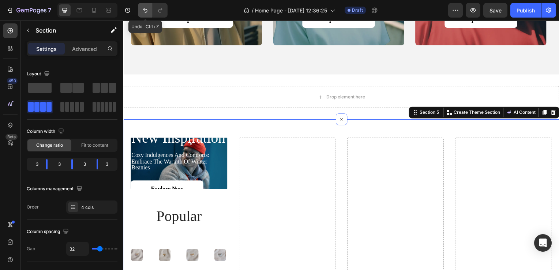
click at [139, 15] on button "Undo/Redo" at bounding box center [145, 10] width 15 height 15
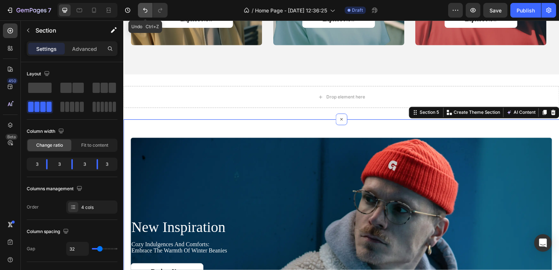
click at [139, 15] on button "Undo/Redo" at bounding box center [145, 10] width 15 height 15
